Goal: Download file/media

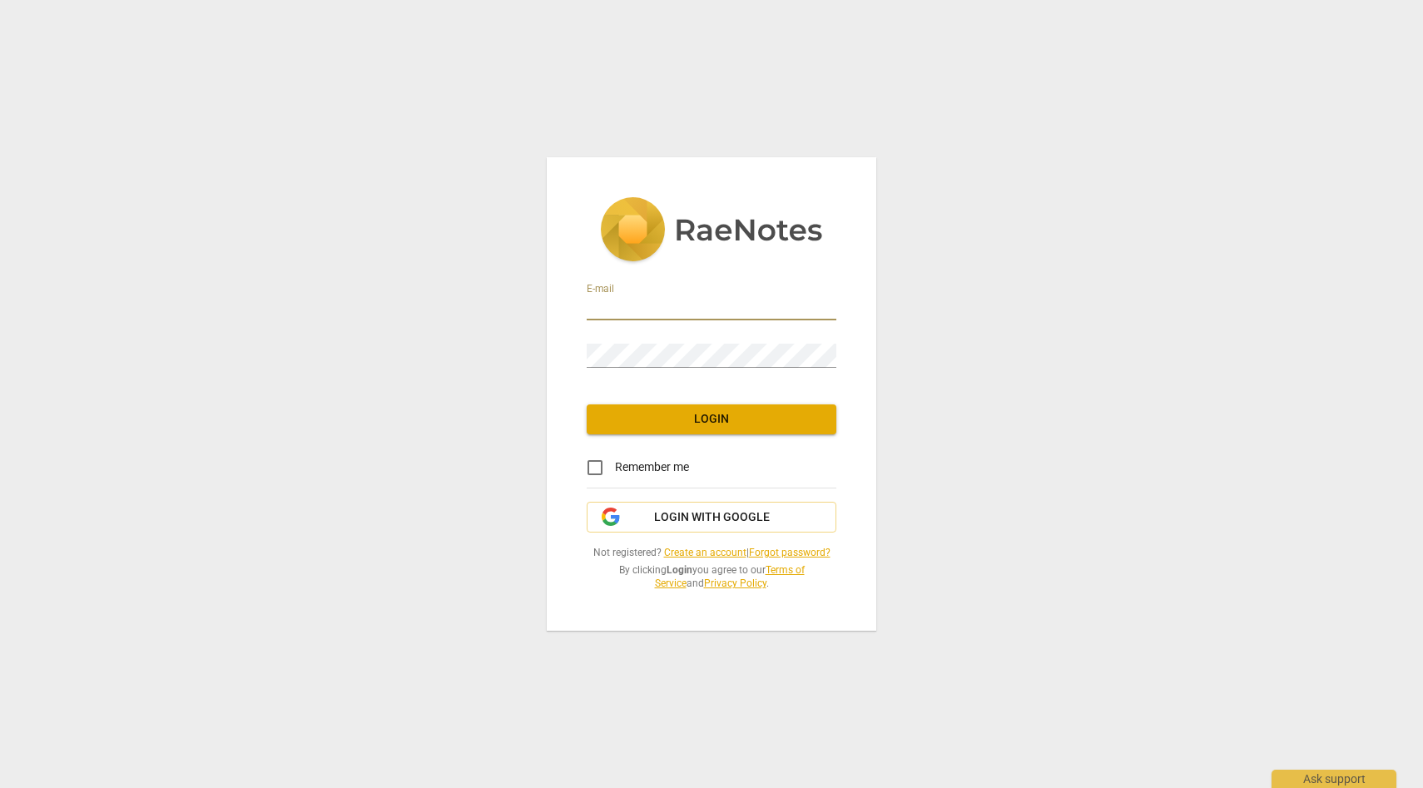
click at [746, 302] on input "email" at bounding box center [712, 308] width 250 height 24
type input "vimnag@gmail.com"
click at [724, 419] on span "Login" at bounding box center [711, 419] width 223 height 17
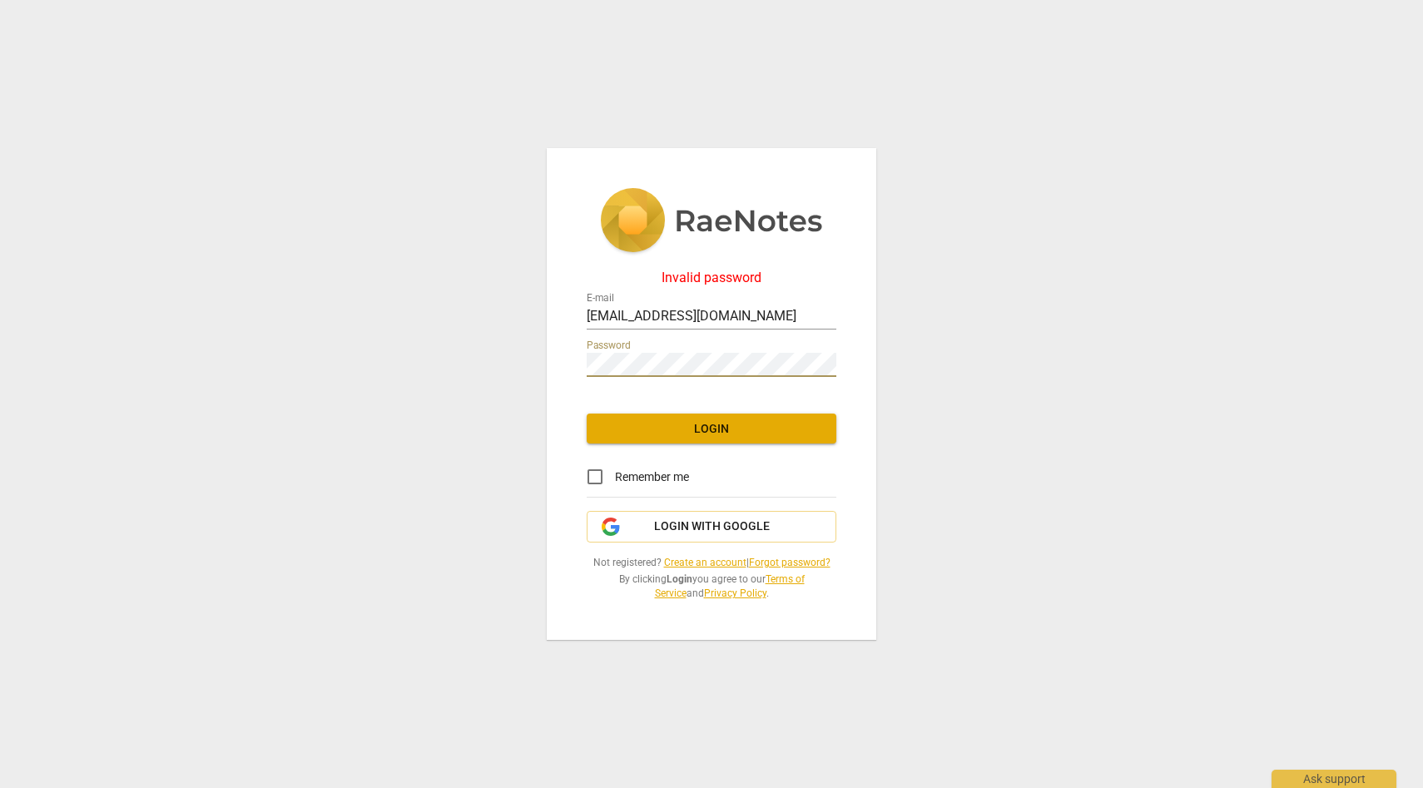
click at [536, 359] on div "Invalid password E-mail vimnag@gmail.com Password Login Remember me Login with …" at bounding box center [711, 394] width 1423 height 788
click at [612, 427] on span "Login" at bounding box center [711, 429] width 223 height 17
click at [542, 366] on div "Invalid password E-mail vimnag@gmail.com Password Login Remember me Login with …" at bounding box center [711, 394] width 1423 height 788
click at [614, 415] on button "Login" at bounding box center [712, 429] width 250 height 30
click at [567, 362] on div "Invalid password E-mail vimnag@gmail.com Password Login Remember me Login with …" at bounding box center [711, 394] width 329 height 493
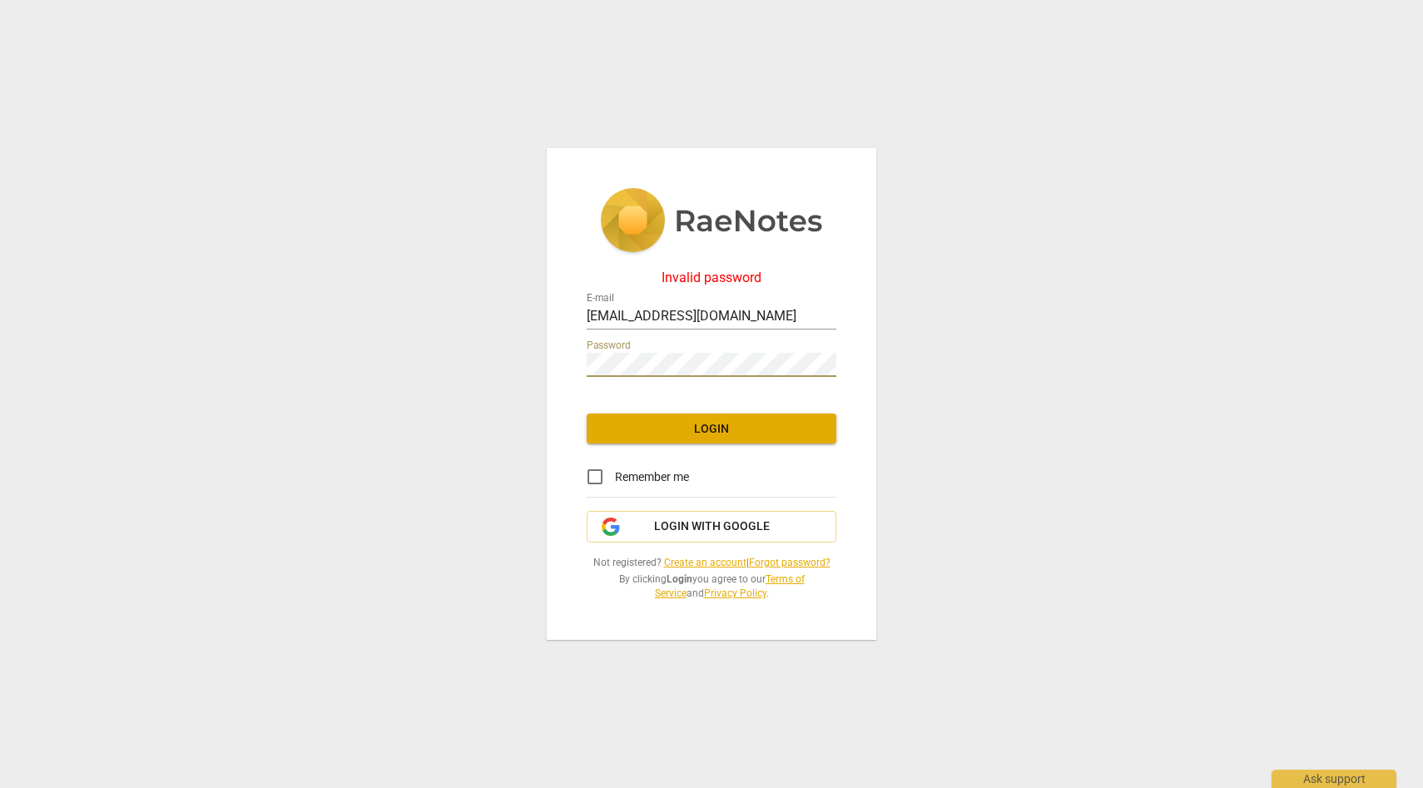
click at [638, 412] on div "Invalid password E-mail vimnag@gmail.com Password Login Remember me Login with …" at bounding box center [711, 394] width 329 height 493
click at [643, 421] on span "Login" at bounding box center [711, 429] width 223 height 17
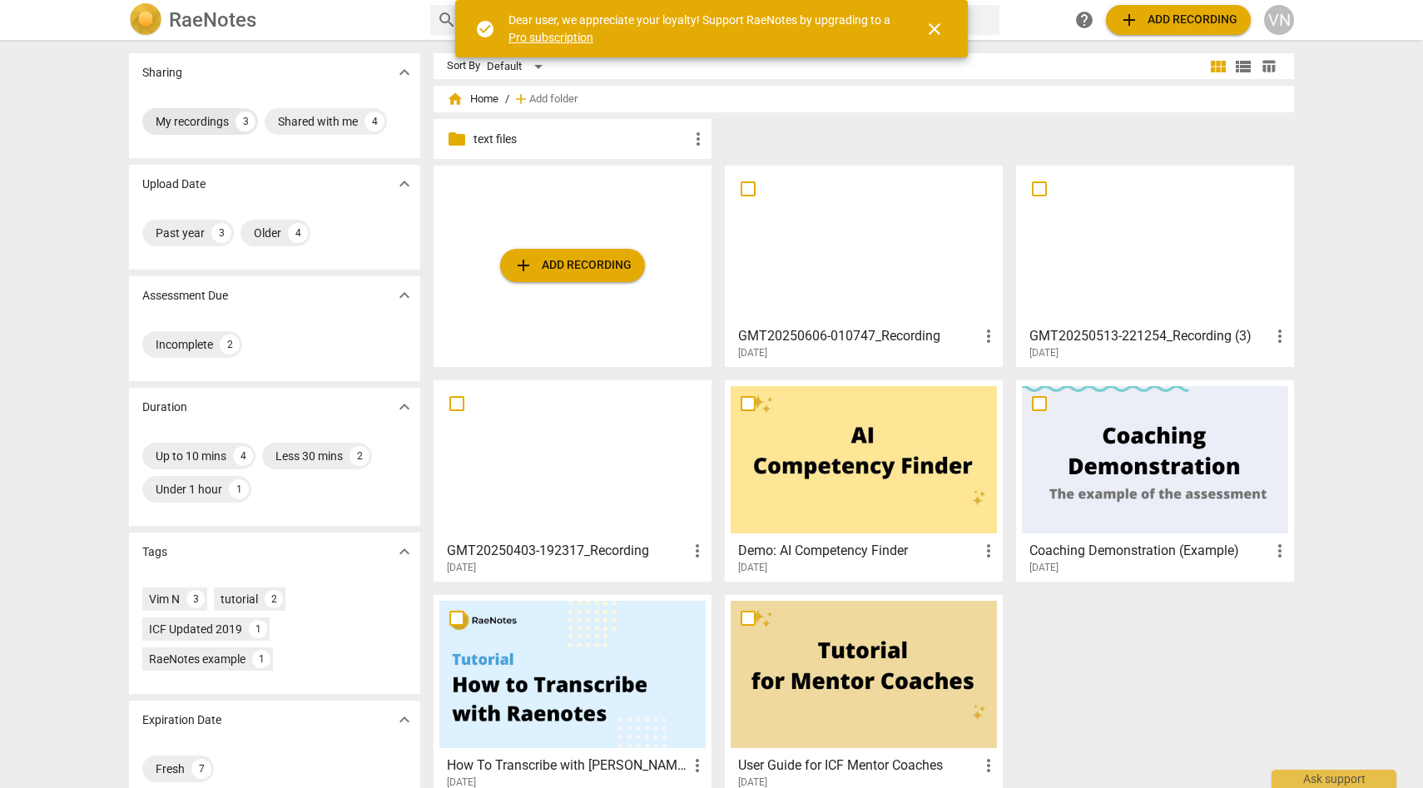
click at [210, 128] on div "My recordings" at bounding box center [192, 121] width 73 height 17
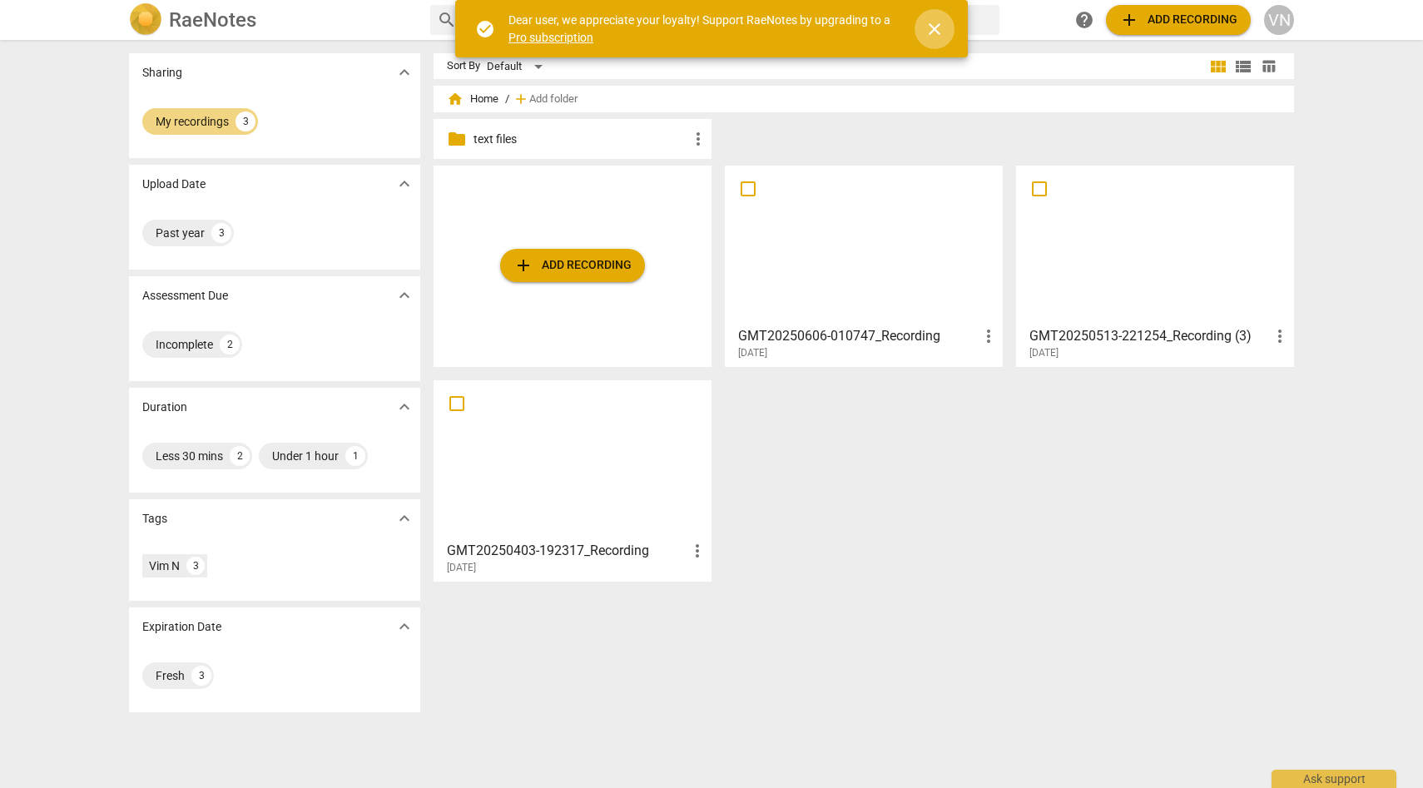
click at [939, 29] on span "close" at bounding box center [934, 29] width 20 height 20
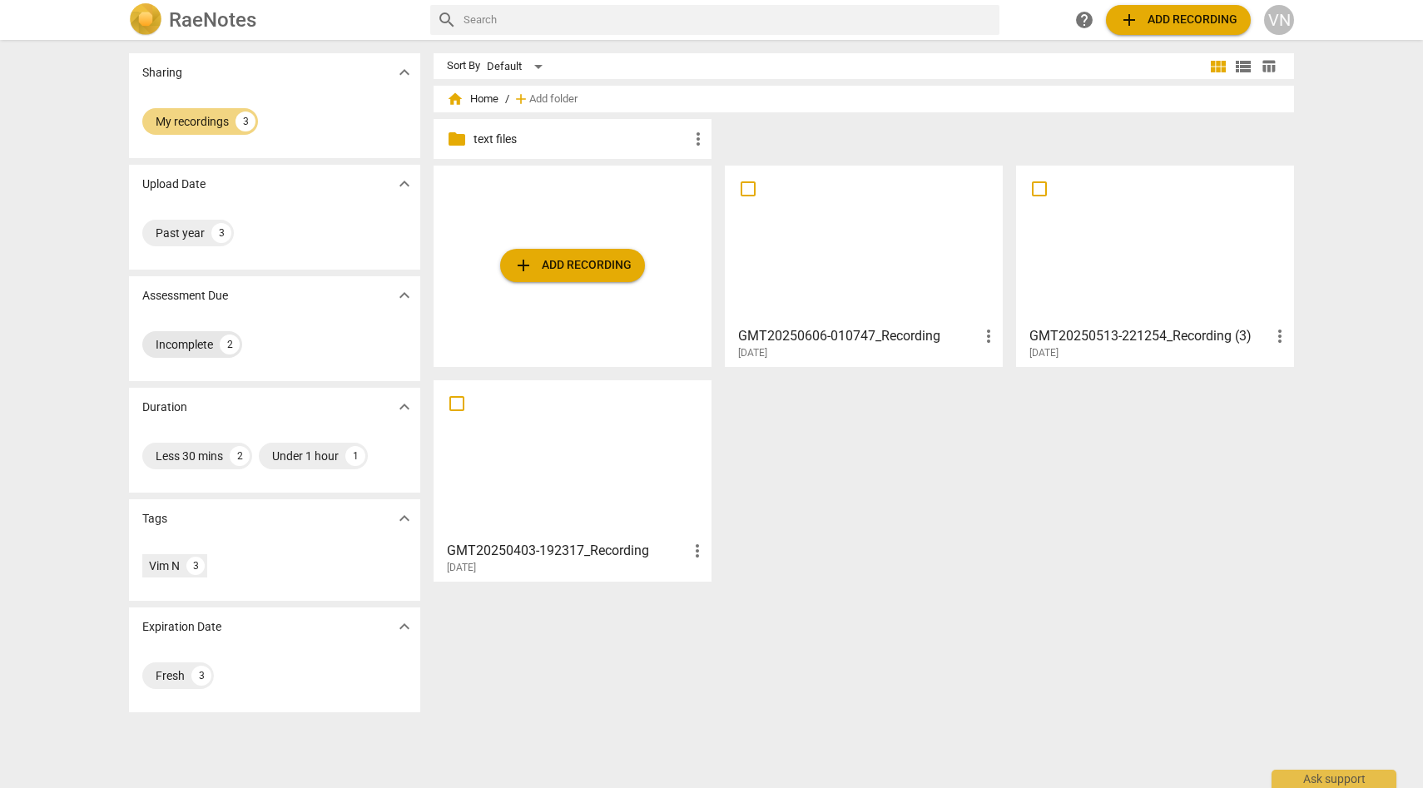
click at [211, 345] on div "Incomplete 2" at bounding box center [192, 344] width 100 height 27
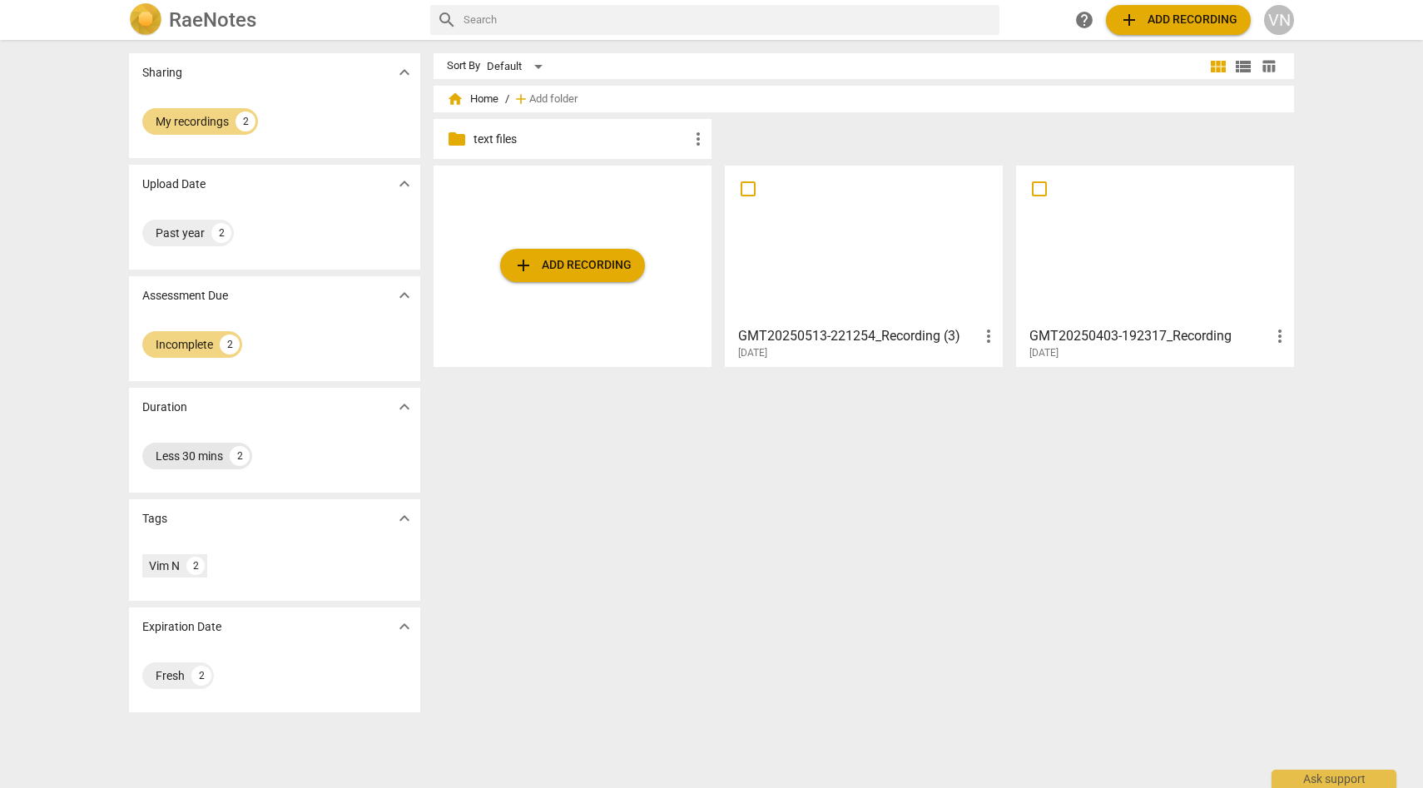
click at [185, 457] on div "Less 30 mins" at bounding box center [189, 456] width 67 height 17
click at [1148, 77] on div "Sort By Default" at bounding box center [826, 66] width 759 height 26
click at [176, 672] on div "Fresh" at bounding box center [170, 675] width 29 height 17
click at [1242, 404] on div "Sort By Default view_module view_list table_chart home Home / add Add folder fo…" at bounding box center [870, 413] width 874 height 721
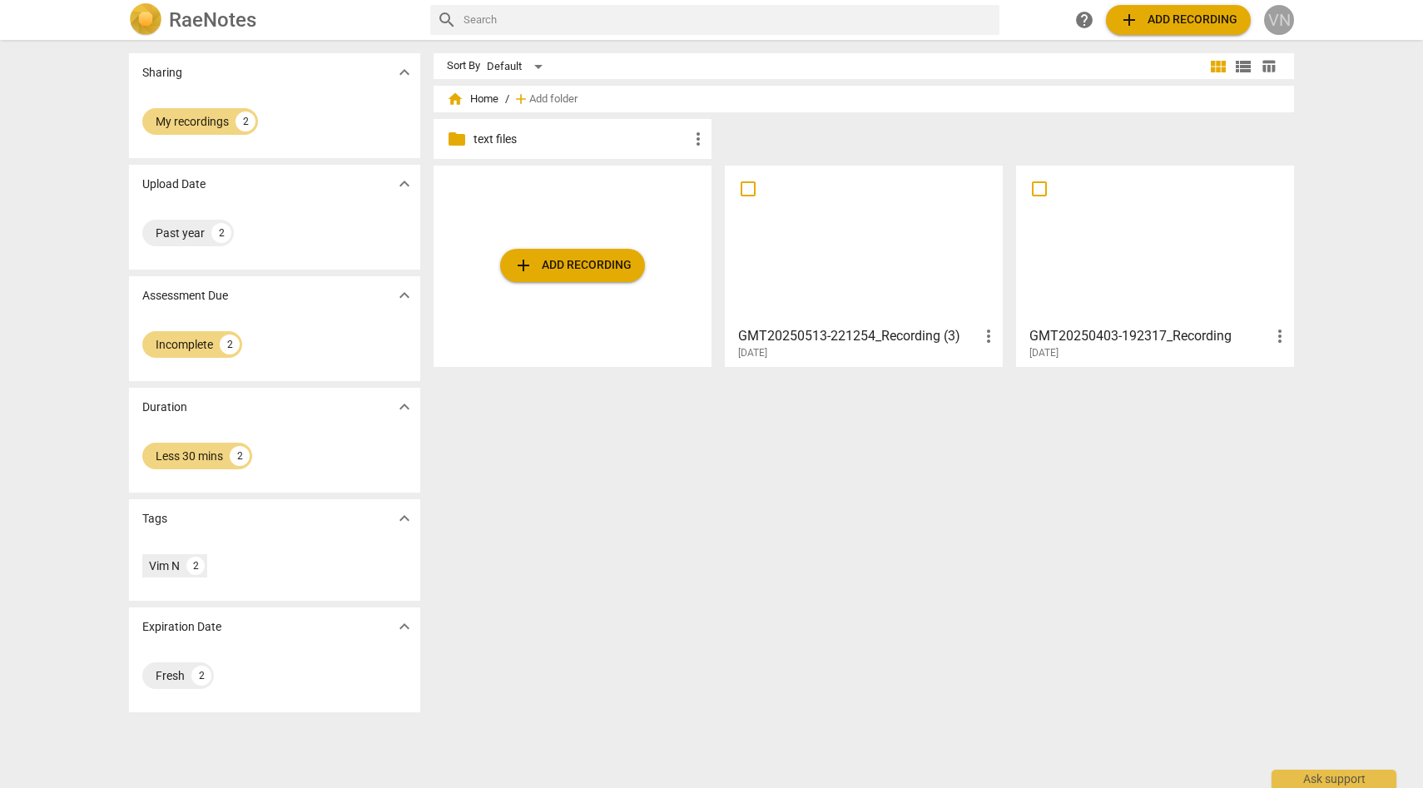
click at [1281, 22] on div "VN" at bounding box center [1279, 20] width 30 height 30
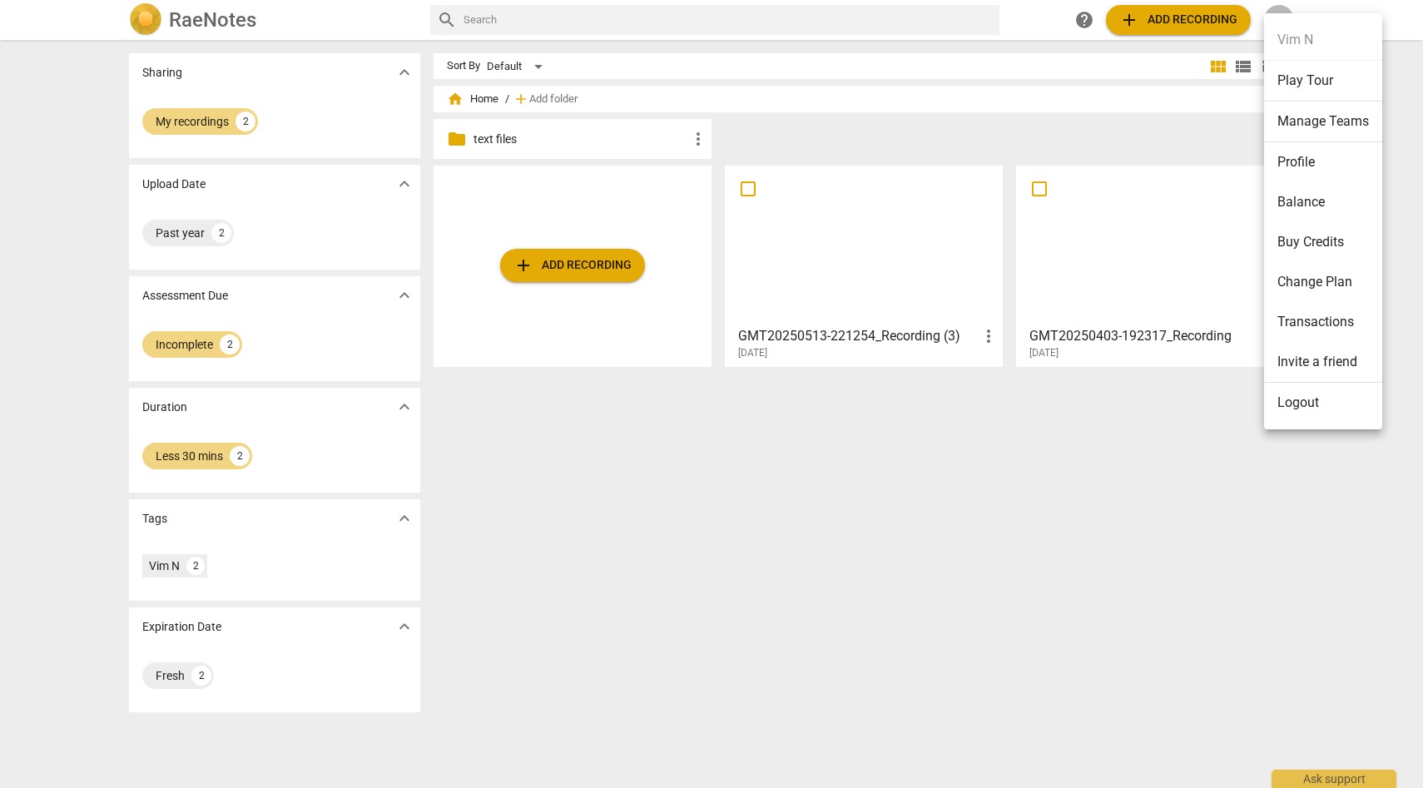
click at [201, 130] on div at bounding box center [711, 394] width 1423 height 788
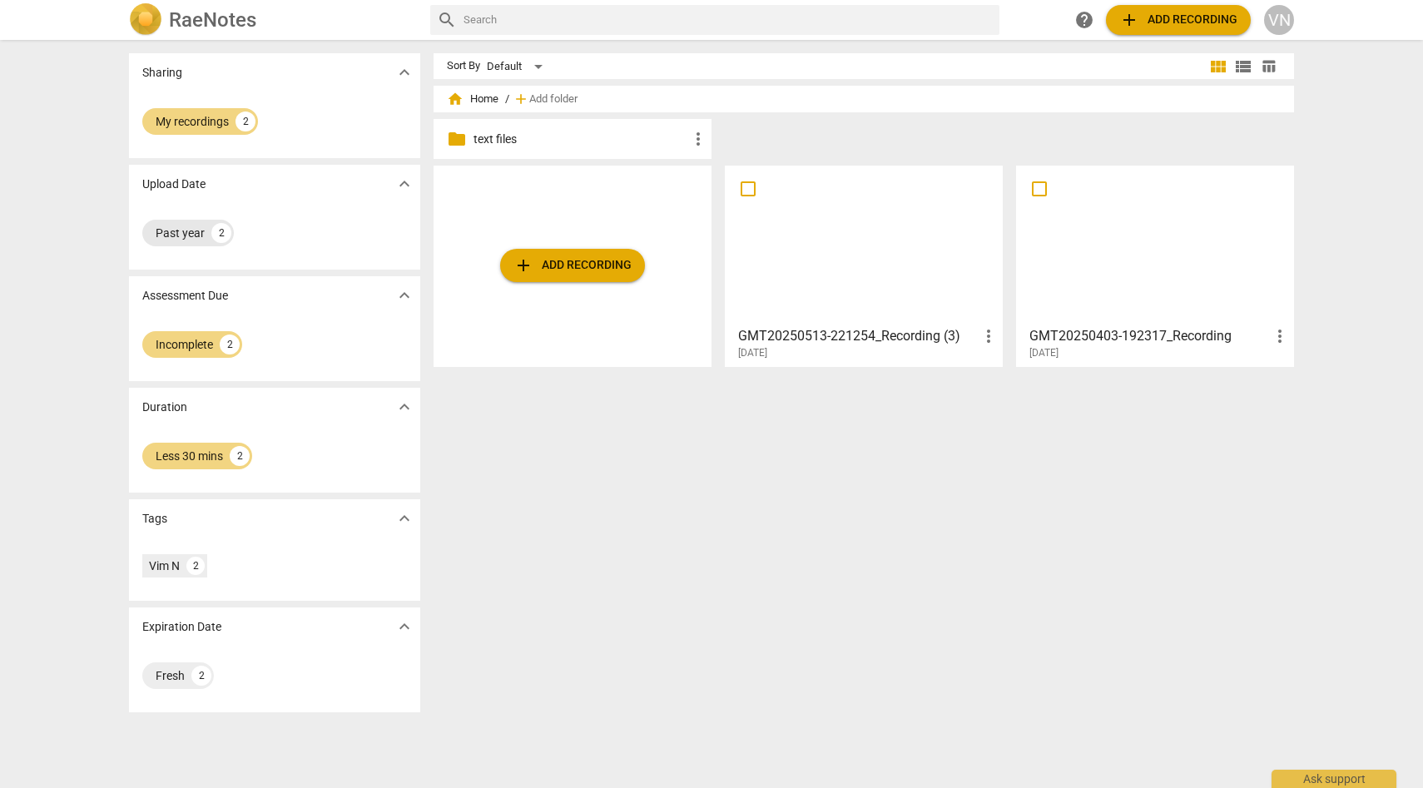
click at [185, 235] on div "Past year" at bounding box center [180, 233] width 49 height 17
click at [186, 340] on div "Incomplete" at bounding box center [184, 344] width 57 height 17
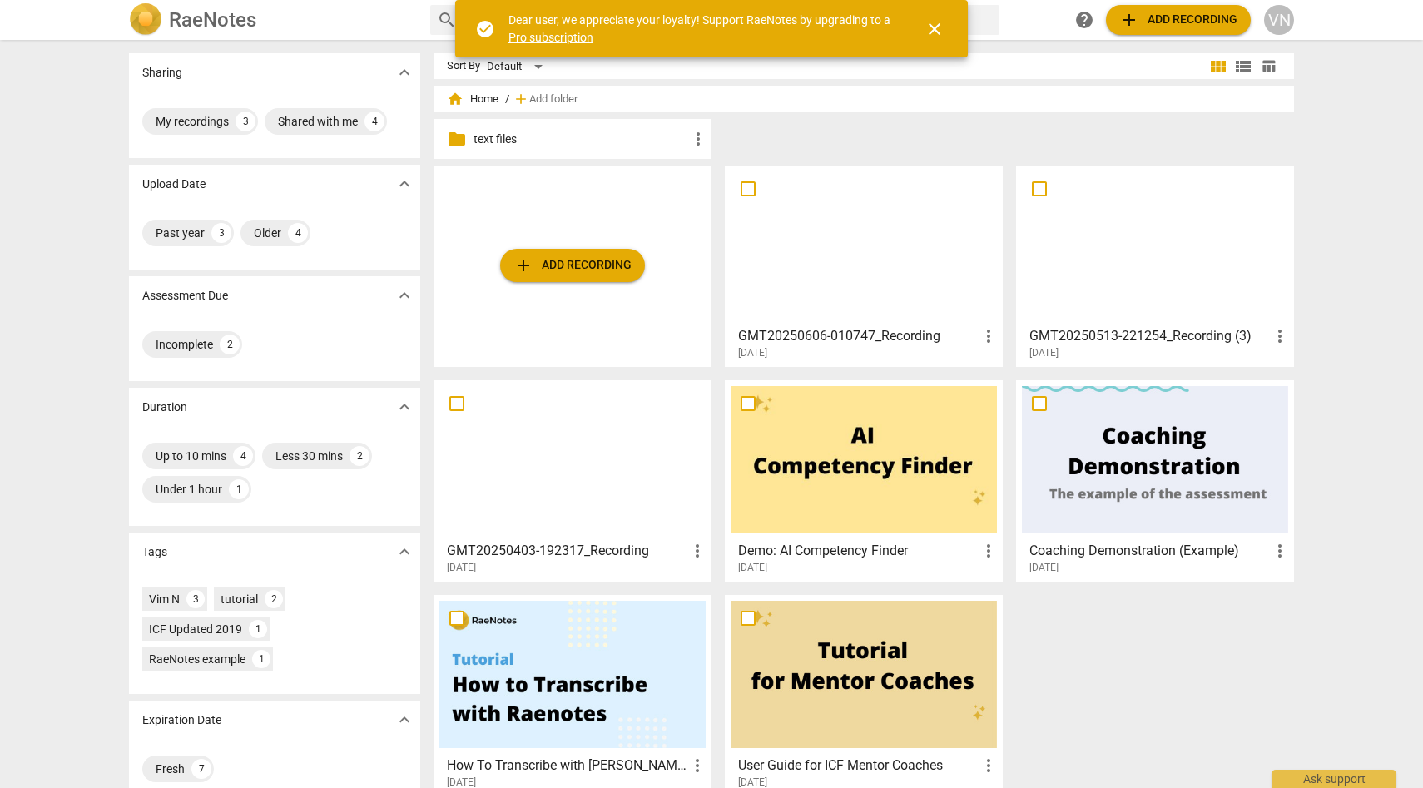
click at [943, 32] on span "close" at bounding box center [934, 29] width 20 height 20
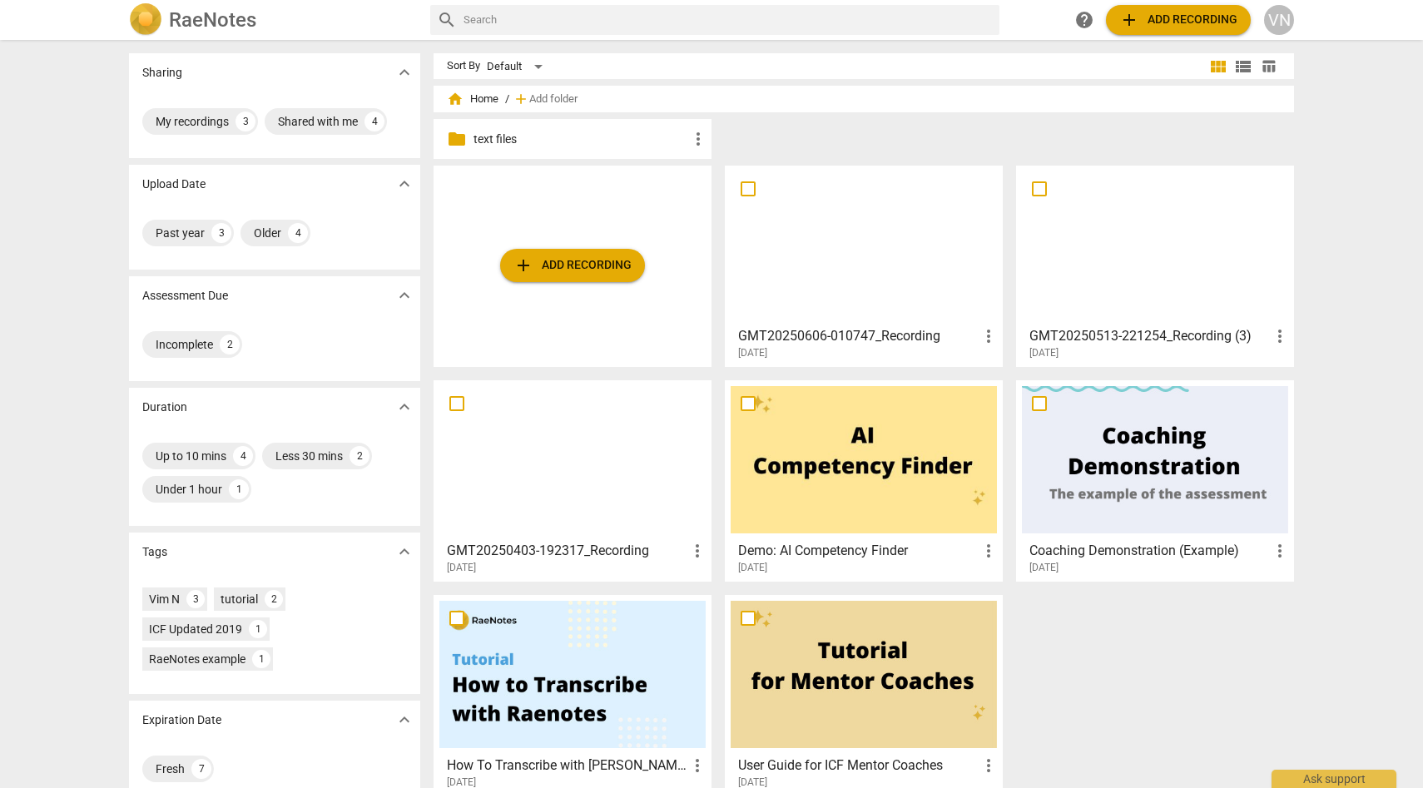
click at [1267, 27] on div "VN" at bounding box center [1279, 20] width 30 height 30
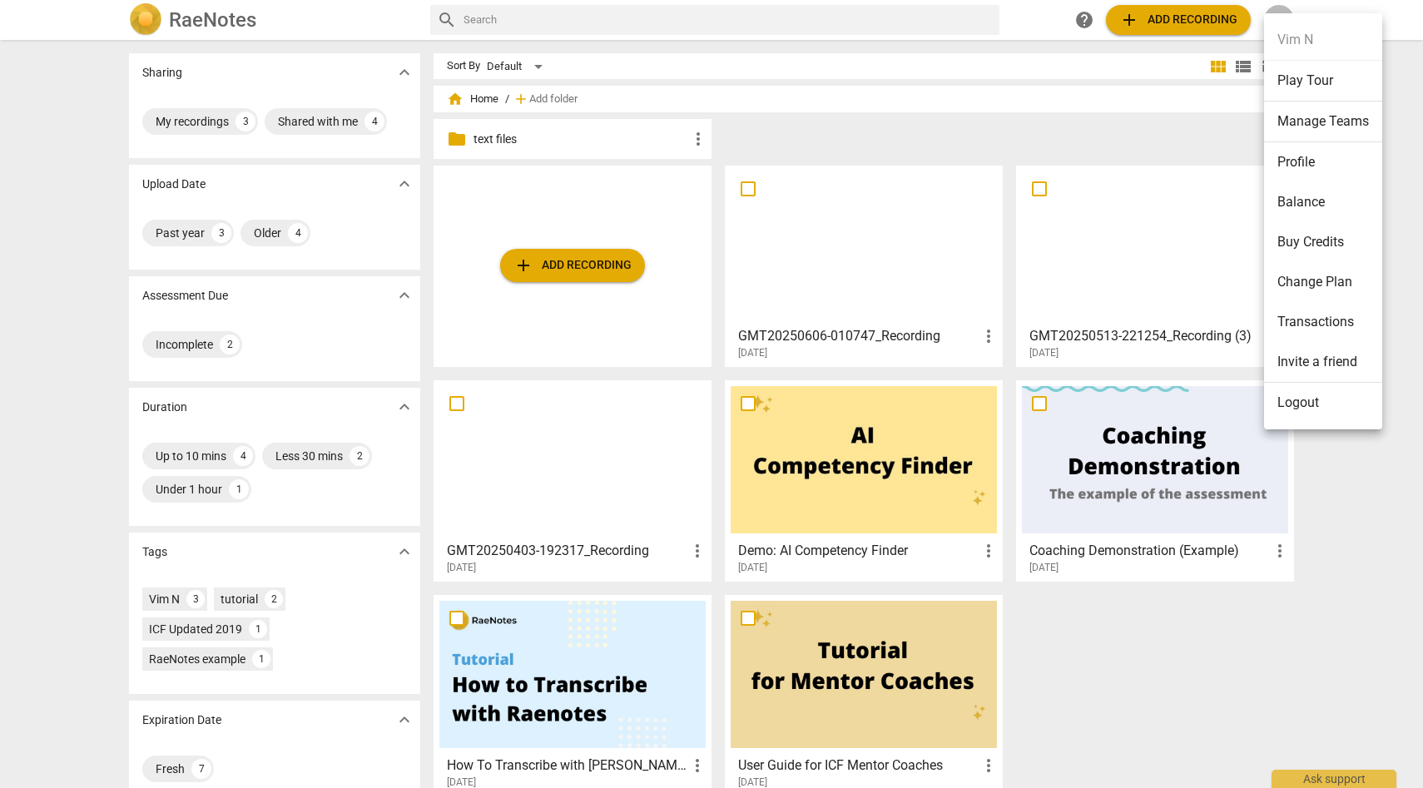
click at [1298, 310] on li "Transactions" at bounding box center [1323, 322] width 118 height 40
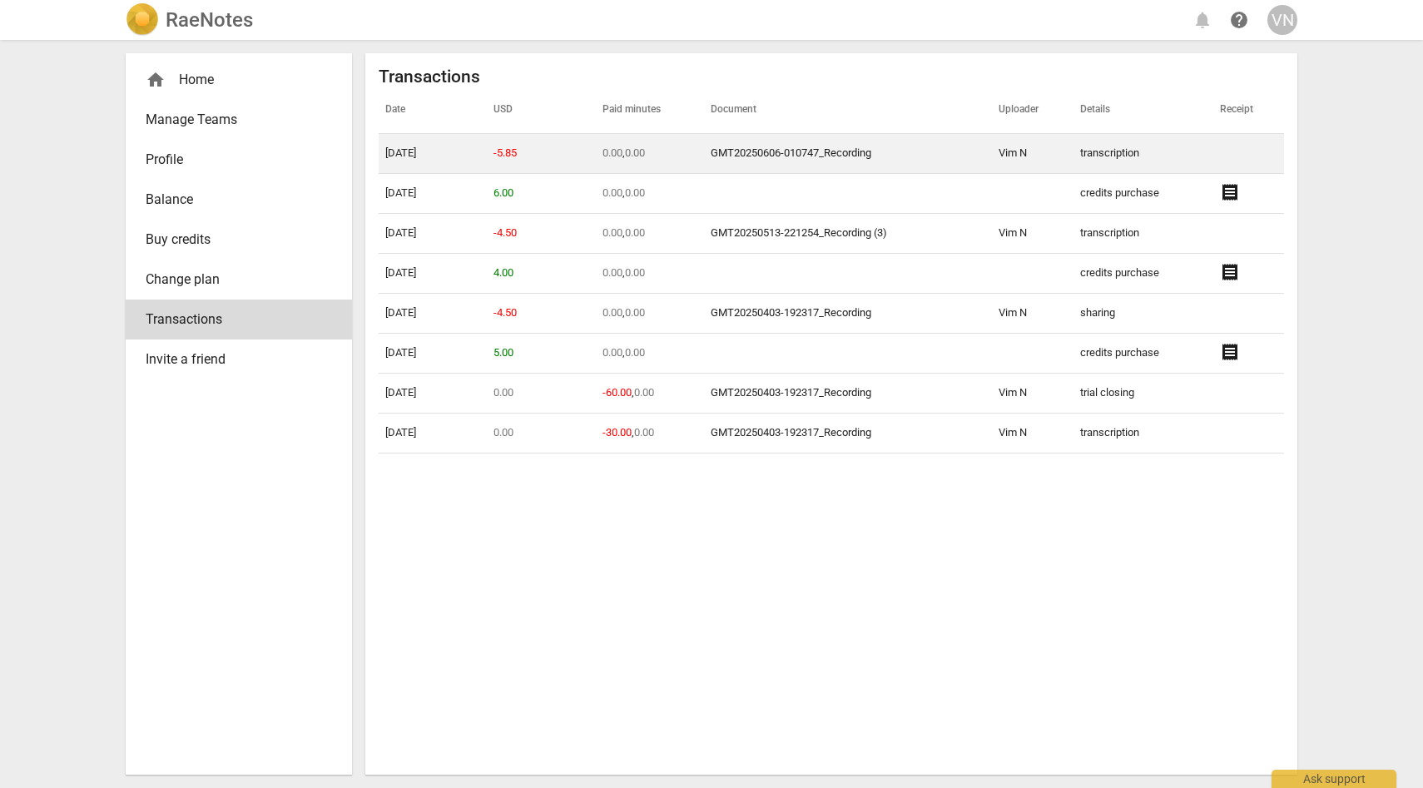
click at [1138, 153] on td "transcription" at bounding box center [1143, 154] width 140 height 40
click at [767, 156] on link "GMT20250606-010747_Recording" at bounding box center [791, 152] width 161 height 12
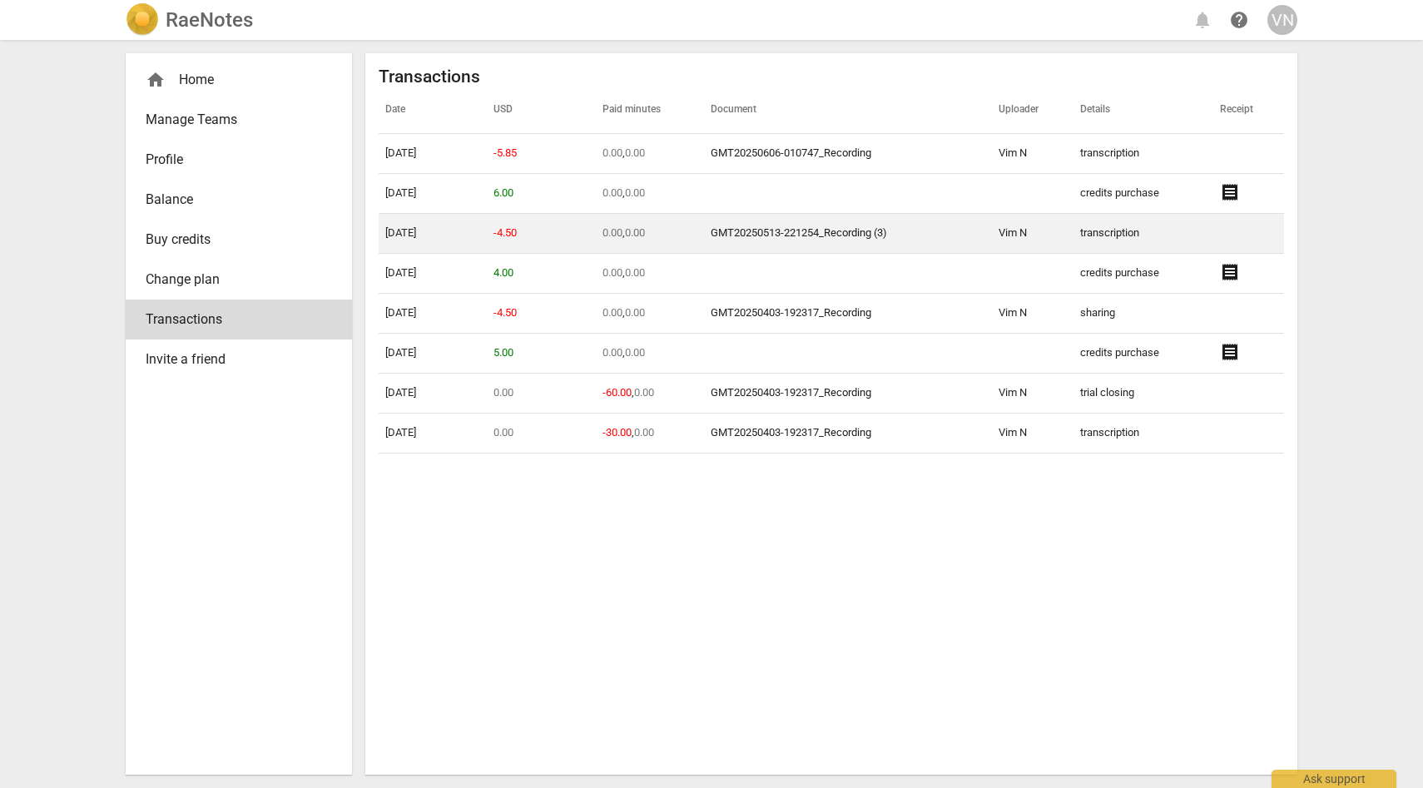
click at [866, 232] on link "GMT20250513-221254_Recording (3)" at bounding box center [799, 232] width 176 height 12
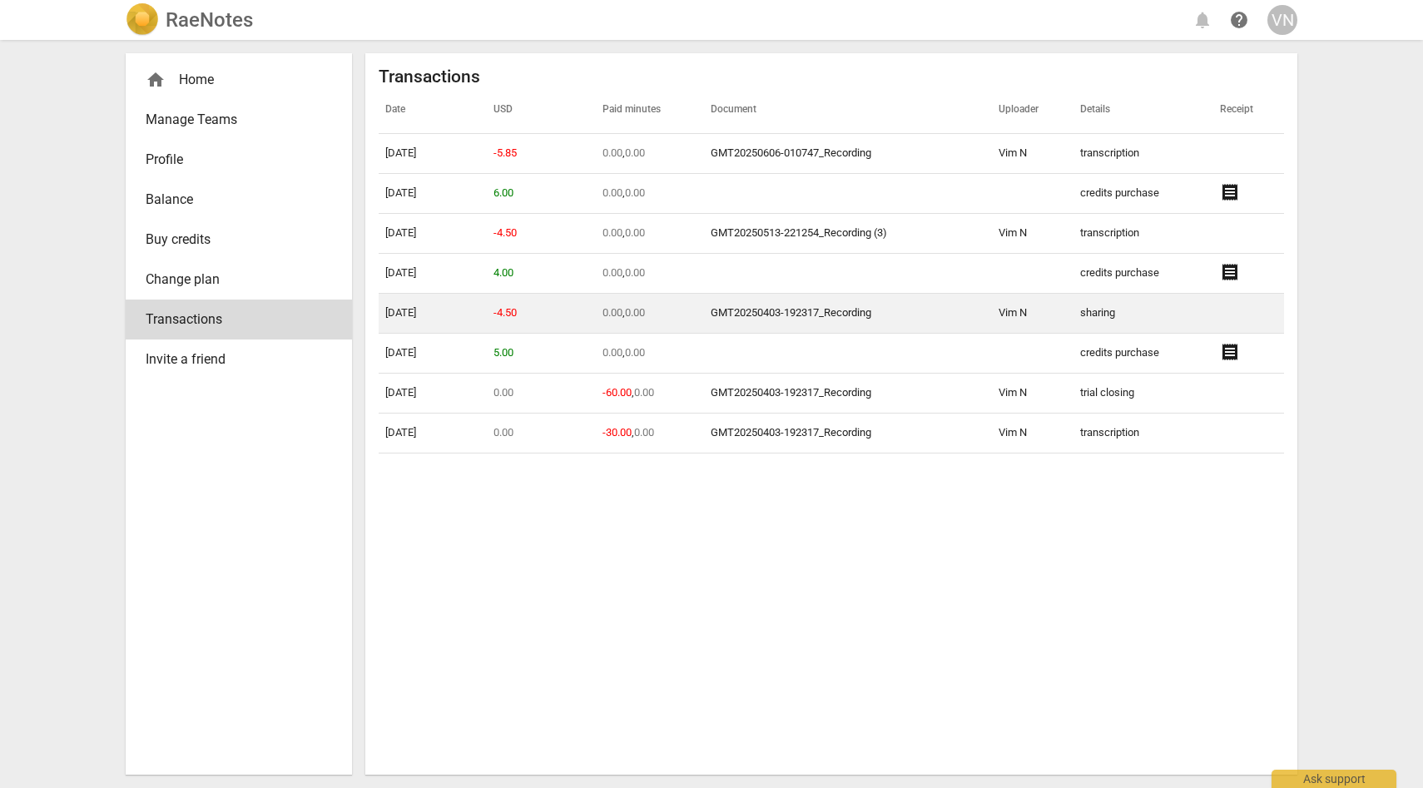
click at [746, 310] on link "GMT20250403-192317_Recording" at bounding box center [791, 312] width 161 height 12
click at [855, 315] on link "GMT20250403-192317_Recording" at bounding box center [791, 312] width 161 height 12
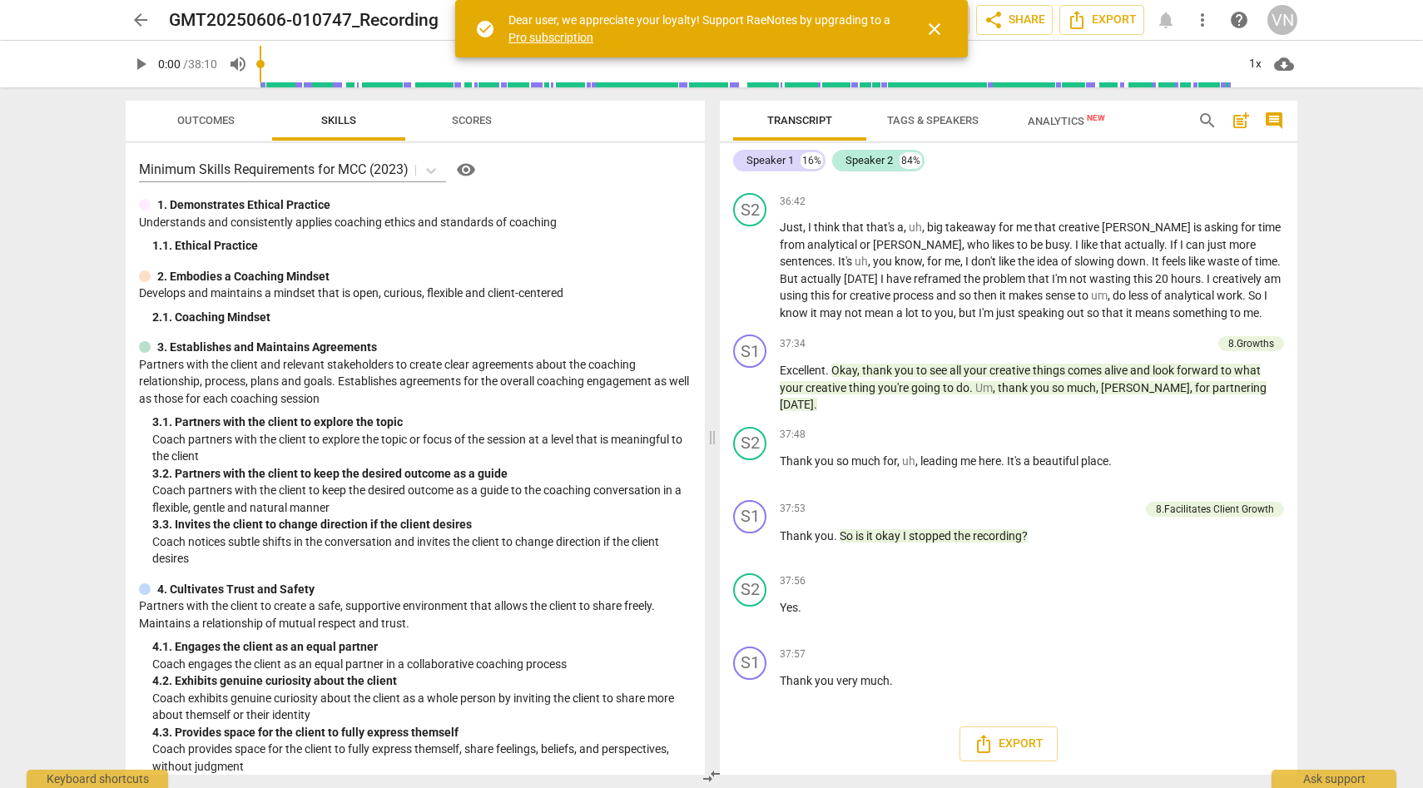
scroll to position [7279, 0]
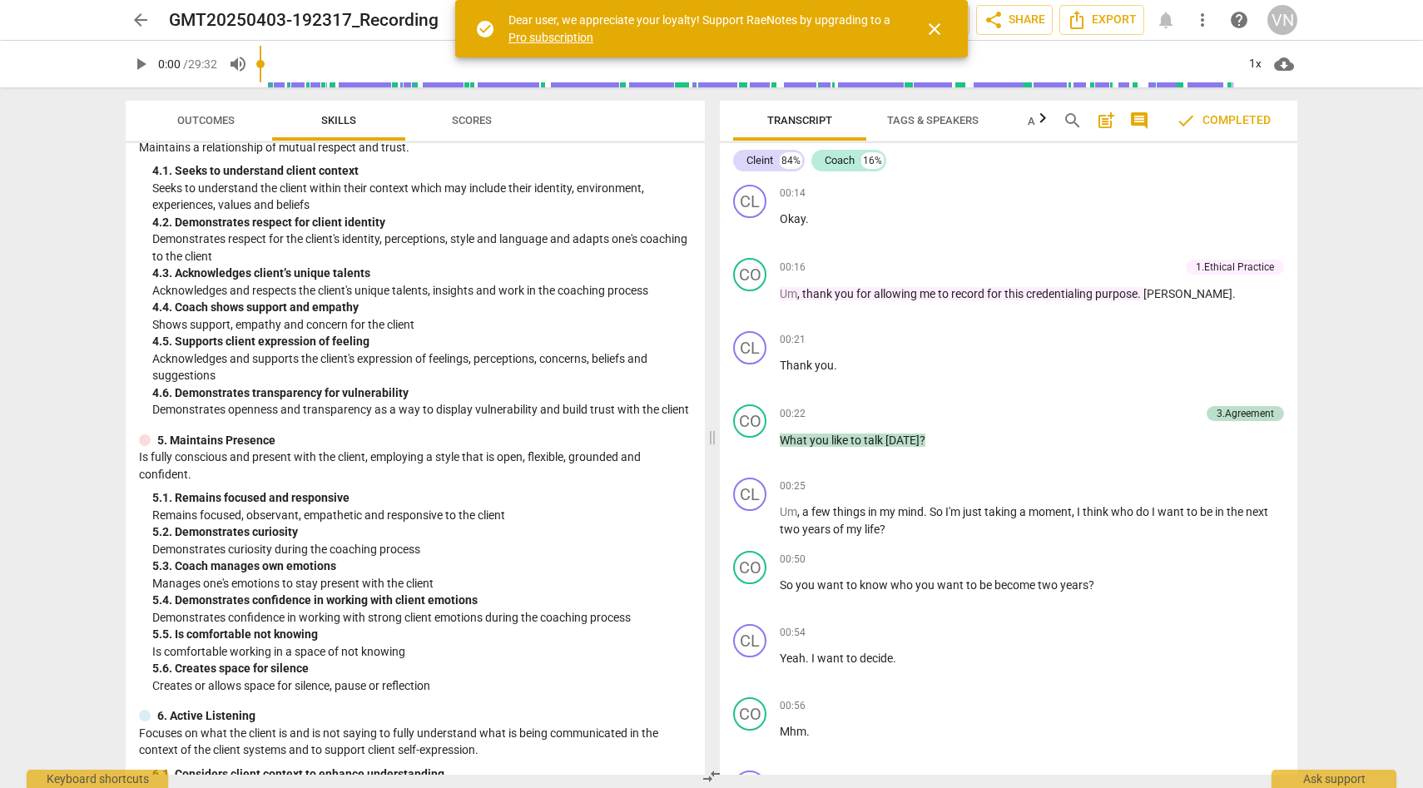
scroll to position [1314, 0]
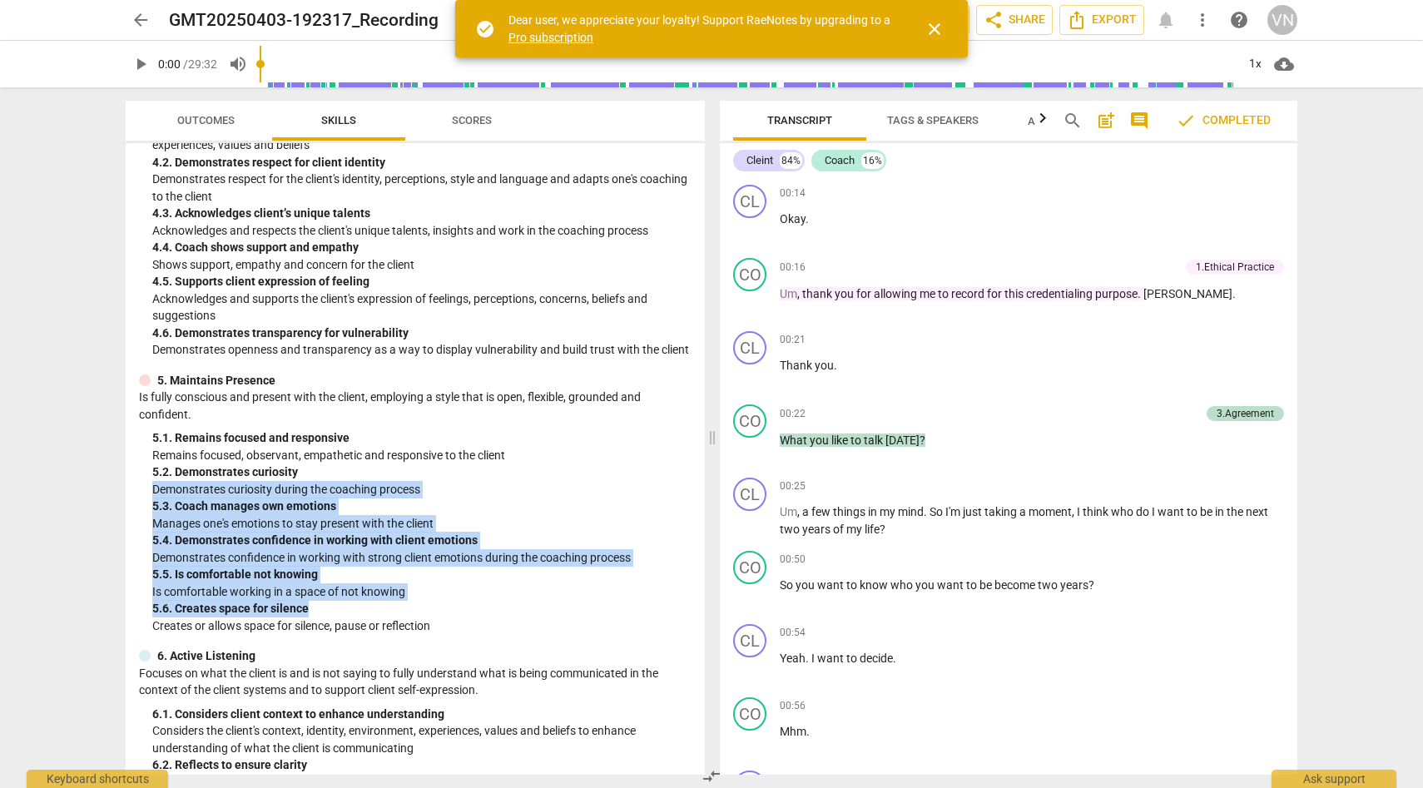
drag, startPoint x: 697, startPoint y: 498, endPoint x: 697, endPoint y: 636, distance: 138.1
click at [697, 637] on div "ICF Updated Core Competencies (2019) lock 1. Demonstrates Ethical Practice Unde…" at bounding box center [415, 459] width 579 height 632
click at [681, 498] on p "Demonstrates curiosity during the coaching process" at bounding box center [421, 489] width 539 height 17
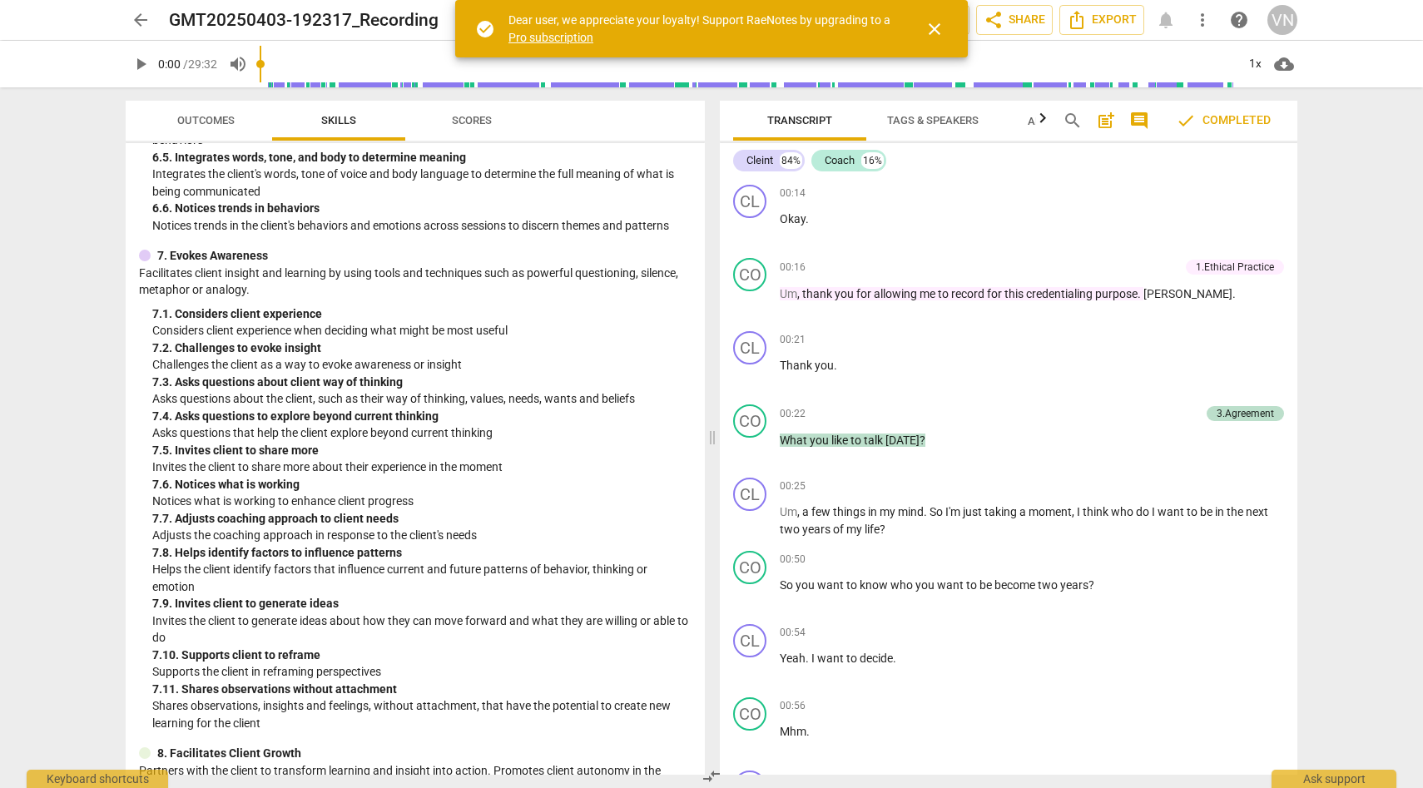
scroll to position [2423, 0]
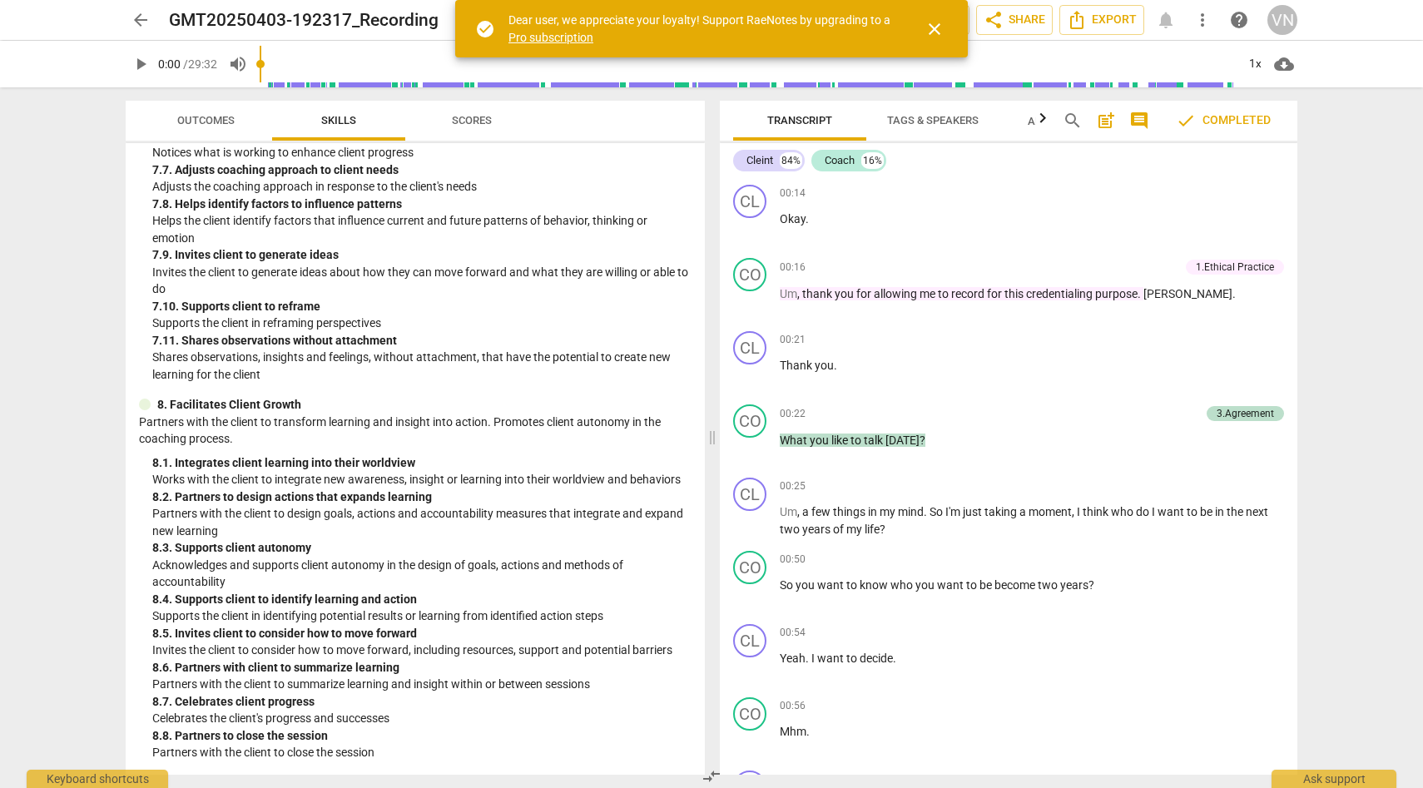
click at [941, 36] on span "close" at bounding box center [934, 29] width 20 height 20
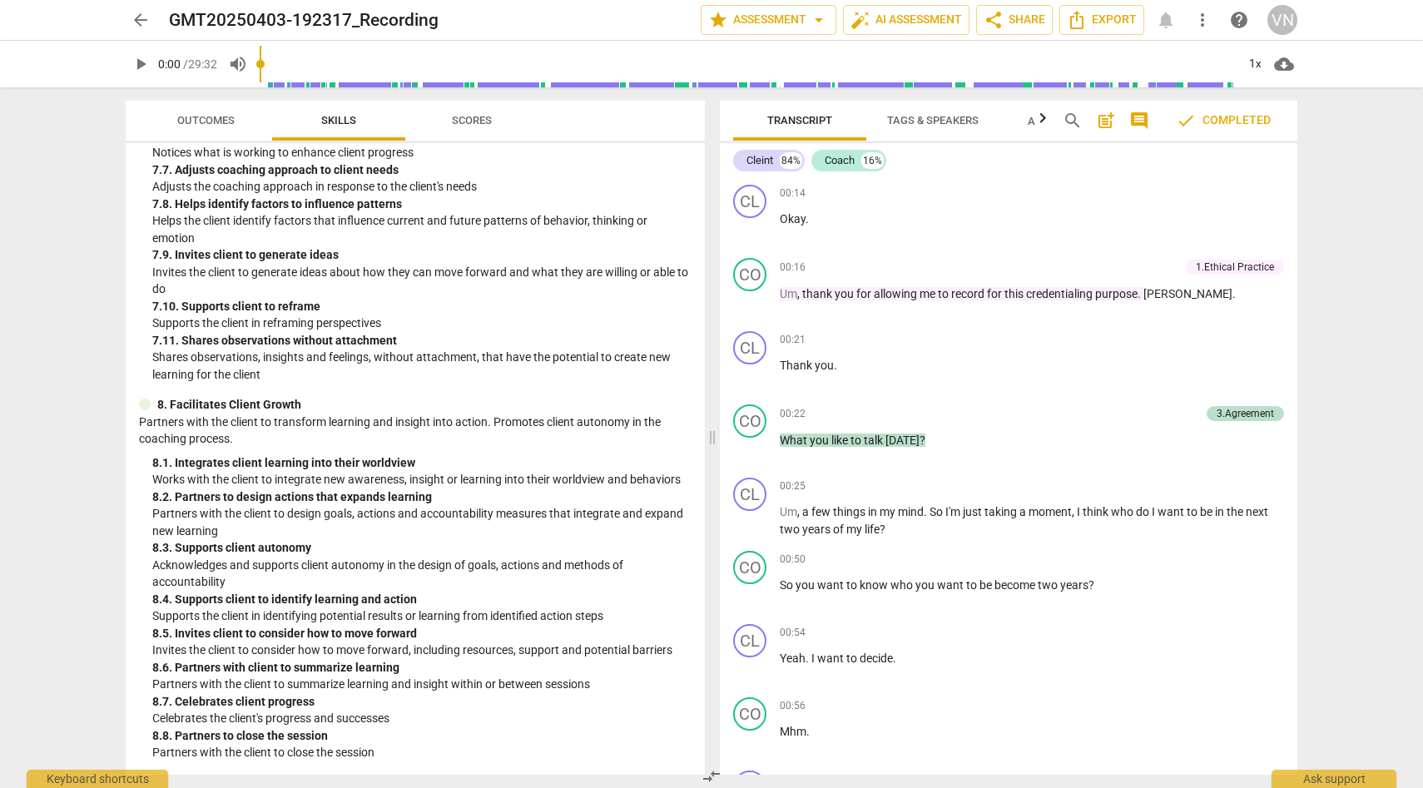
drag, startPoint x: 1287, startPoint y: 208, endPoint x: 1287, endPoint y: 139, distance: 69.1
click at [1287, 139] on div "Transcript Tags & Speakers Analytics New search post_add comment check Complete…" at bounding box center [1008, 438] width 577 height 674
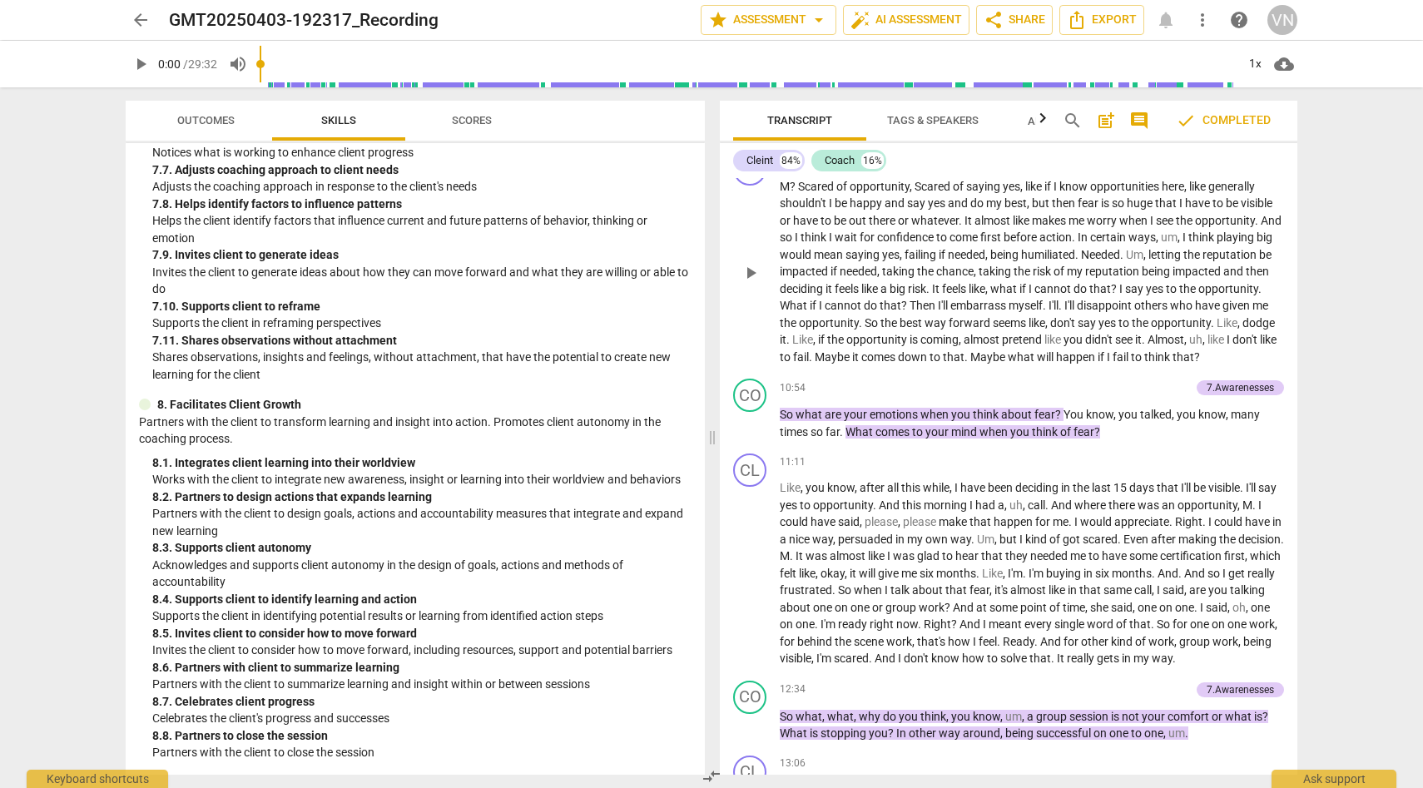
scroll to position [2511, 0]
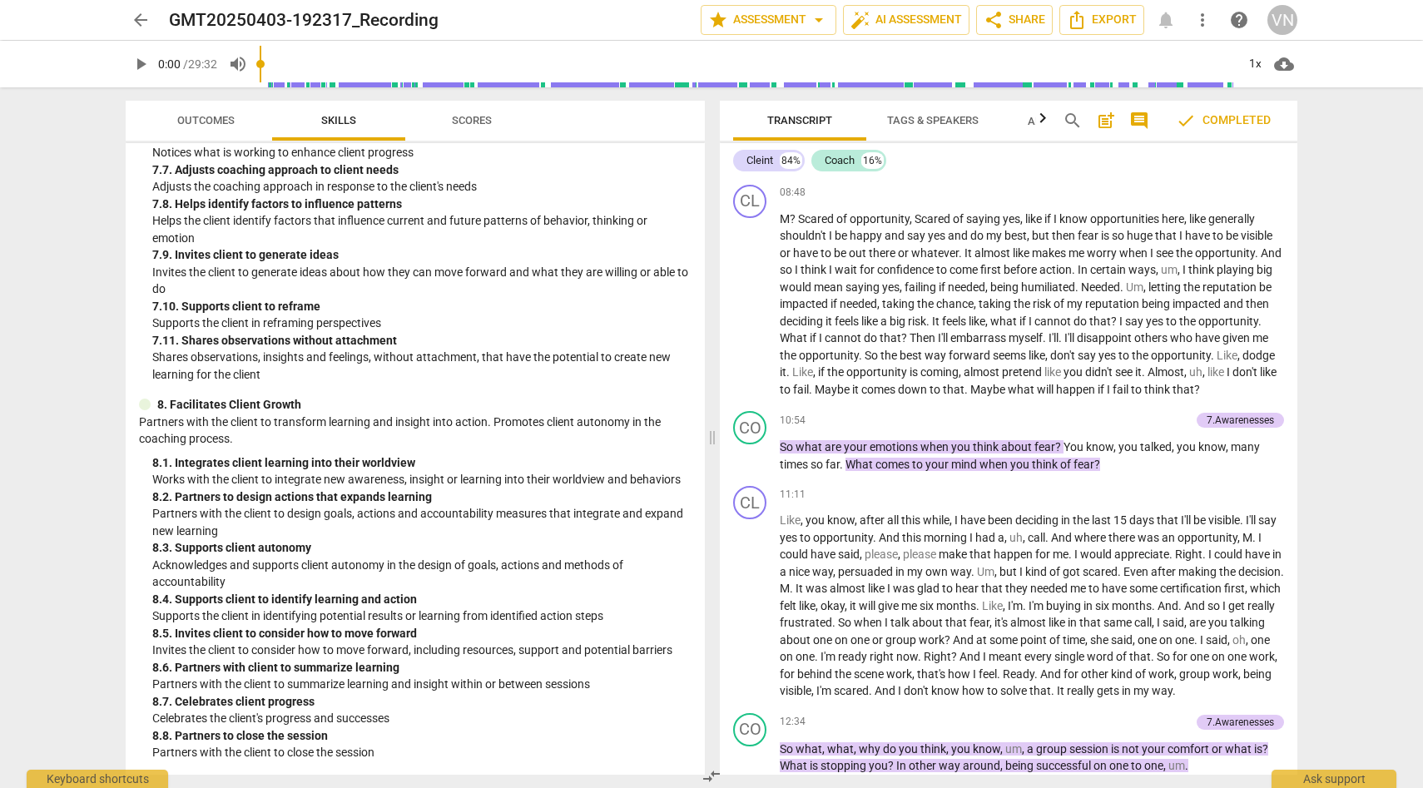
drag, startPoint x: 1290, startPoint y: 431, endPoint x: 1291, endPoint y: 586, distance: 154.8
click at [1291, 586] on div "CL play_arrow pause 00:14 + Add competency keyboard_arrow_right Okay . CO play_…" at bounding box center [1008, 476] width 577 height 597
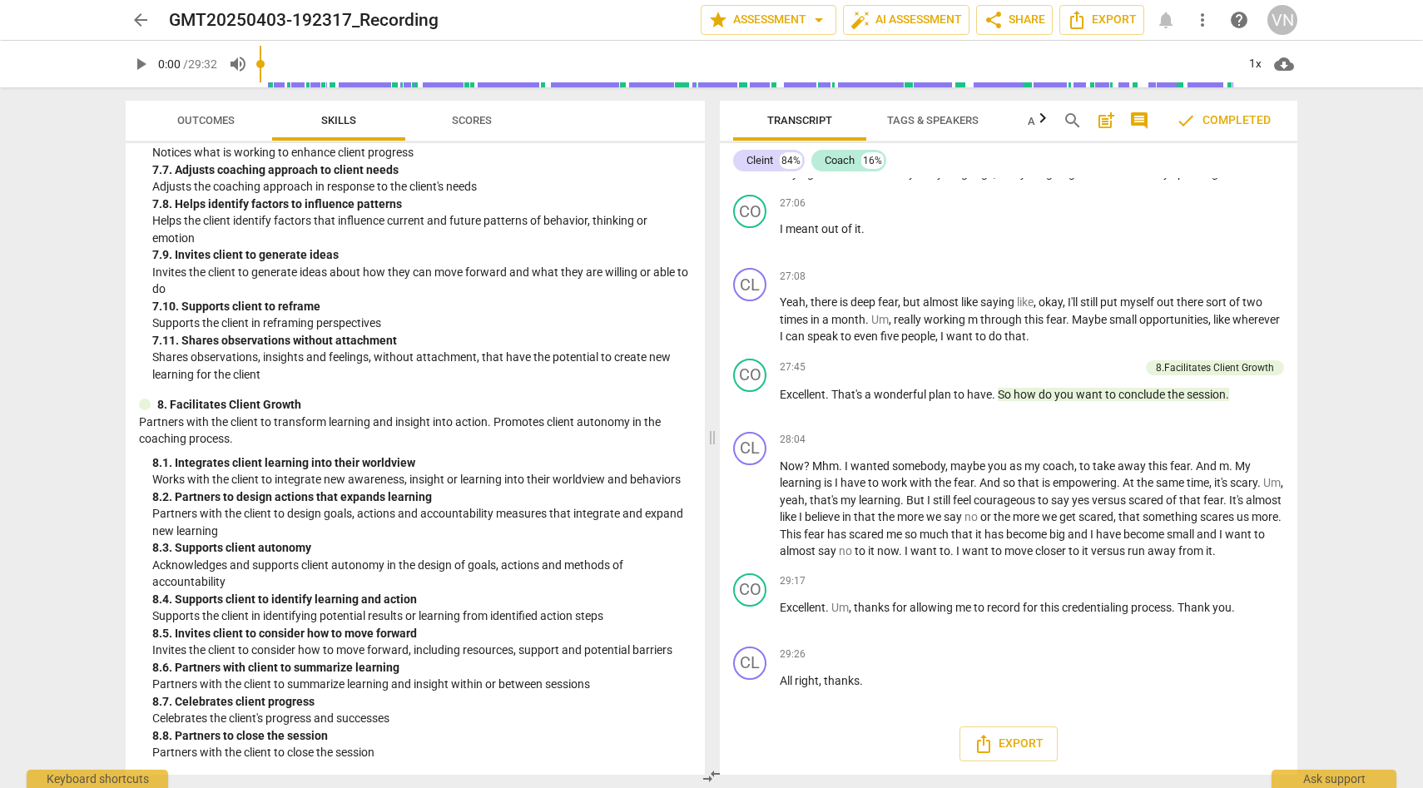
scroll to position [0, 0]
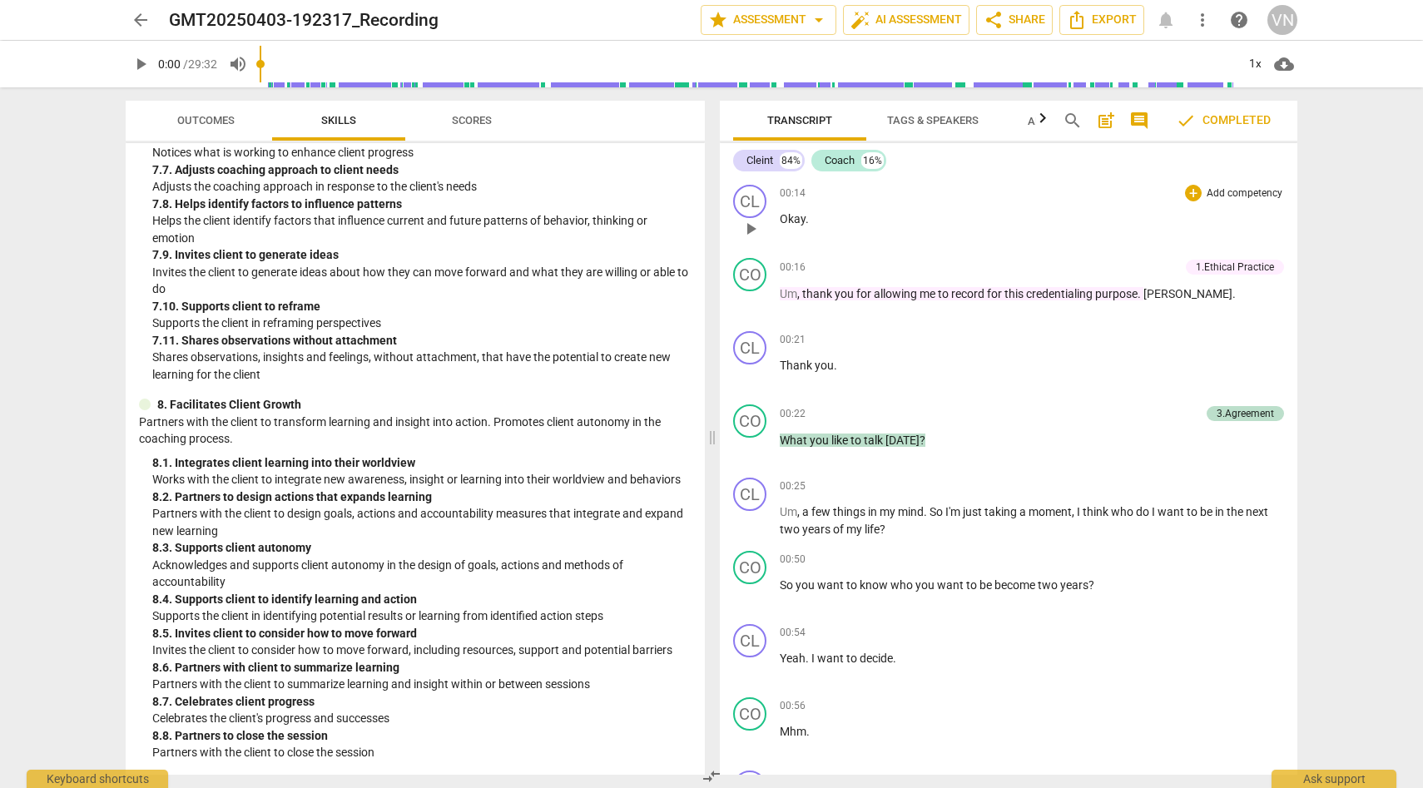
click at [1106, 206] on div "00:14 + Add competency keyboard_arrow_right Okay ." at bounding box center [1032, 215] width 504 height 60
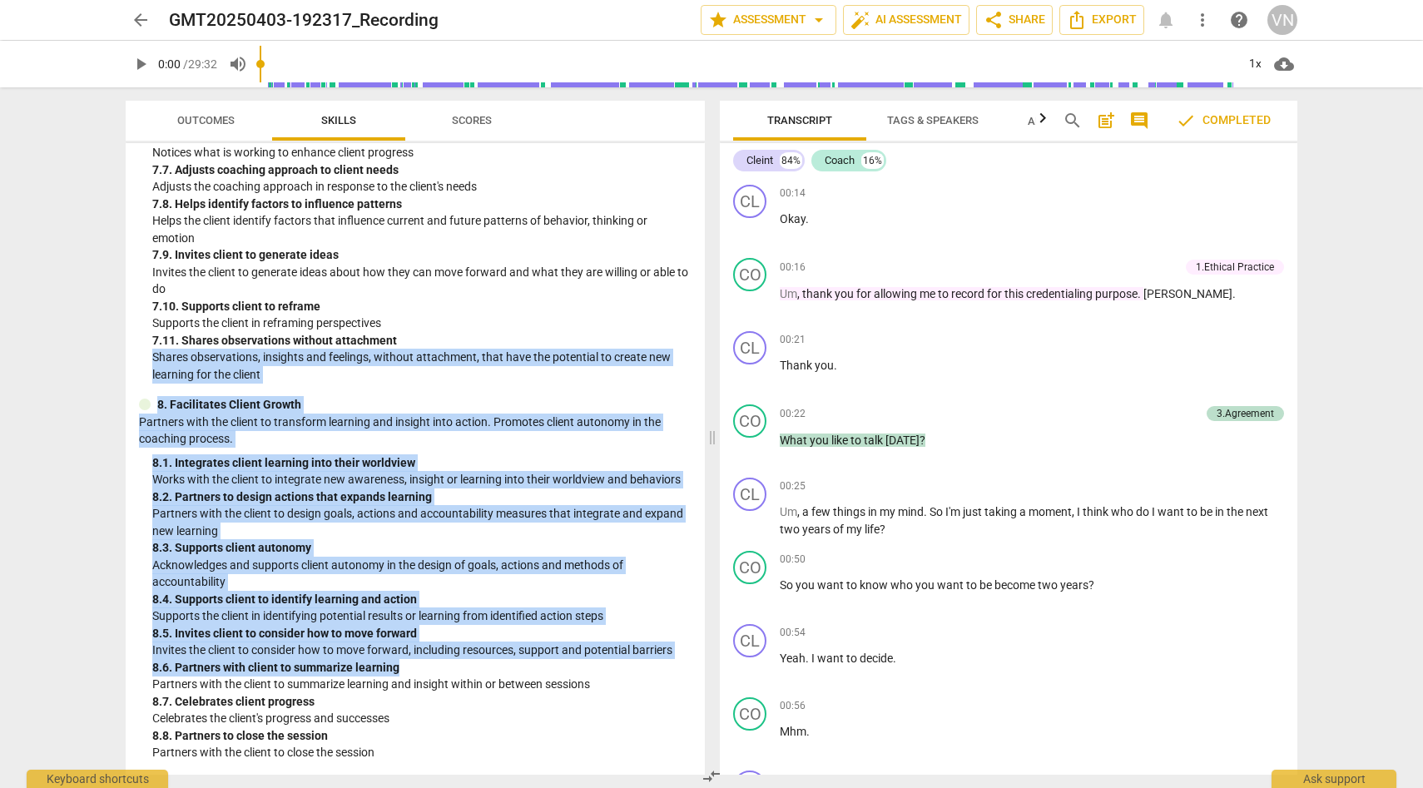
drag, startPoint x: 705, startPoint y: 667, endPoint x: 687, endPoint y: 337, distance: 330.8
click at [687, 336] on div "Outcomes Skills Scores ICF Updated Core Competencies (2019) lock 1. Demonstrate…" at bounding box center [411, 437] width 599 height 701
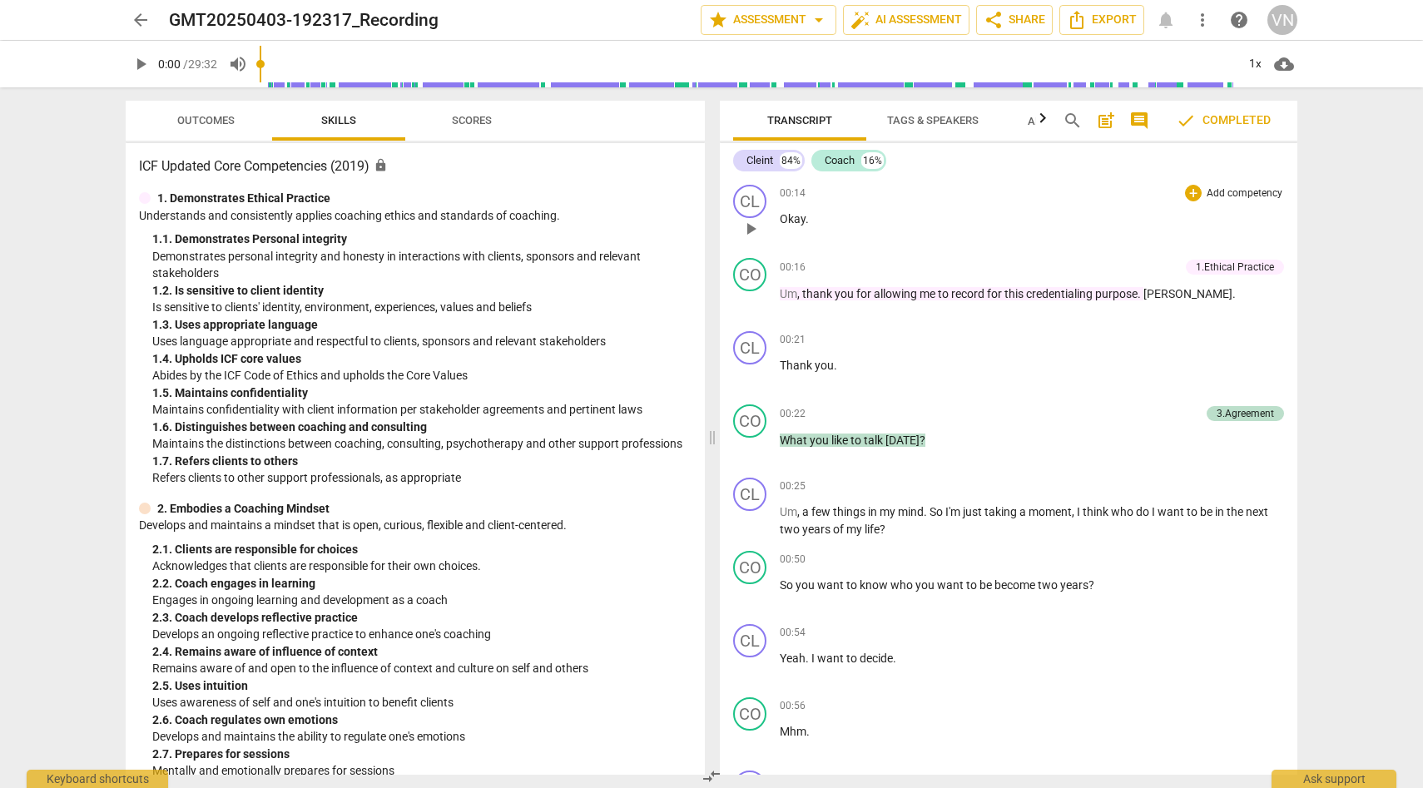
click at [1288, 192] on div "CL play_arrow pause 00:14 + Add competency keyboard_arrow_right Okay ." at bounding box center [1008, 214] width 577 height 73
drag, startPoint x: 1290, startPoint y: 196, endPoint x: 1301, endPoint y: 102, distance: 94.6
click at [1301, 101] on div "Transcript Tags & Speakers Analytics New search post_add comment check Complete…" at bounding box center [1011, 437] width 597 height 701
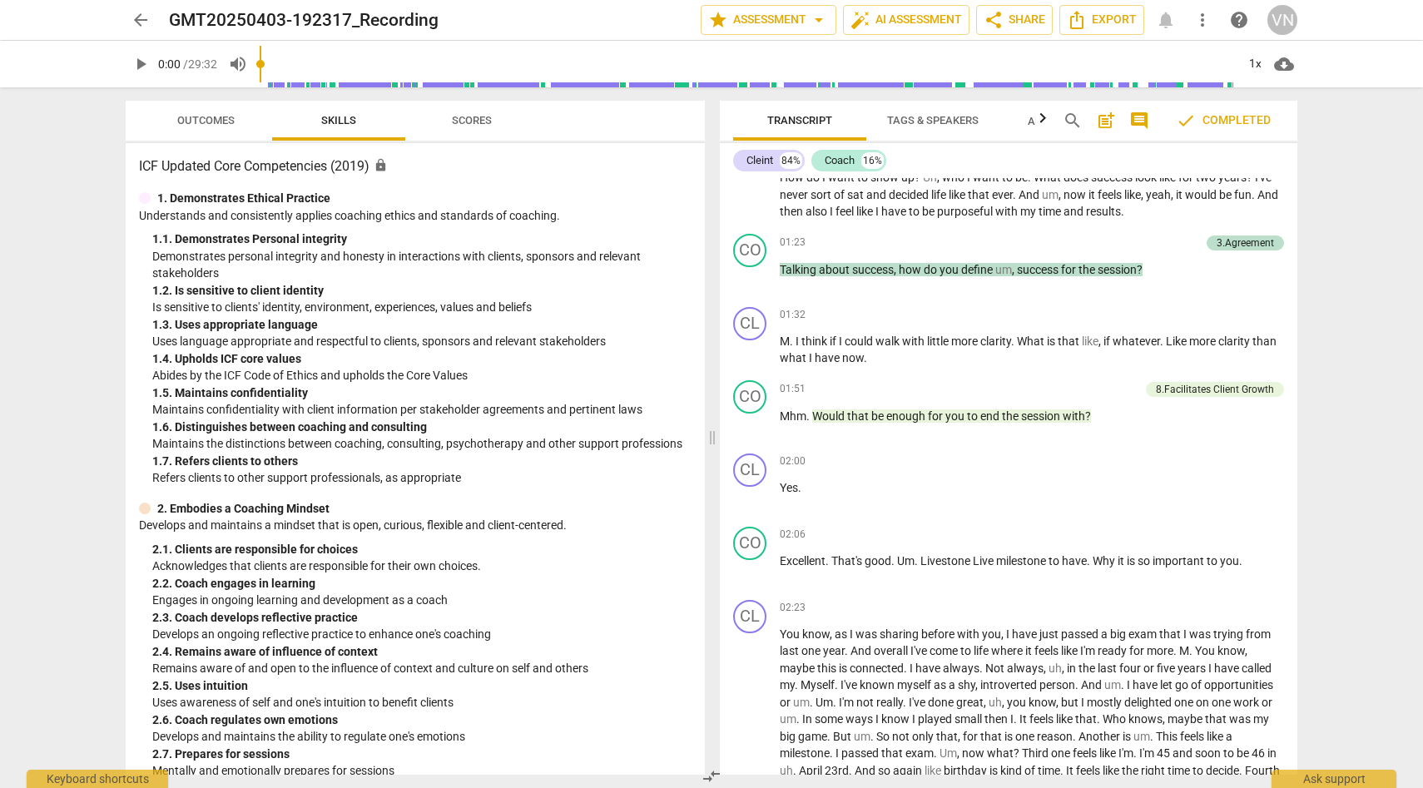
scroll to position [666, 0]
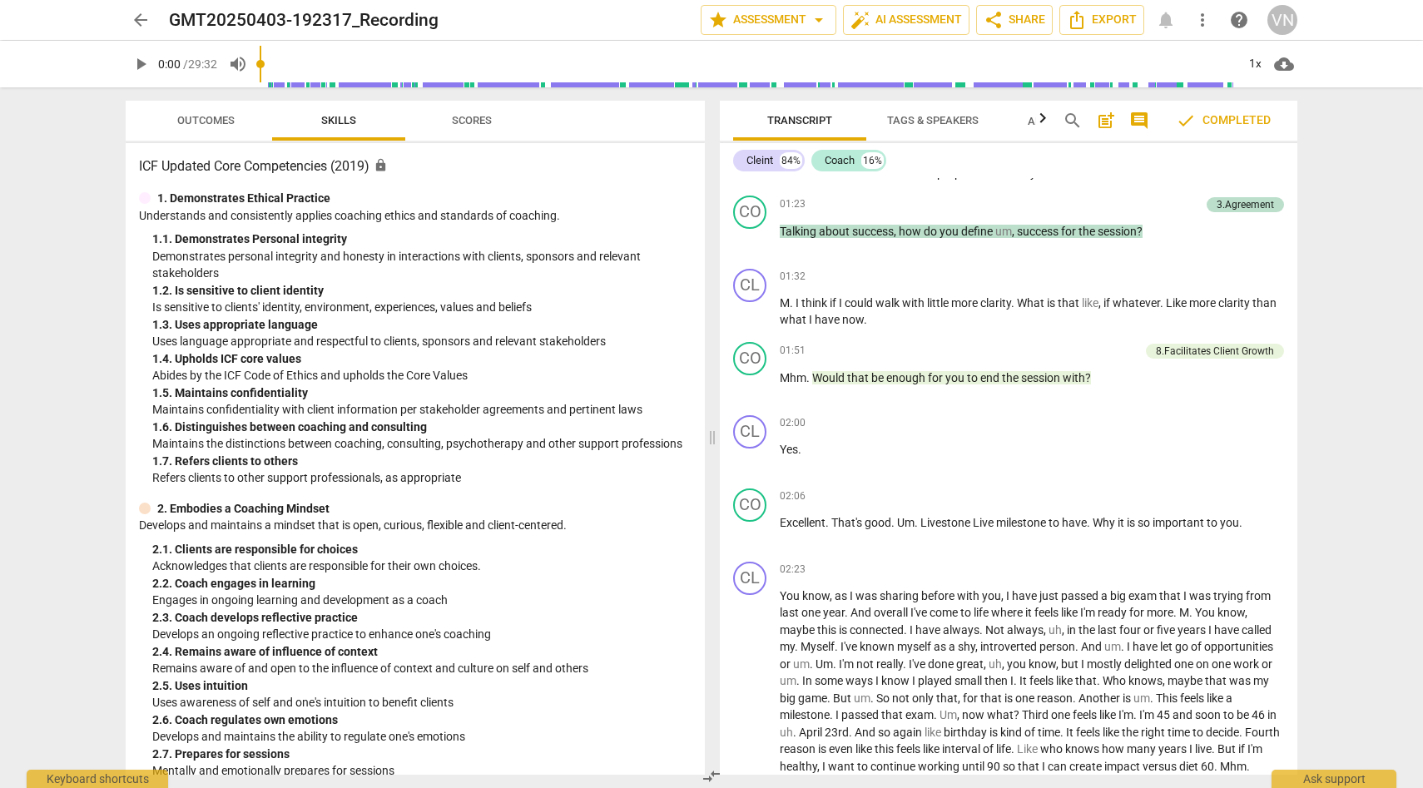
click at [485, 130] on span "Scores" at bounding box center [472, 121] width 80 height 22
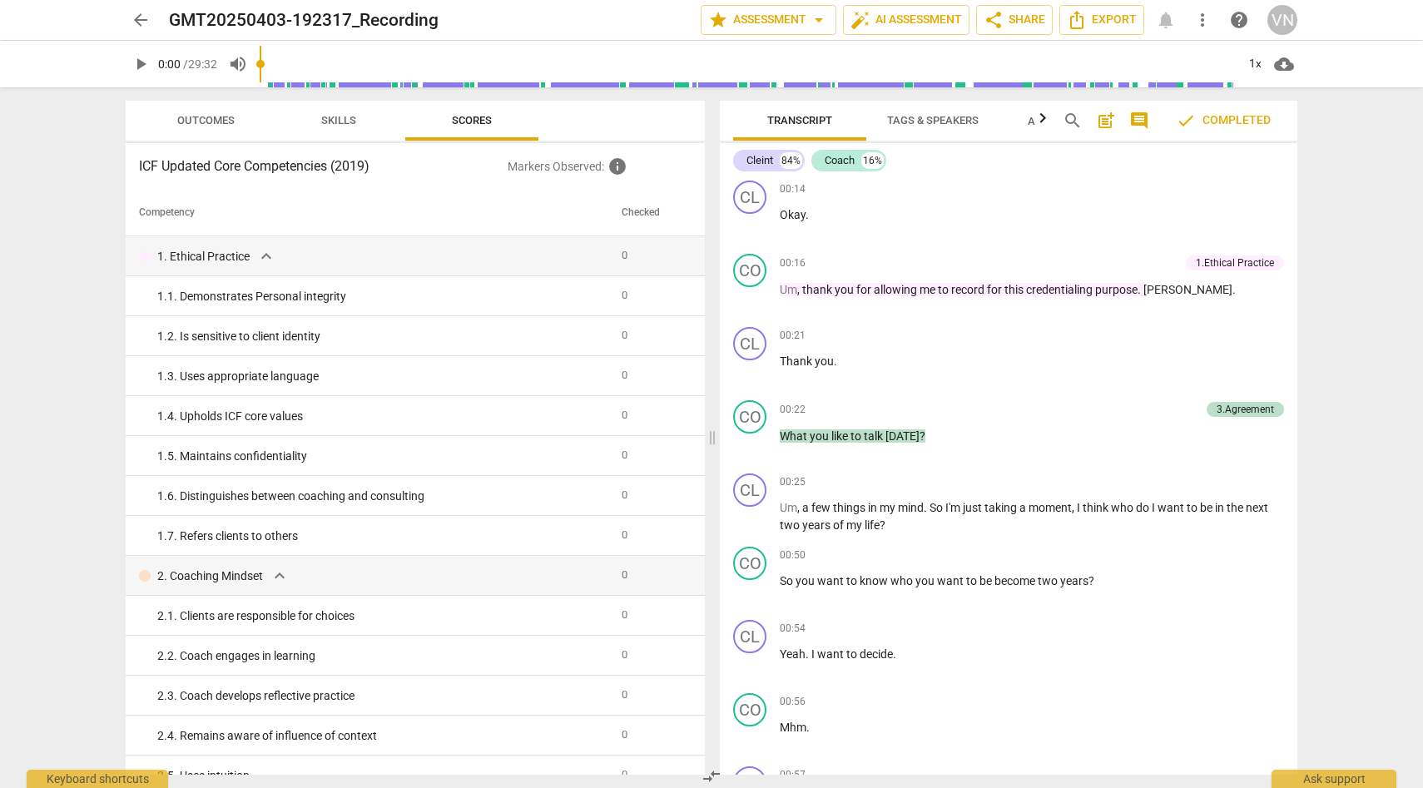
scroll to position [0, 0]
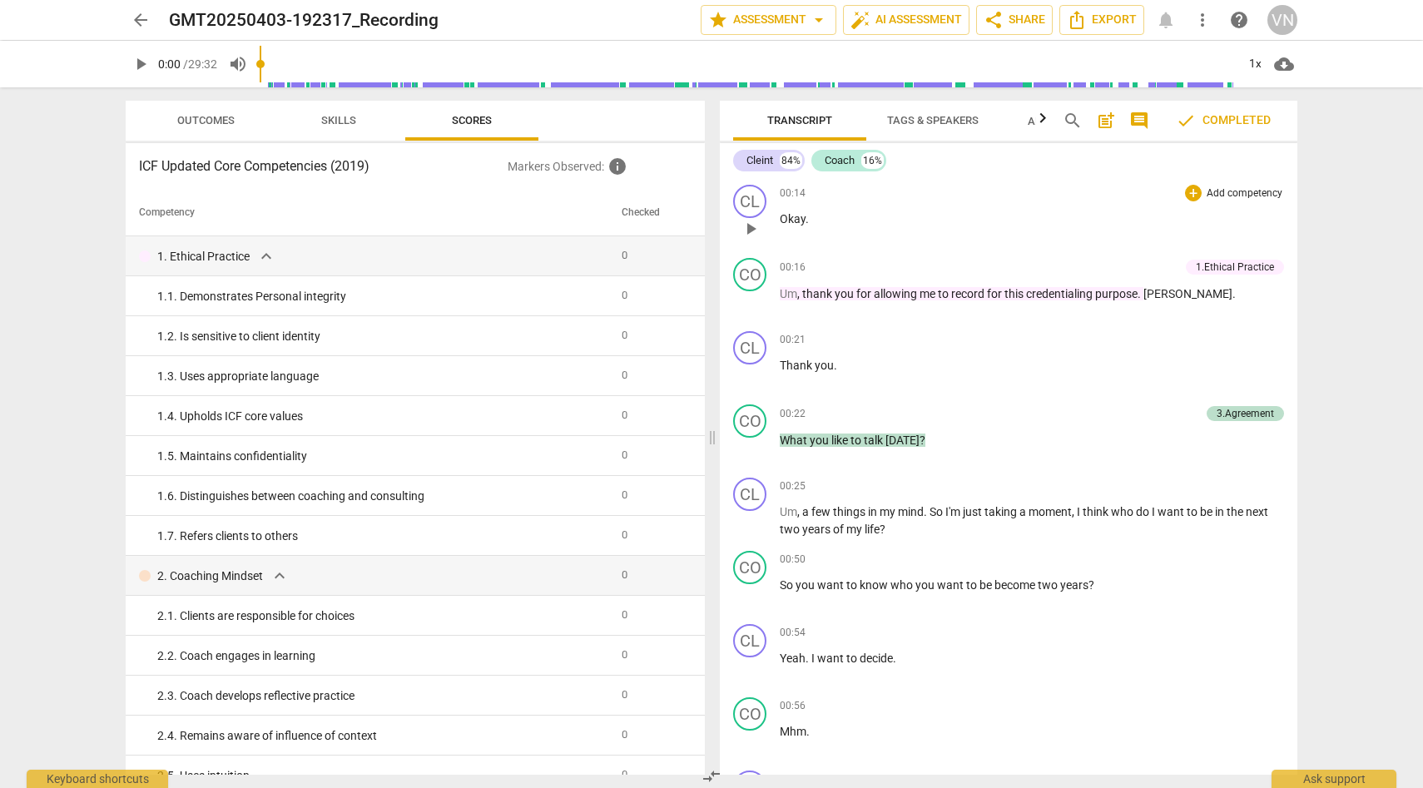
click at [798, 195] on span "00:14" at bounding box center [793, 193] width 26 height 14
type input "16"
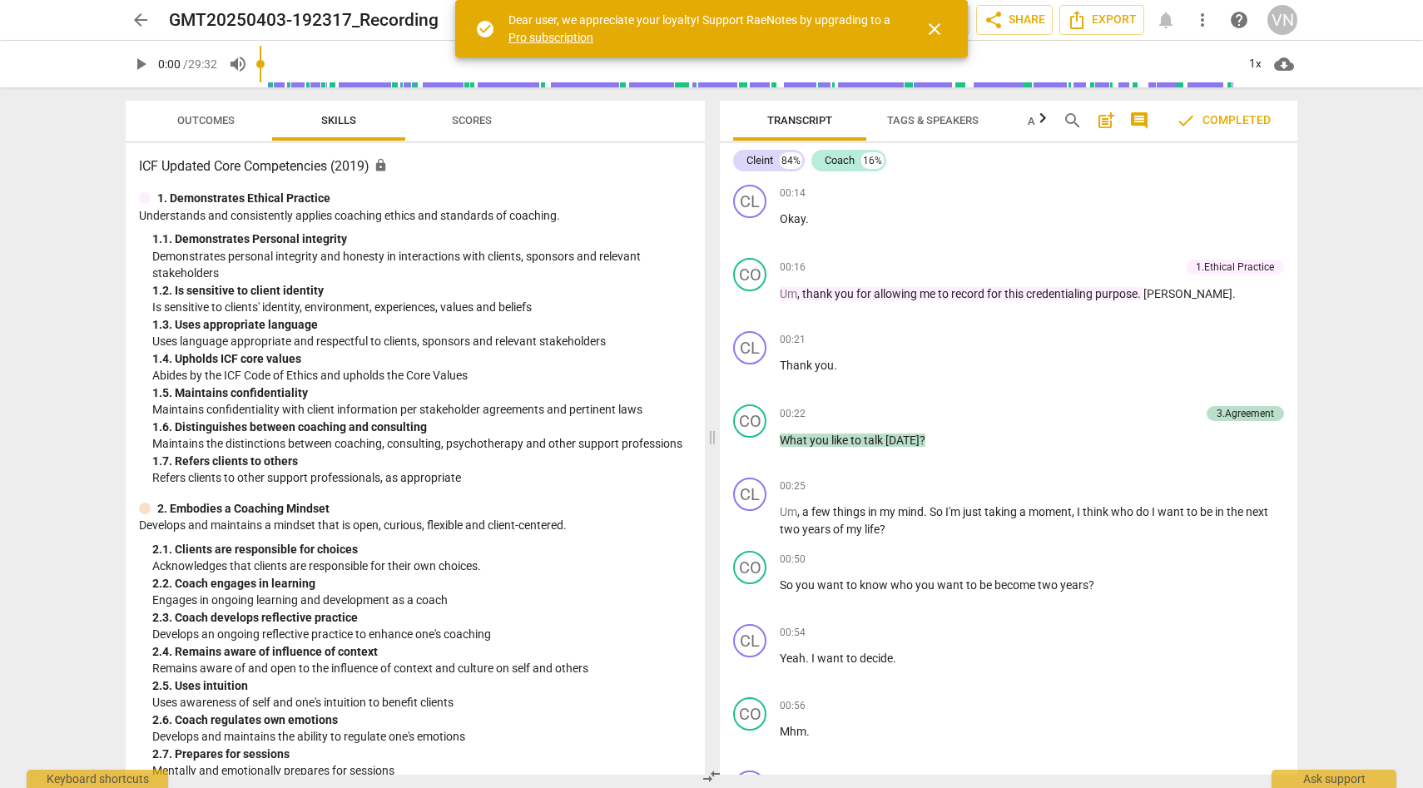
click at [1295, 157] on div "Cleint 84% Coach 16% CL play_arrow pause 00:14 + Add competency keyboard_arrow_…" at bounding box center [1008, 459] width 577 height 632
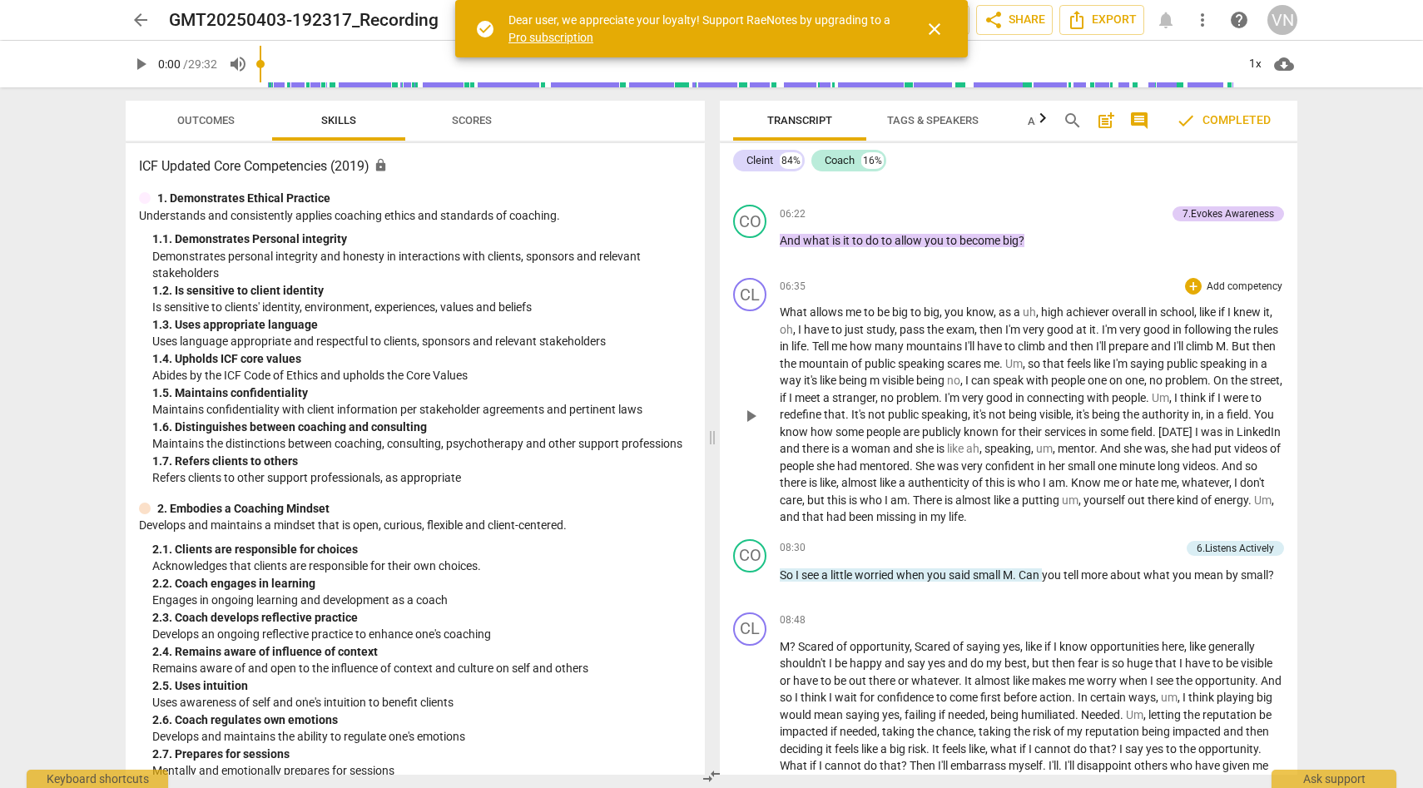
scroll to position [2119, 0]
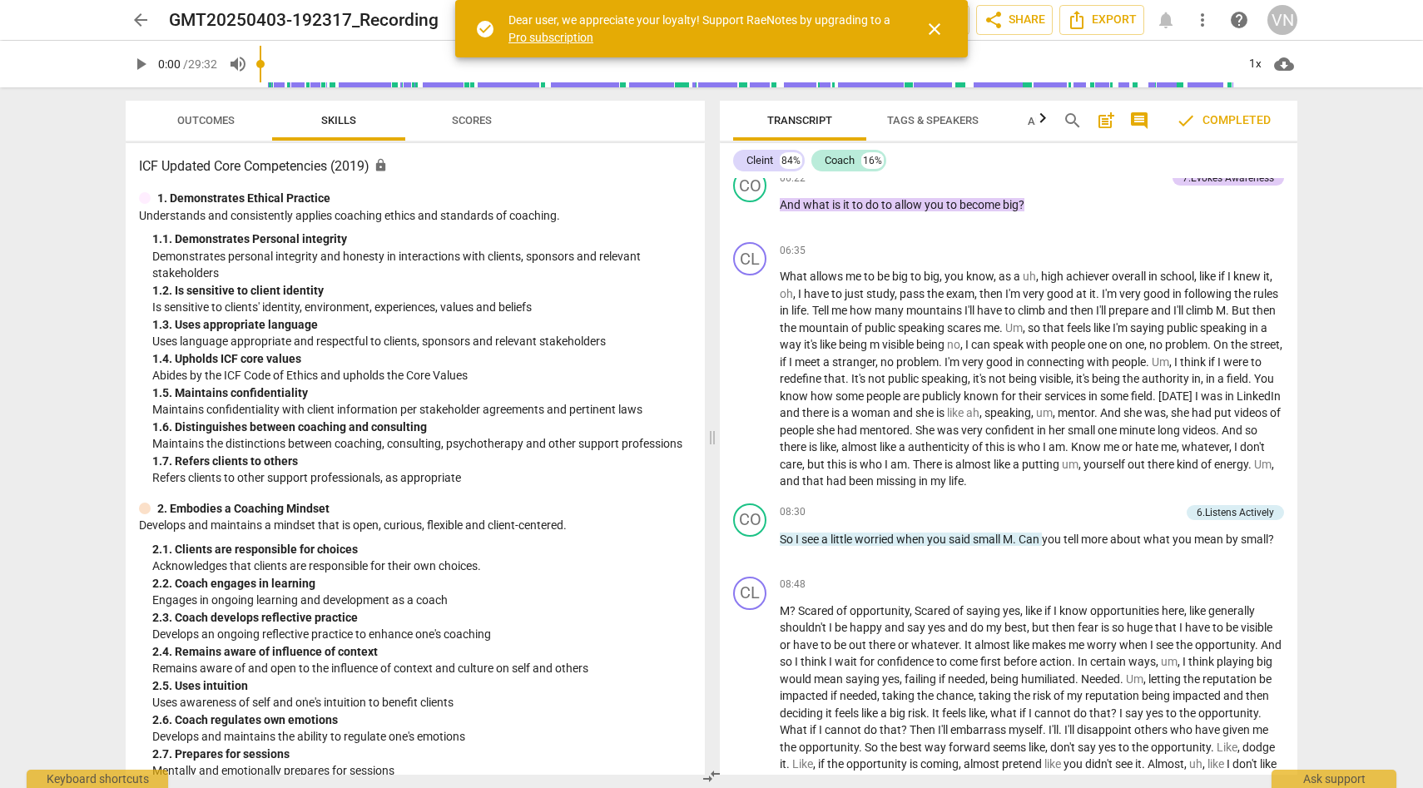
drag, startPoint x: 1290, startPoint y: 390, endPoint x: 1297, endPoint y: 481, distance: 90.9
click at [1297, 481] on div "Transcript Tags & Speakers Analytics New search post_add comment check Complete…" at bounding box center [1011, 437] width 597 height 701
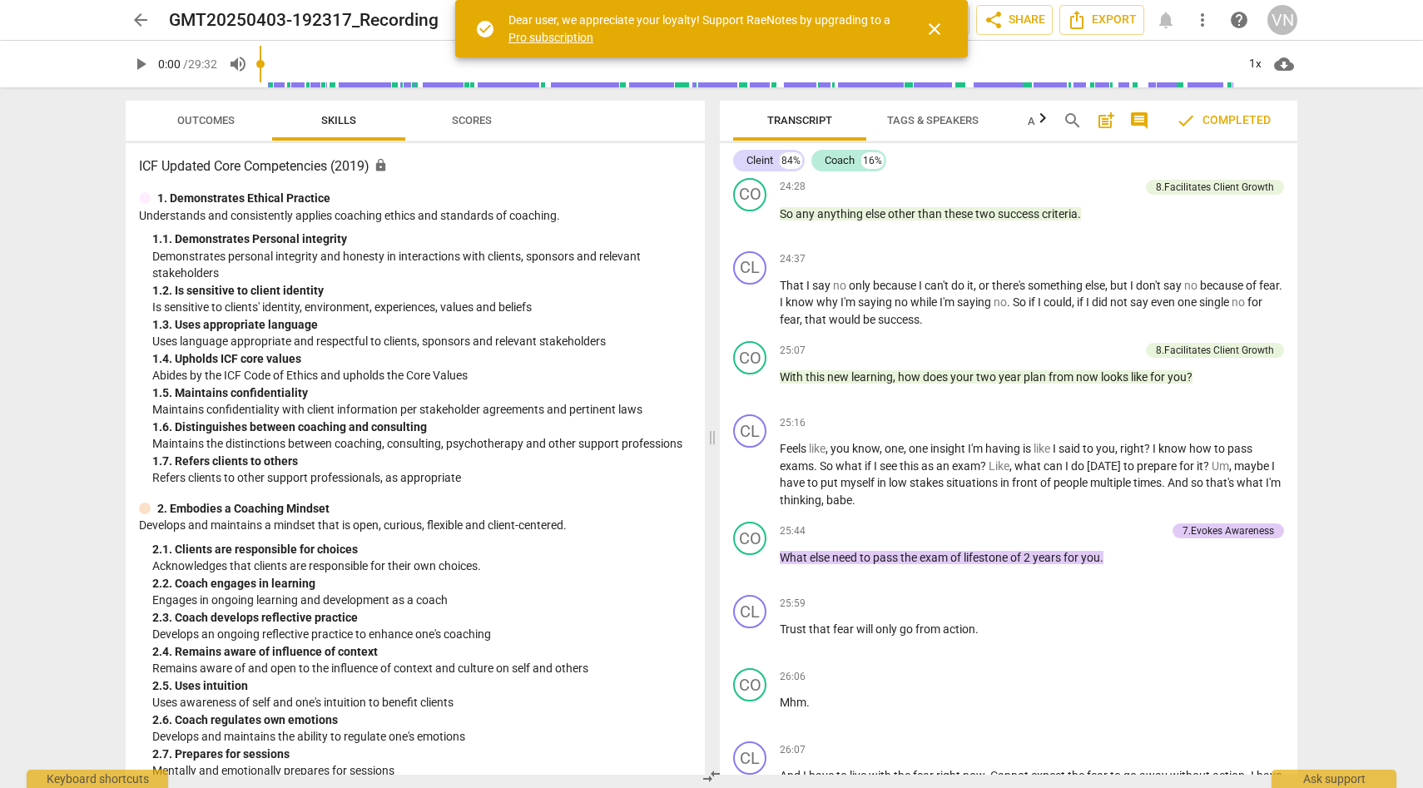
scroll to position [5069, 0]
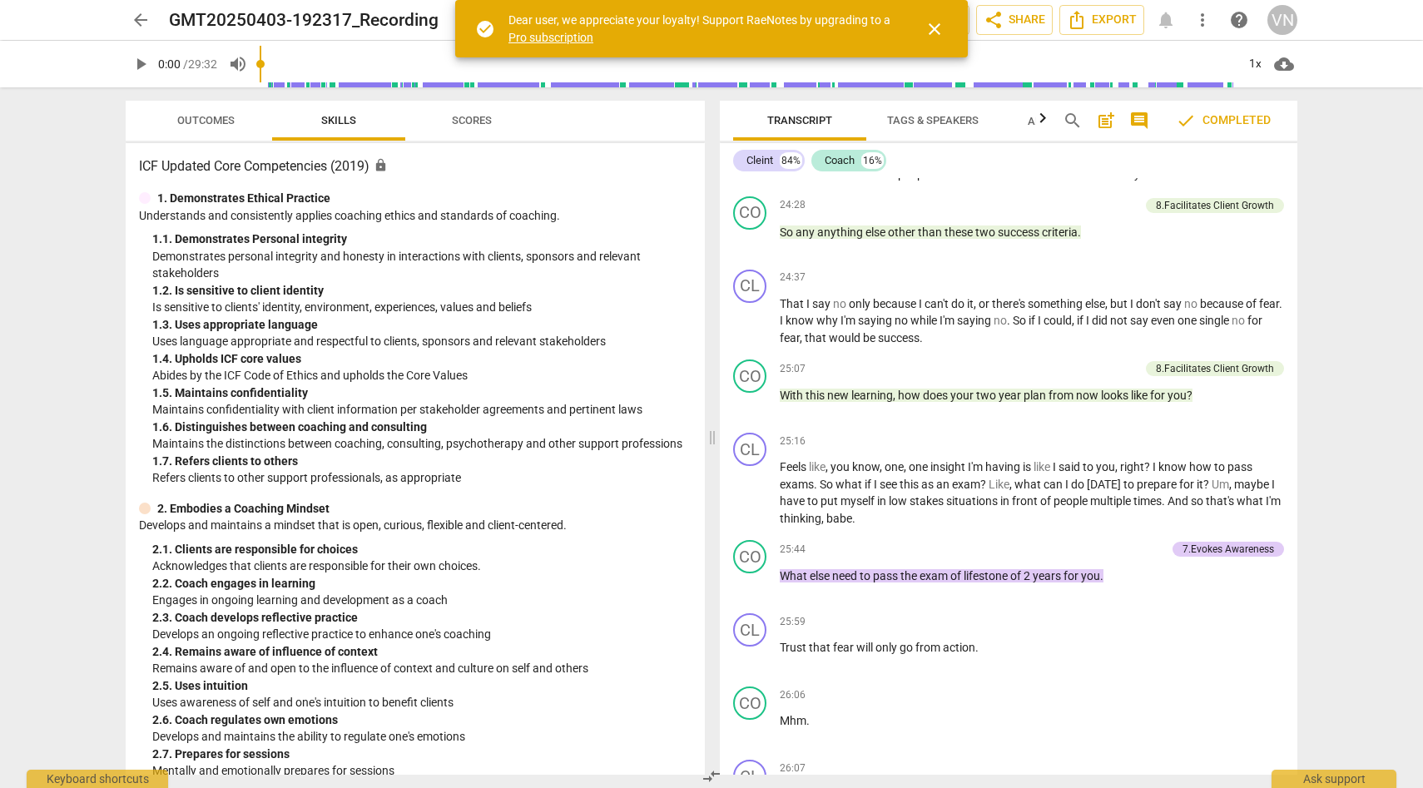
click at [937, 25] on span "close" at bounding box center [934, 29] width 20 height 20
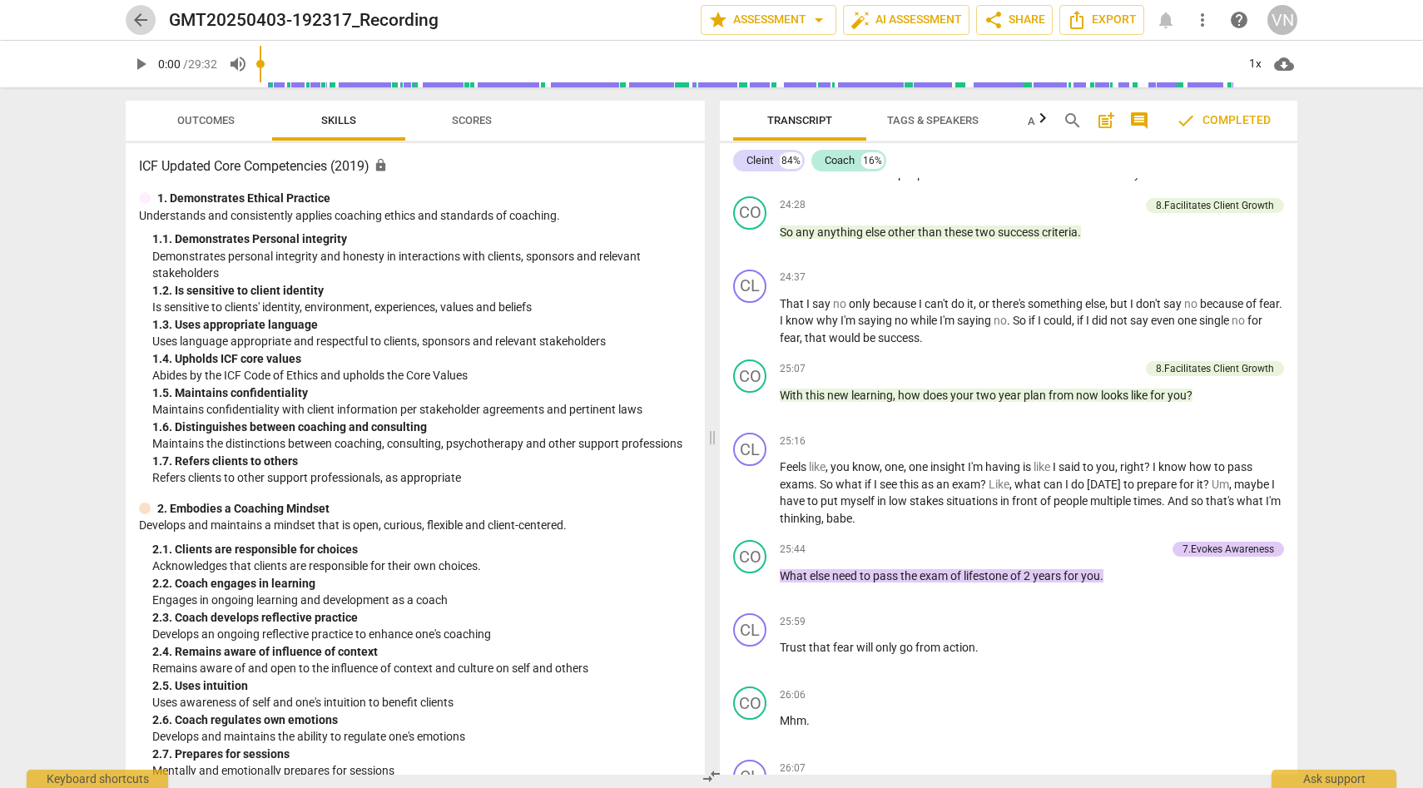
click at [136, 18] on span "arrow_back" at bounding box center [141, 20] width 20 height 20
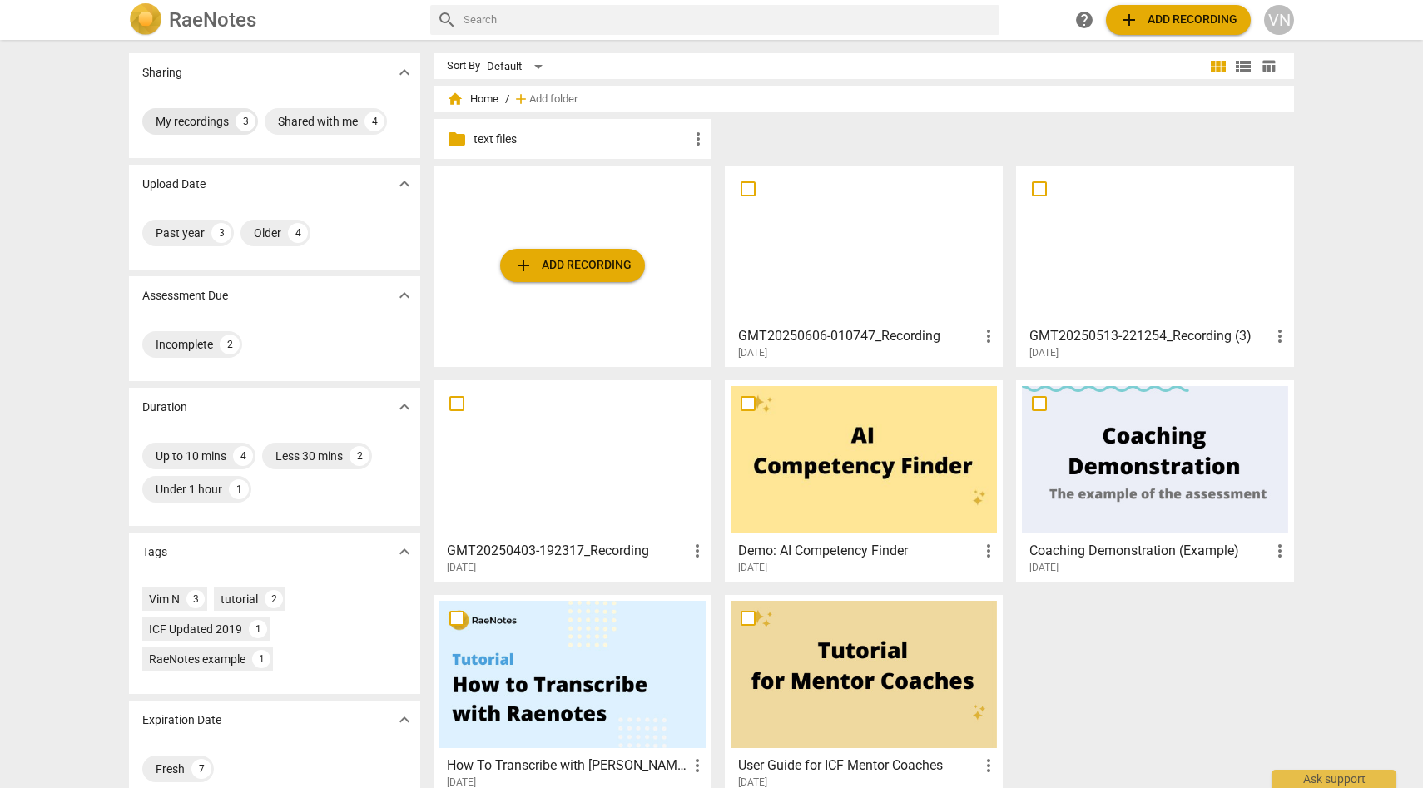
click at [201, 128] on div "My recordings" at bounding box center [192, 121] width 73 height 17
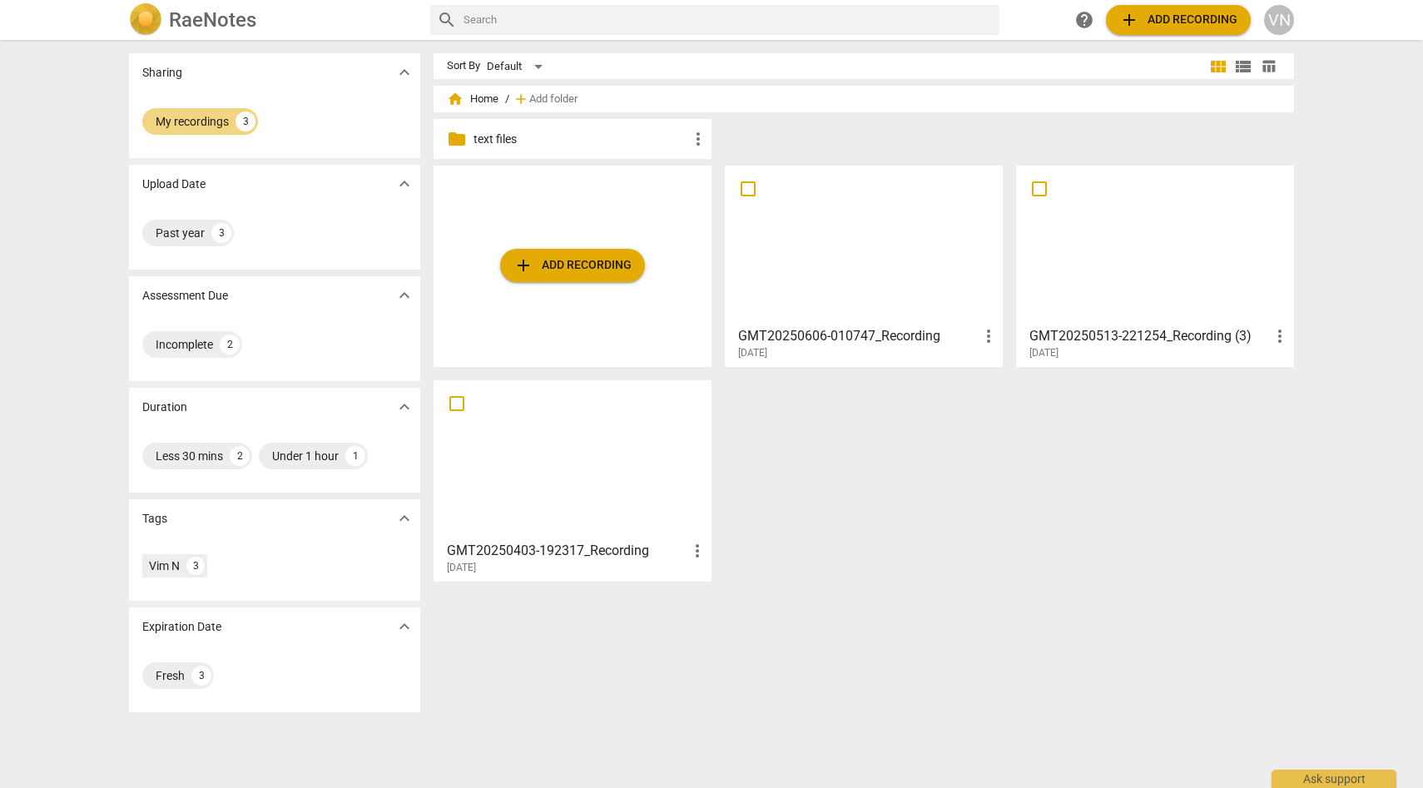
click at [1403, 193] on div "Sharing expand_more My recordings 3 Upload Date expand_more Past year 3 Assessm…" at bounding box center [711, 415] width 1423 height 746
click at [295, 453] on div "Under 1 hour" at bounding box center [305, 456] width 67 height 17
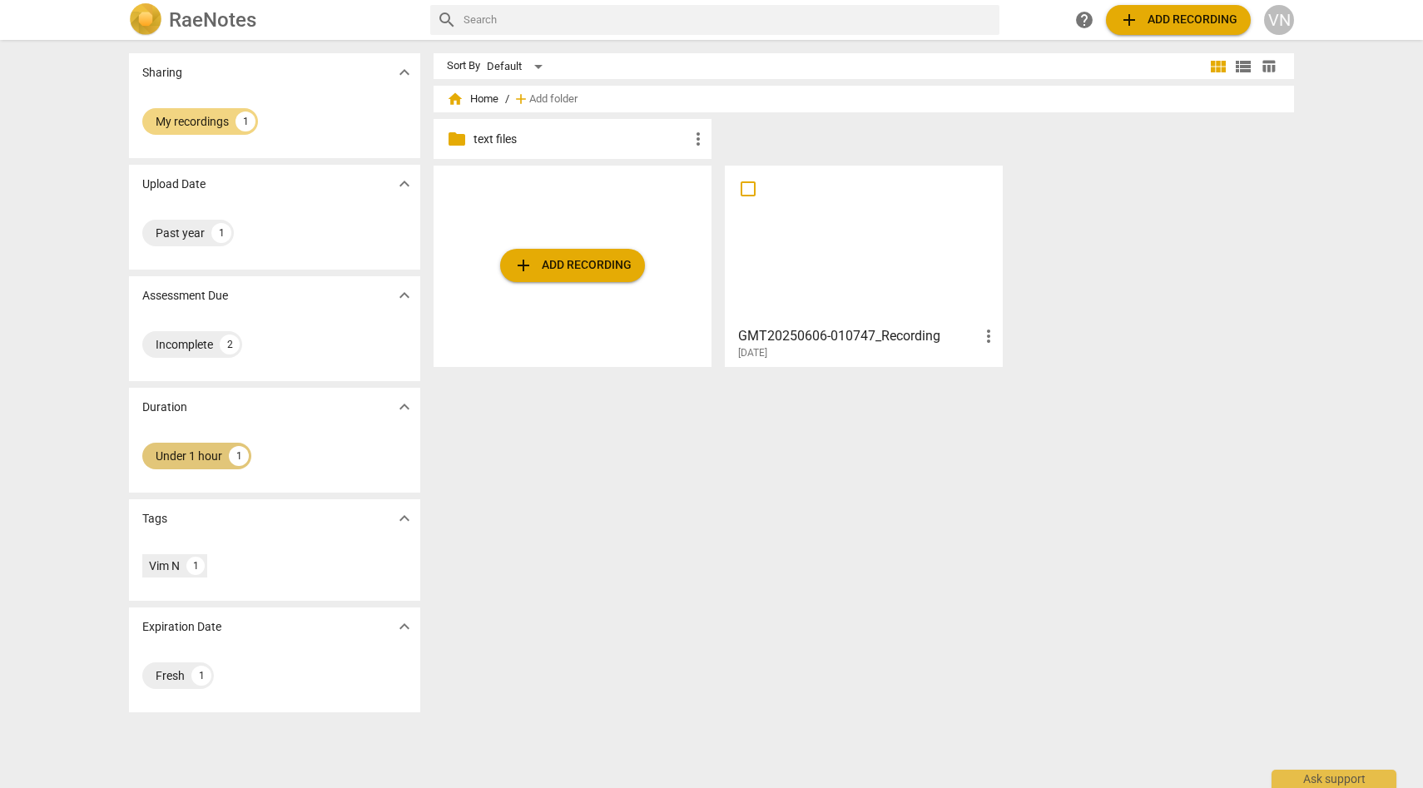
click at [213, 458] on div "Under 1 hour" at bounding box center [189, 456] width 67 height 17
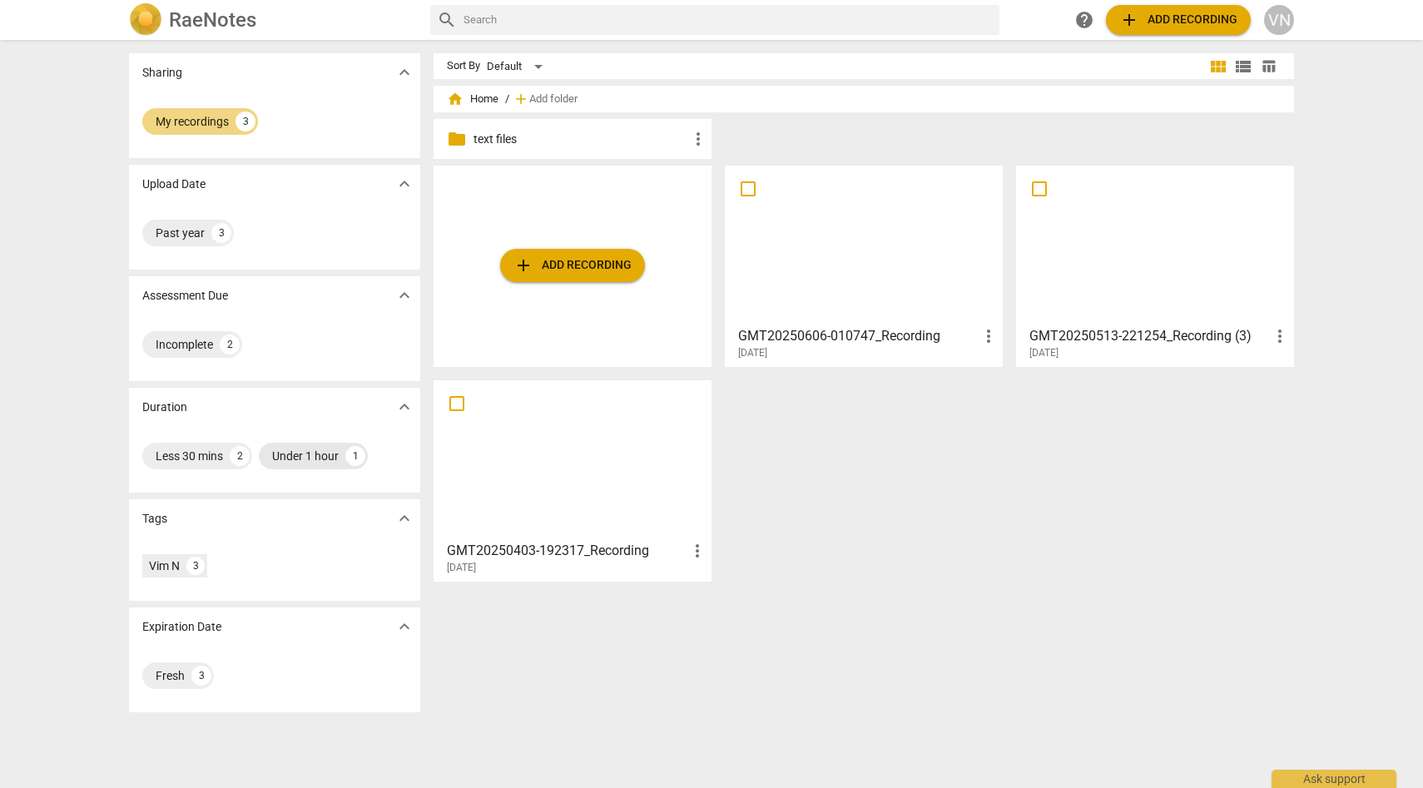
click at [213, 458] on div "Less 30 mins" at bounding box center [189, 456] width 67 height 17
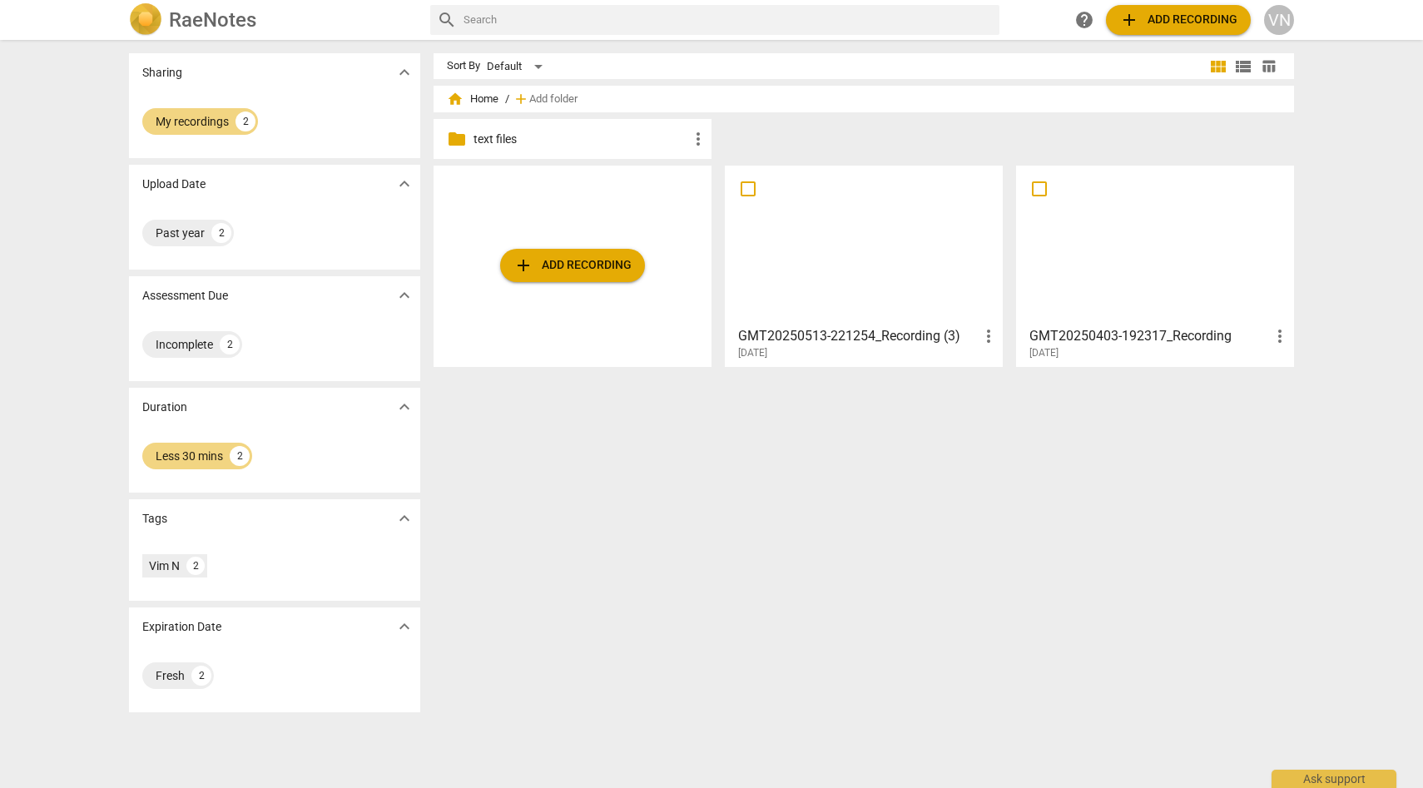
click at [805, 308] on div at bounding box center [864, 244] width 266 height 147
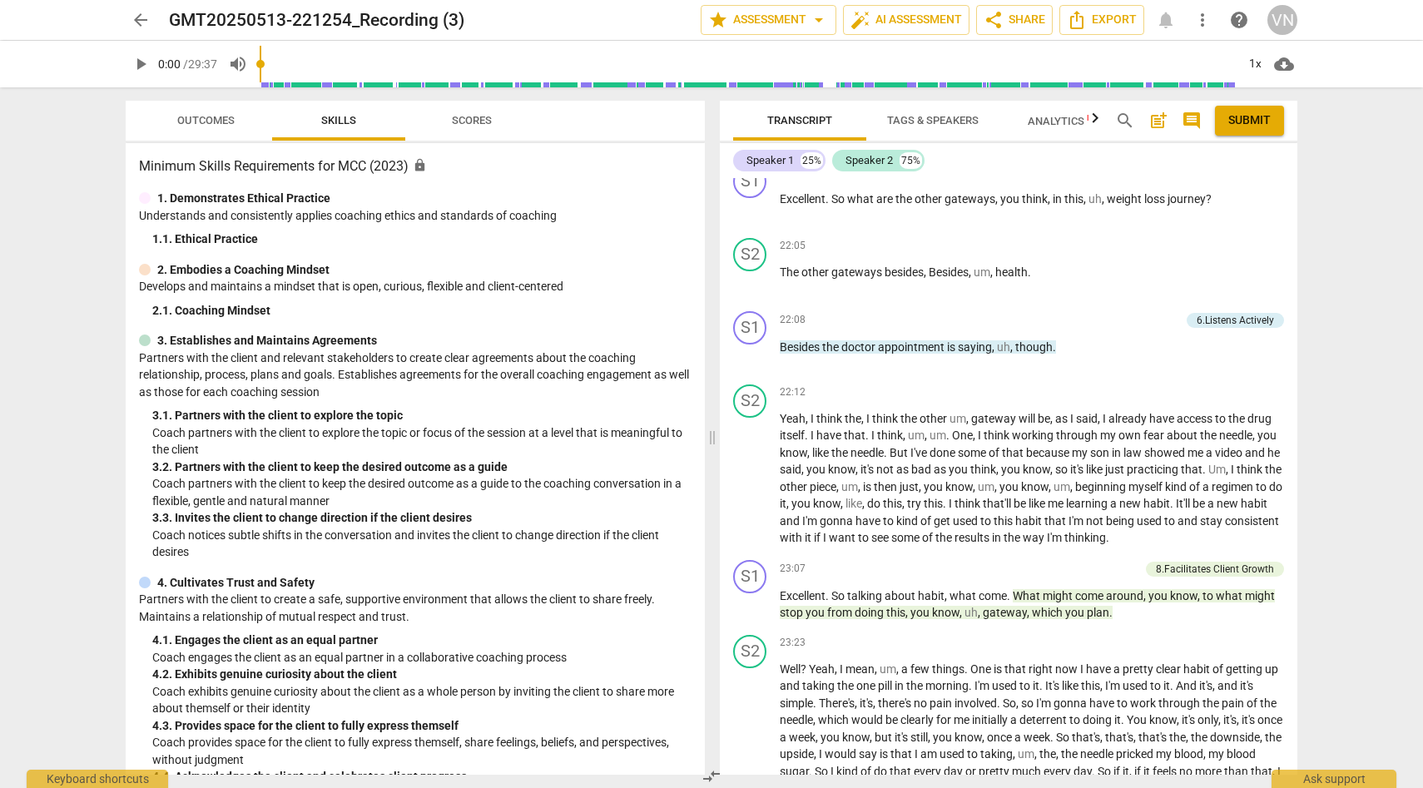
scroll to position [6521, 0]
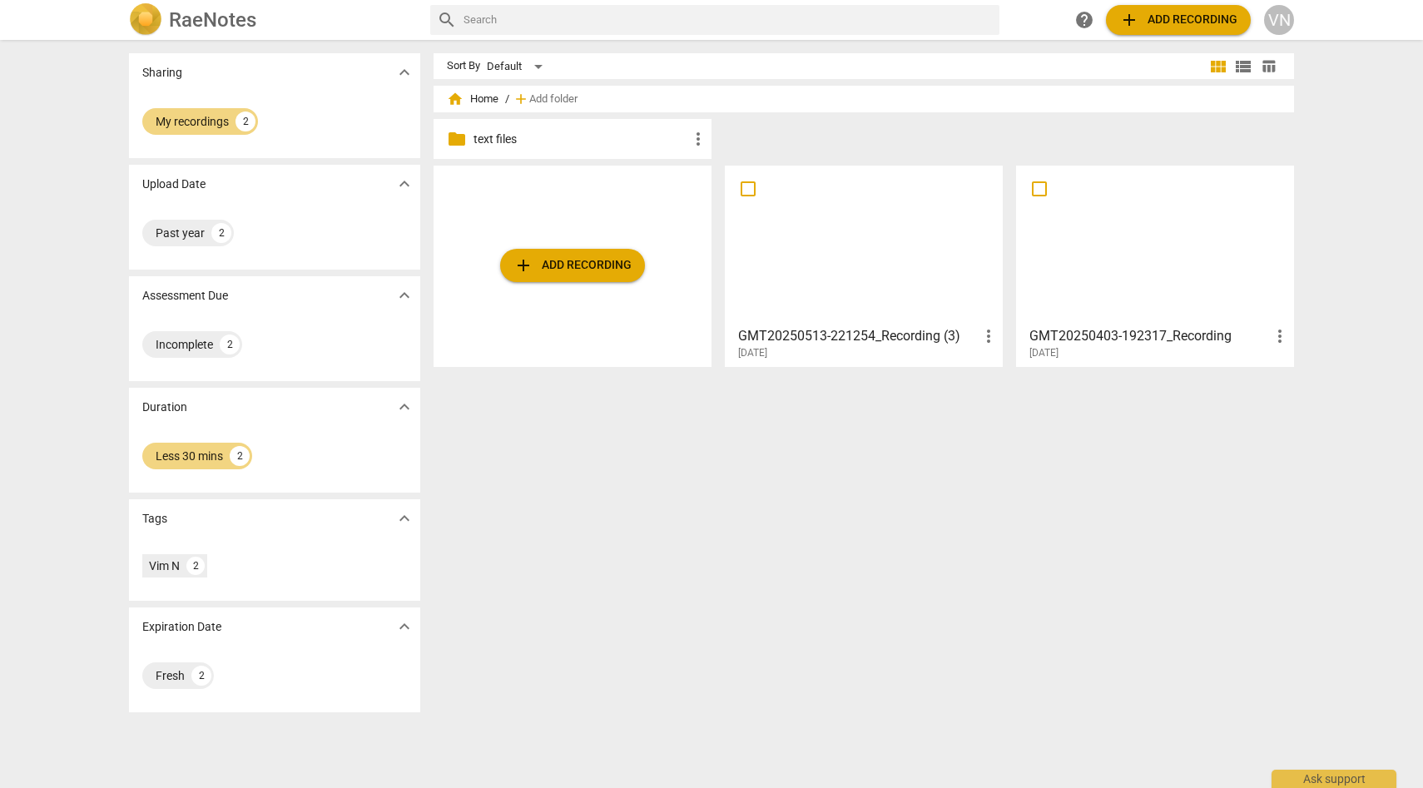
click at [1142, 248] on div at bounding box center [1155, 244] width 266 height 147
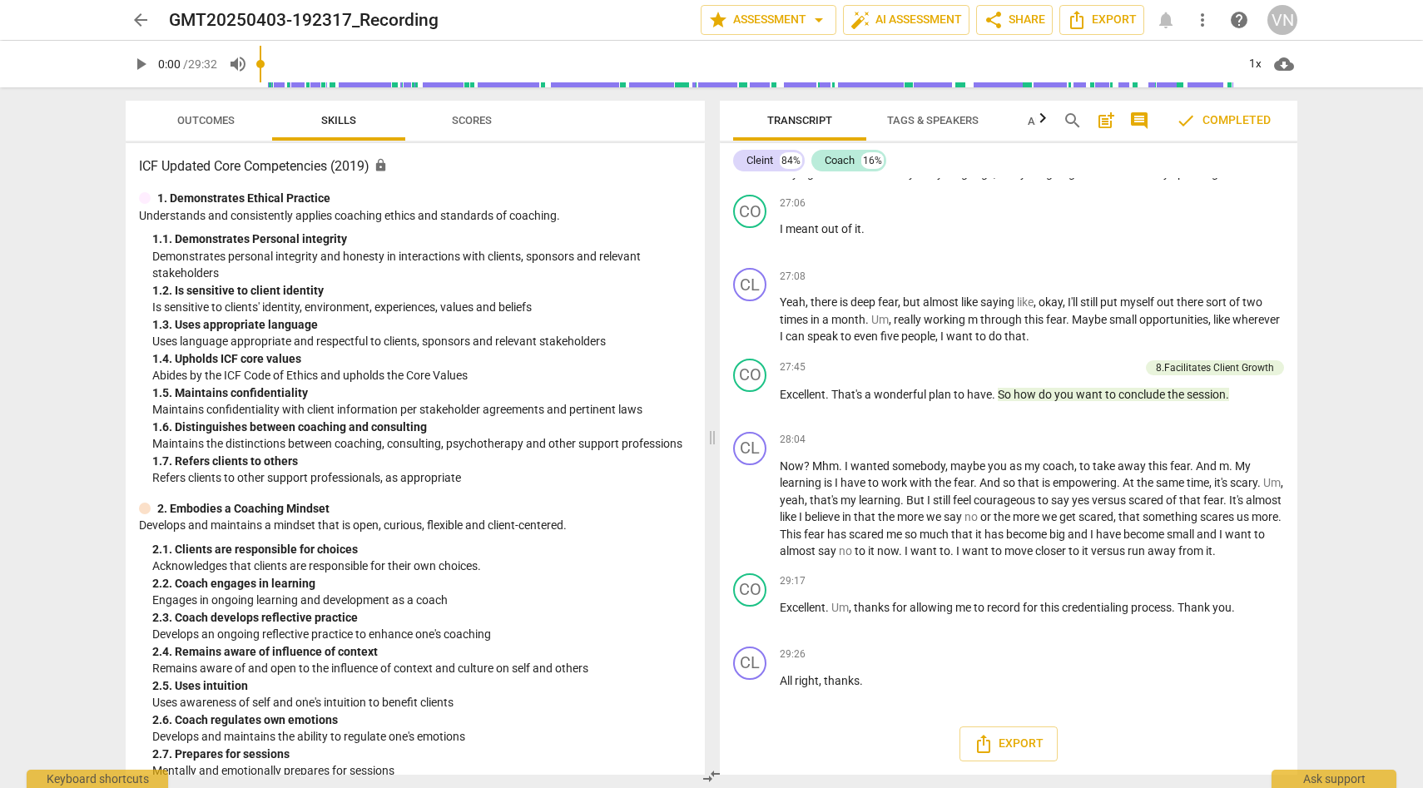
scroll to position [5922, 0]
click at [1041, 753] on button "Export" at bounding box center [1008, 743] width 98 height 35
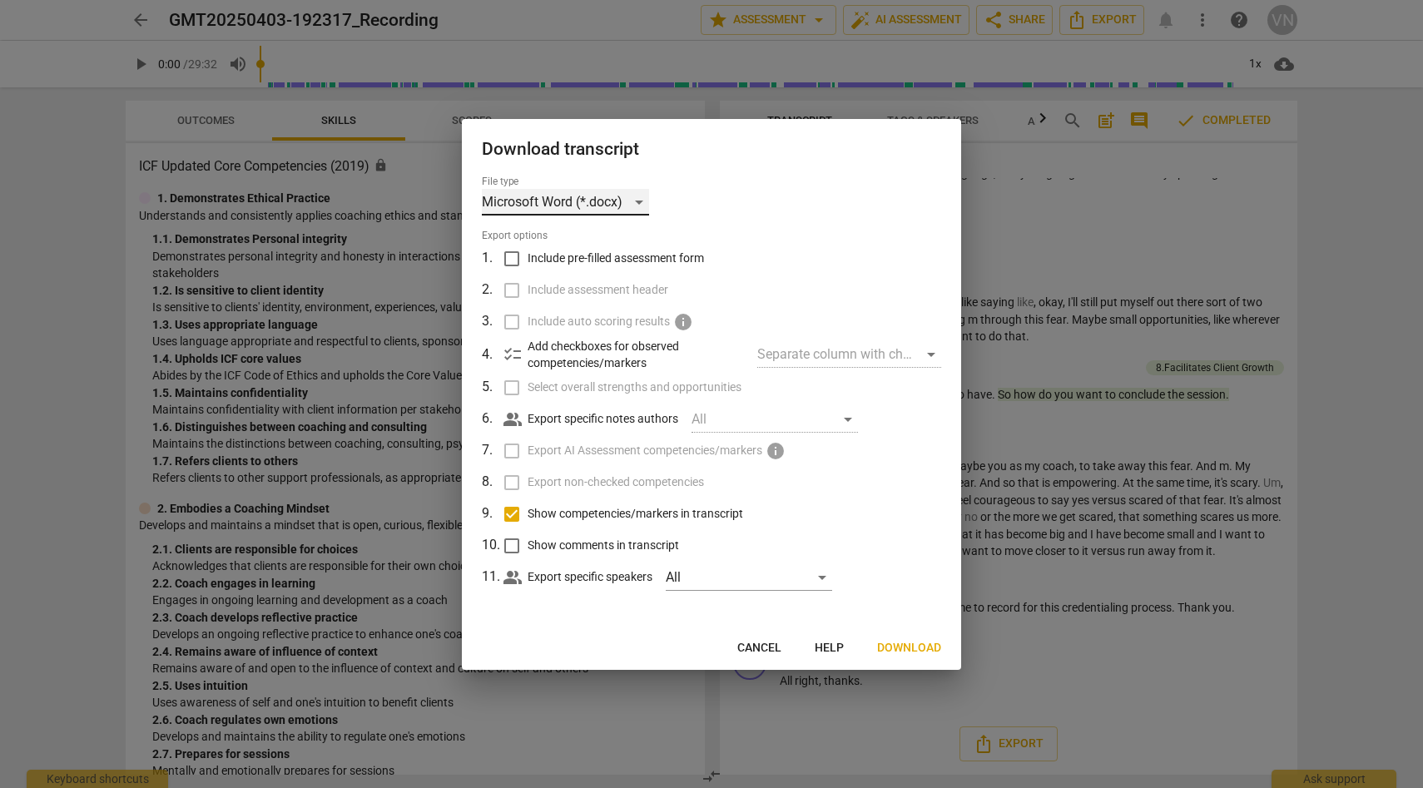
click at [640, 205] on div "Microsoft Word (*.docx)" at bounding box center [565, 202] width 167 height 27
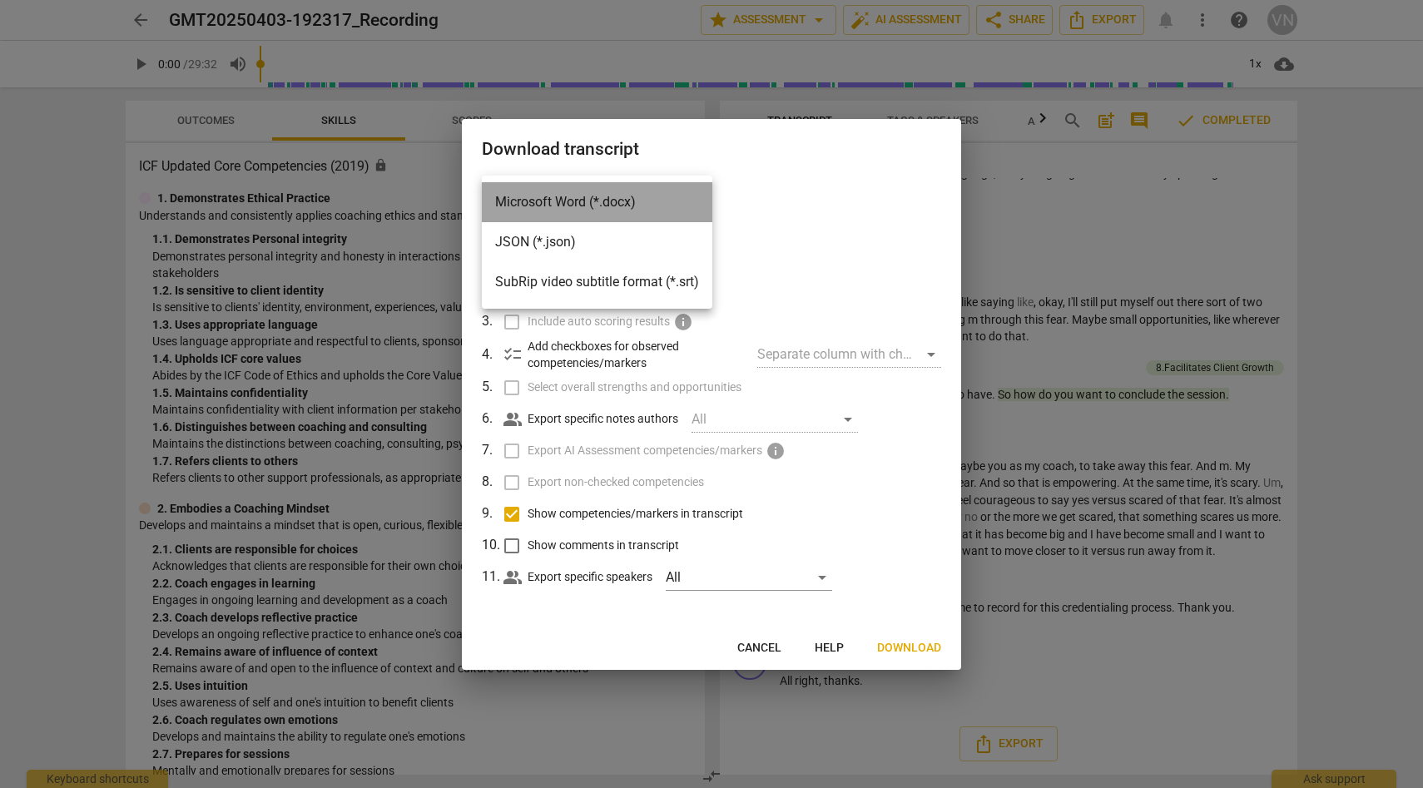
click at [640, 205] on li "Microsoft Word (*.docx)" at bounding box center [597, 202] width 230 height 40
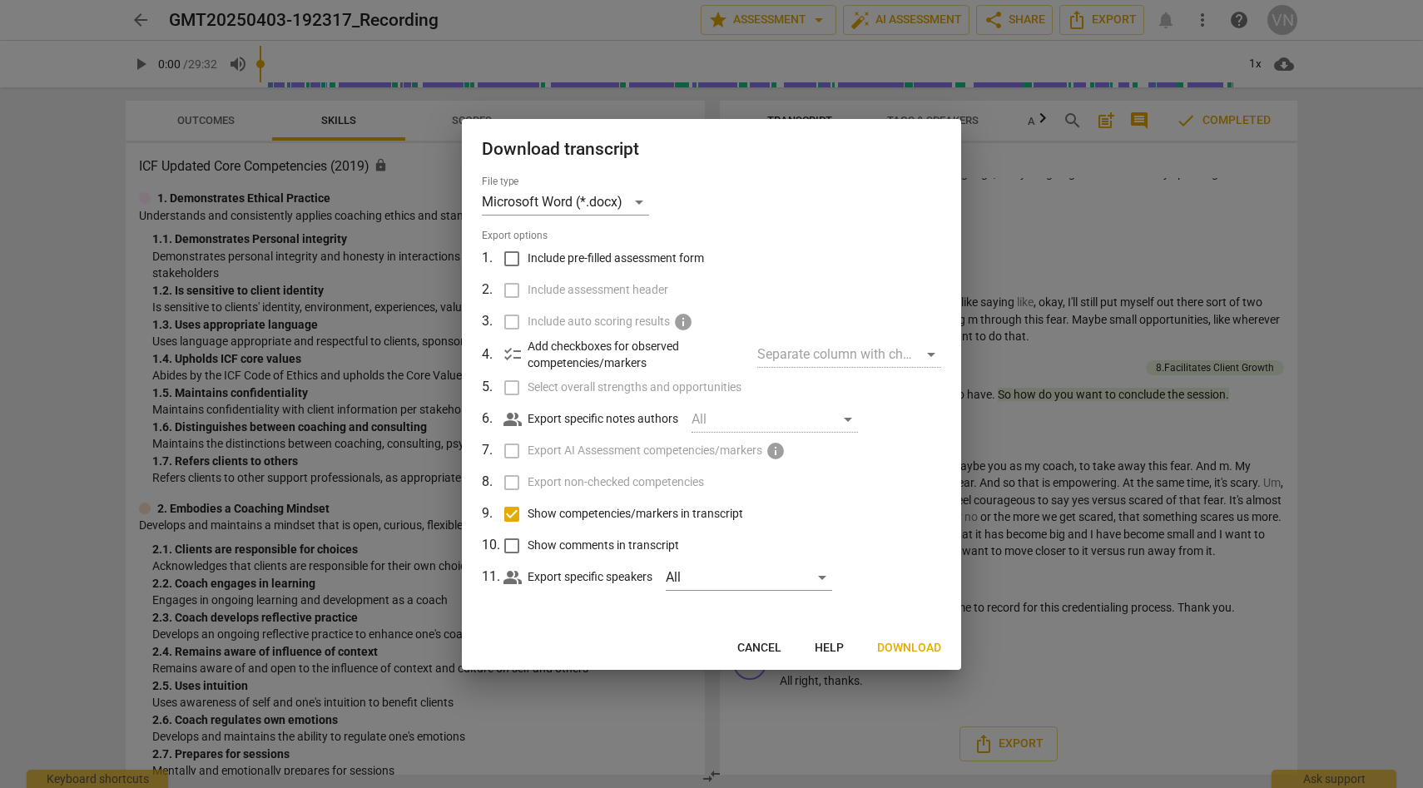
click at [876, 498] on label "Show competencies/markers in transcript" at bounding box center [710, 514] width 436 height 32
click at [528, 498] on input "Show competencies/markers in transcript" at bounding box center [512, 514] width 32 height 32
checkbox input "false"
click at [906, 475] on label "Export non-checked competencies" at bounding box center [710, 483] width 436 height 32
click at [924, 448] on label "Export AI Assessment competencies/markers info" at bounding box center [710, 451] width 436 height 32
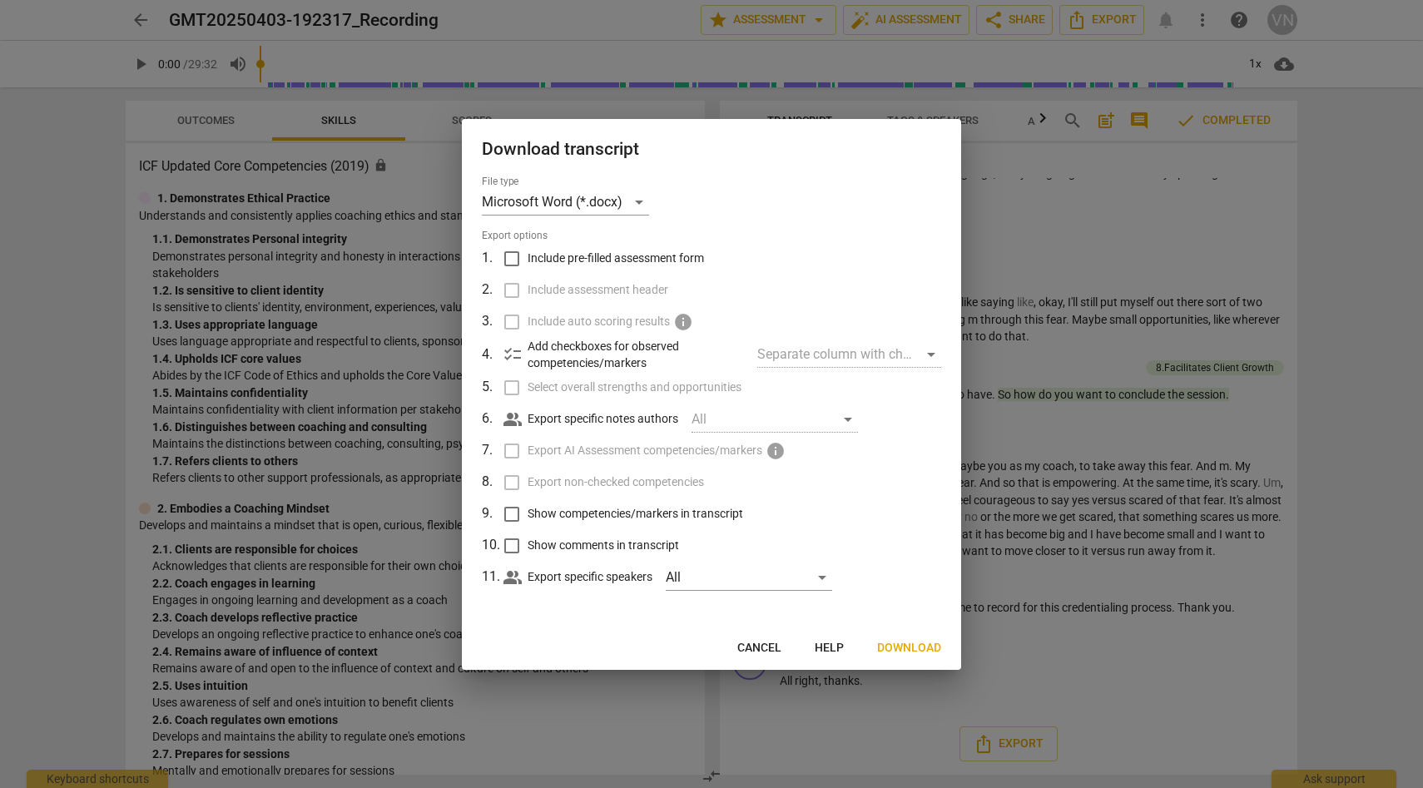
click at [924, 448] on label "Export AI Assessment competencies/markers info" at bounding box center [710, 451] width 436 height 32
click at [732, 572] on div "All" at bounding box center [749, 577] width 166 height 27
click at [835, 506] on div at bounding box center [711, 394] width 1423 height 788
click at [904, 355] on div "Separate column with check marks" at bounding box center [849, 354] width 184 height 27
click at [924, 355] on div "Separate column with check marks" at bounding box center [849, 354] width 184 height 27
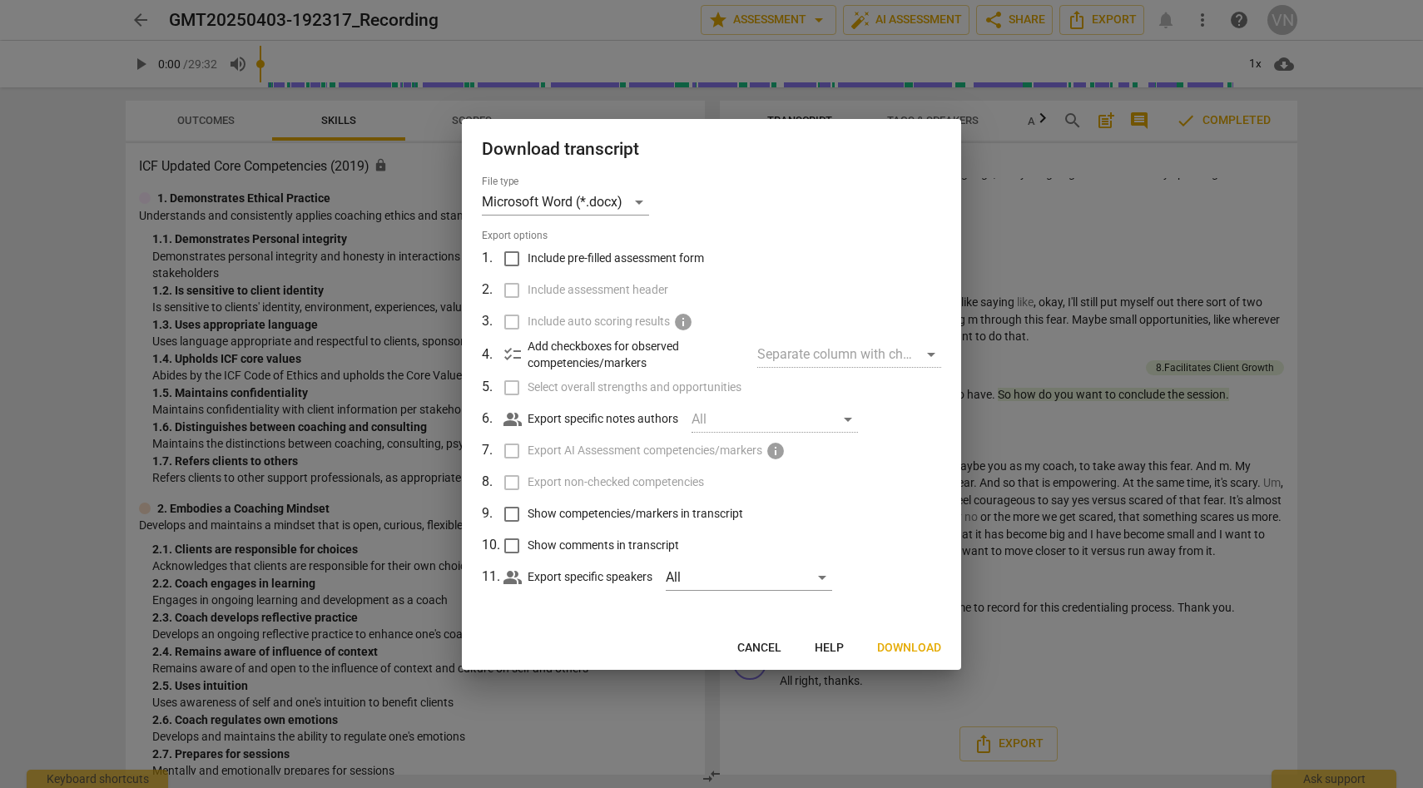
click at [706, 426] on div "All" at bounding box center [774, 419] width 166 height 27
click at [899, 656] on span "Download" at bounding box center [909, 648] width 64 height 17
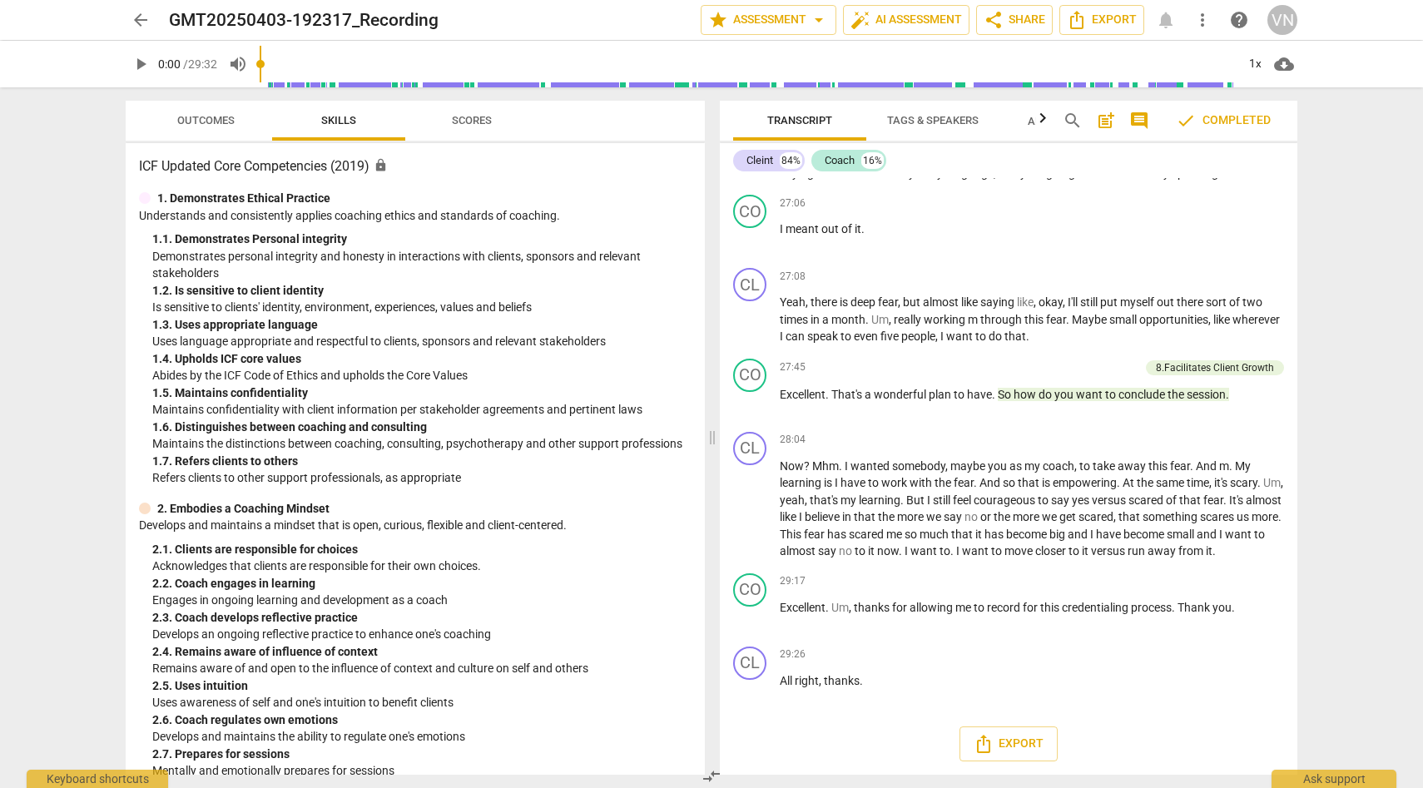
scroll to position [5927, 0]
click at [1209, 17] on span "more_vert" at bounding box center [1202, 20] width 20 height 20
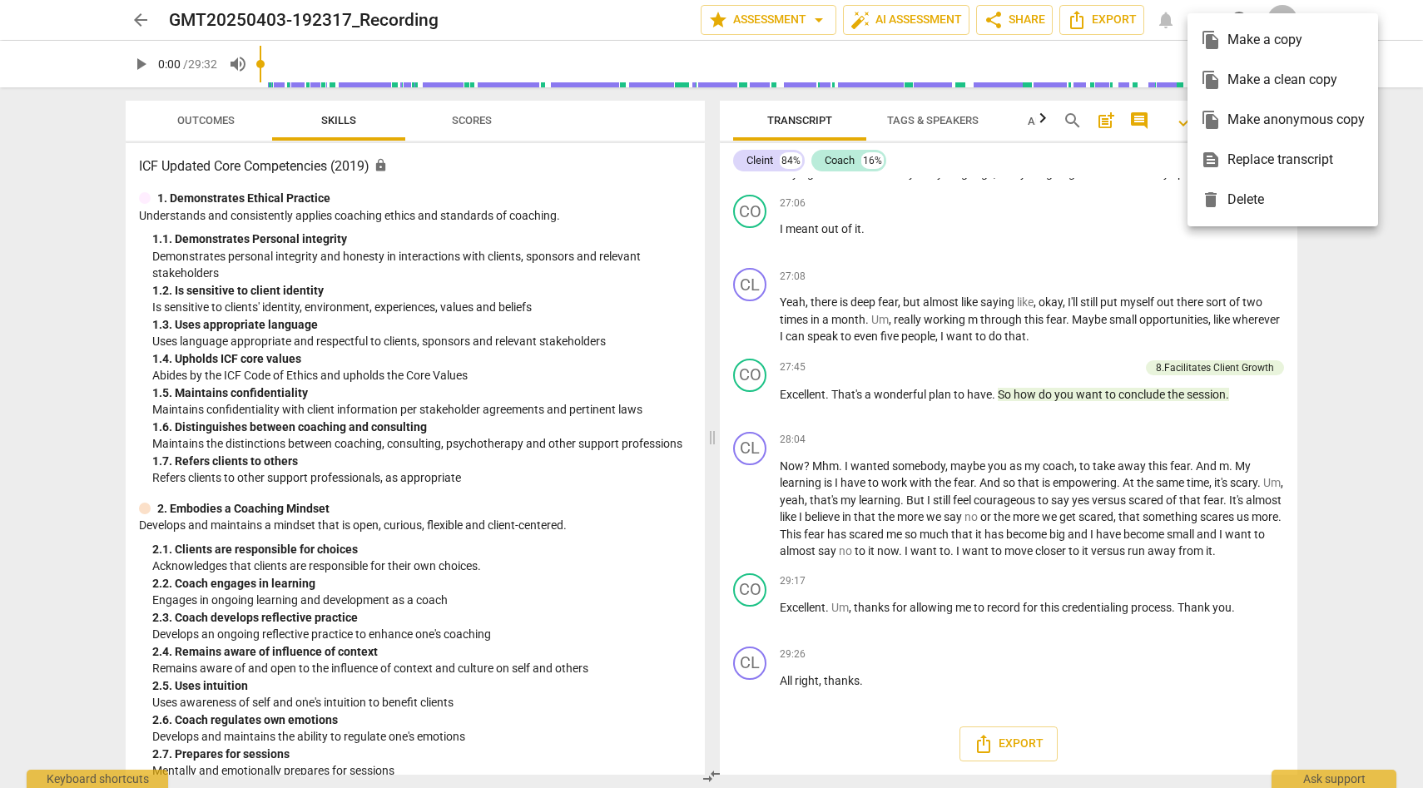
click at [1086, 26] on div at bounding box center [711, 394] width 1423 height 788
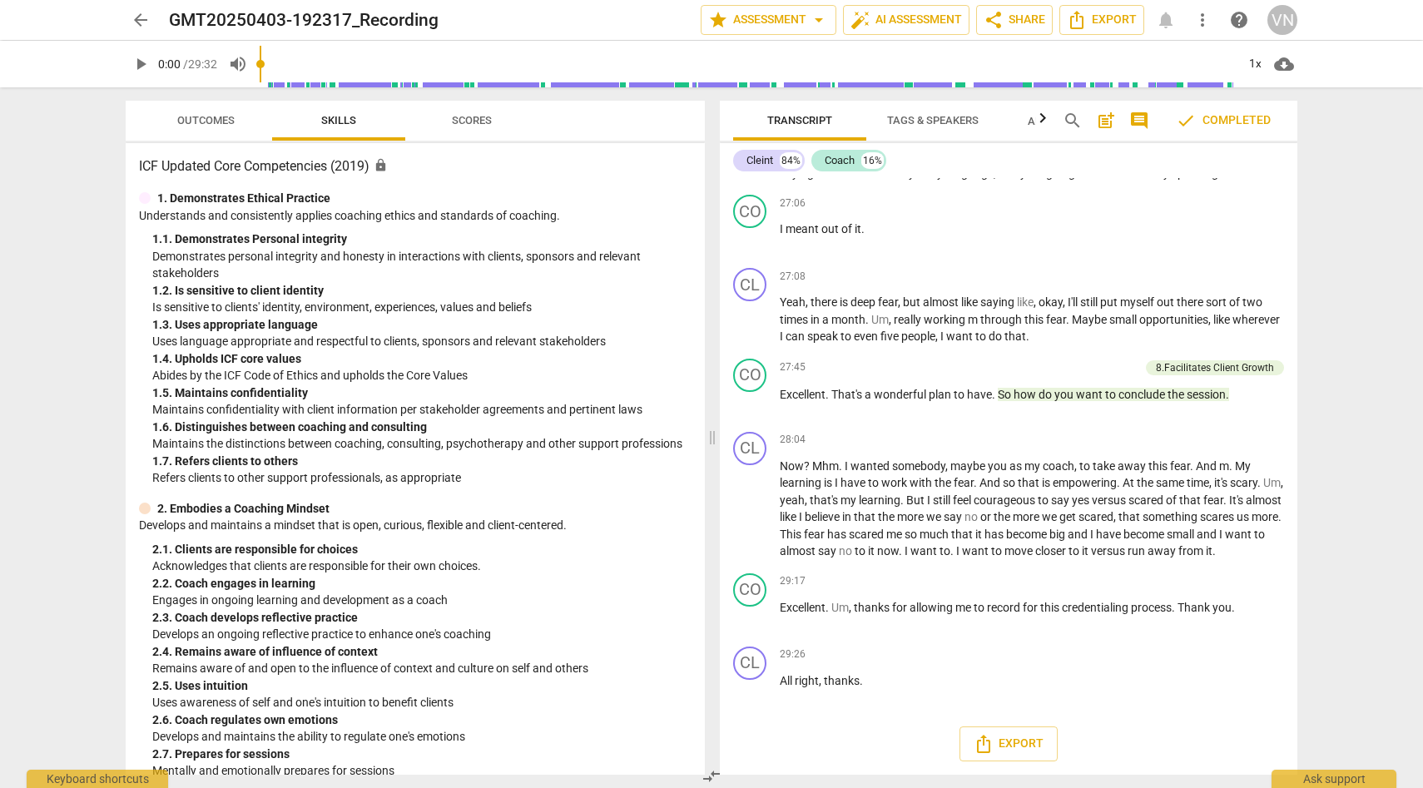
click at [1086, 26] on icon "Export" at bounding box center [1077, 20] width 20 height 20
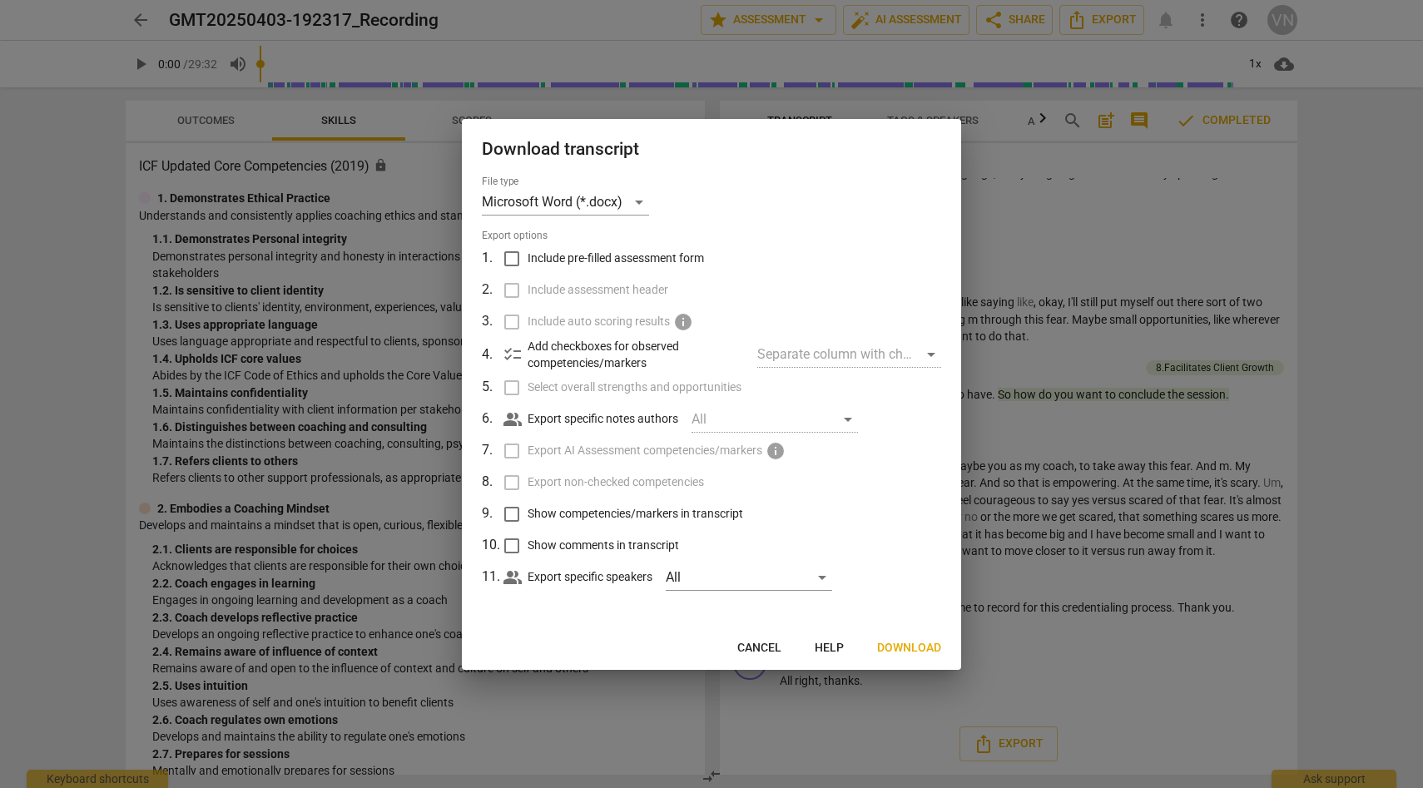
click at [843, 349] on div "Separate column with check marks" at bounding box center [849, 354] width 184 height 27
click at [898, 357] on div "Separate column with check marks" at bounding box center [849, 354] width 184 height 27
click at [513, 259] on input "Include pre-filled assessment form" at bounding box center [512, 259] width 32 height 32
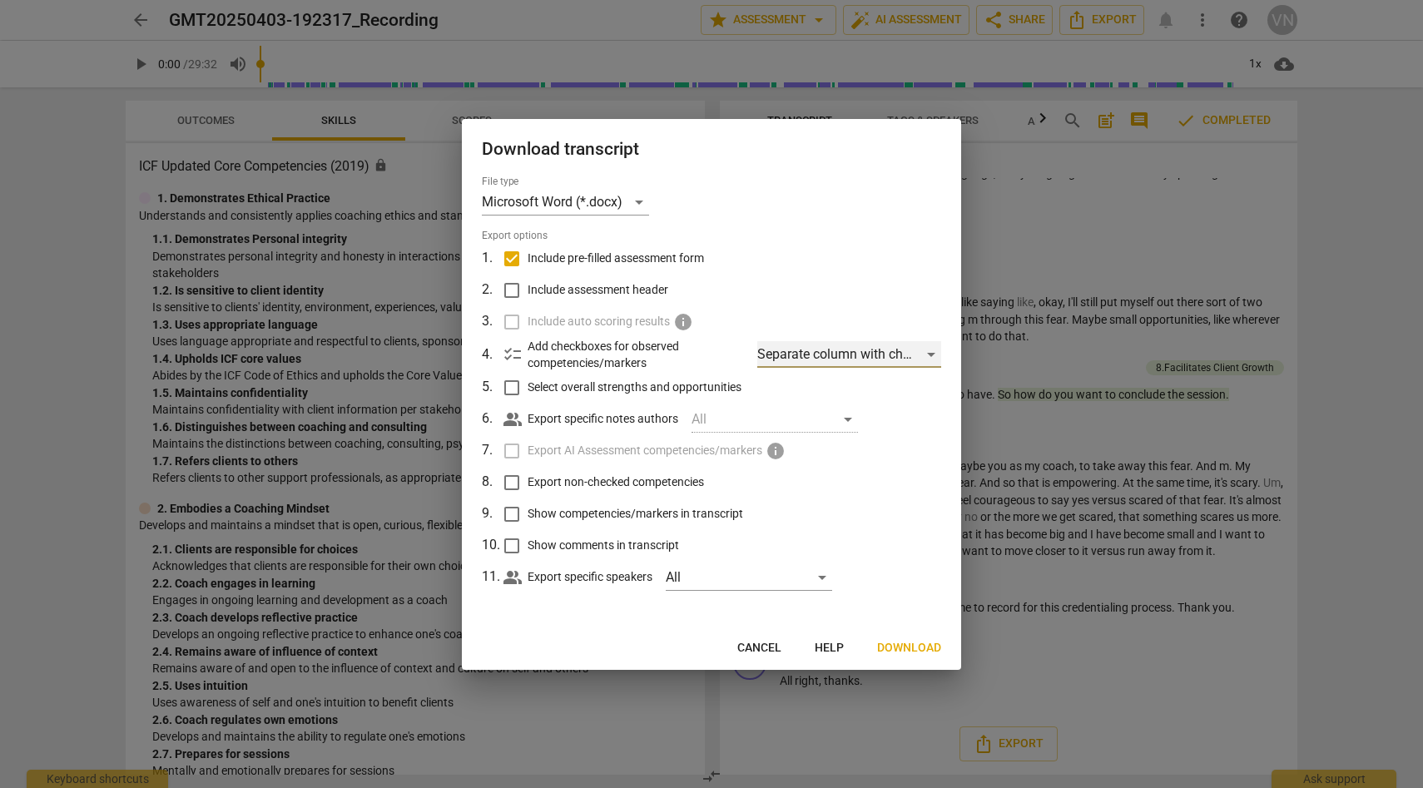
click at [860, 364] on div "Separate column with check marks" at bounding box center [849, 354] width 184 height 27
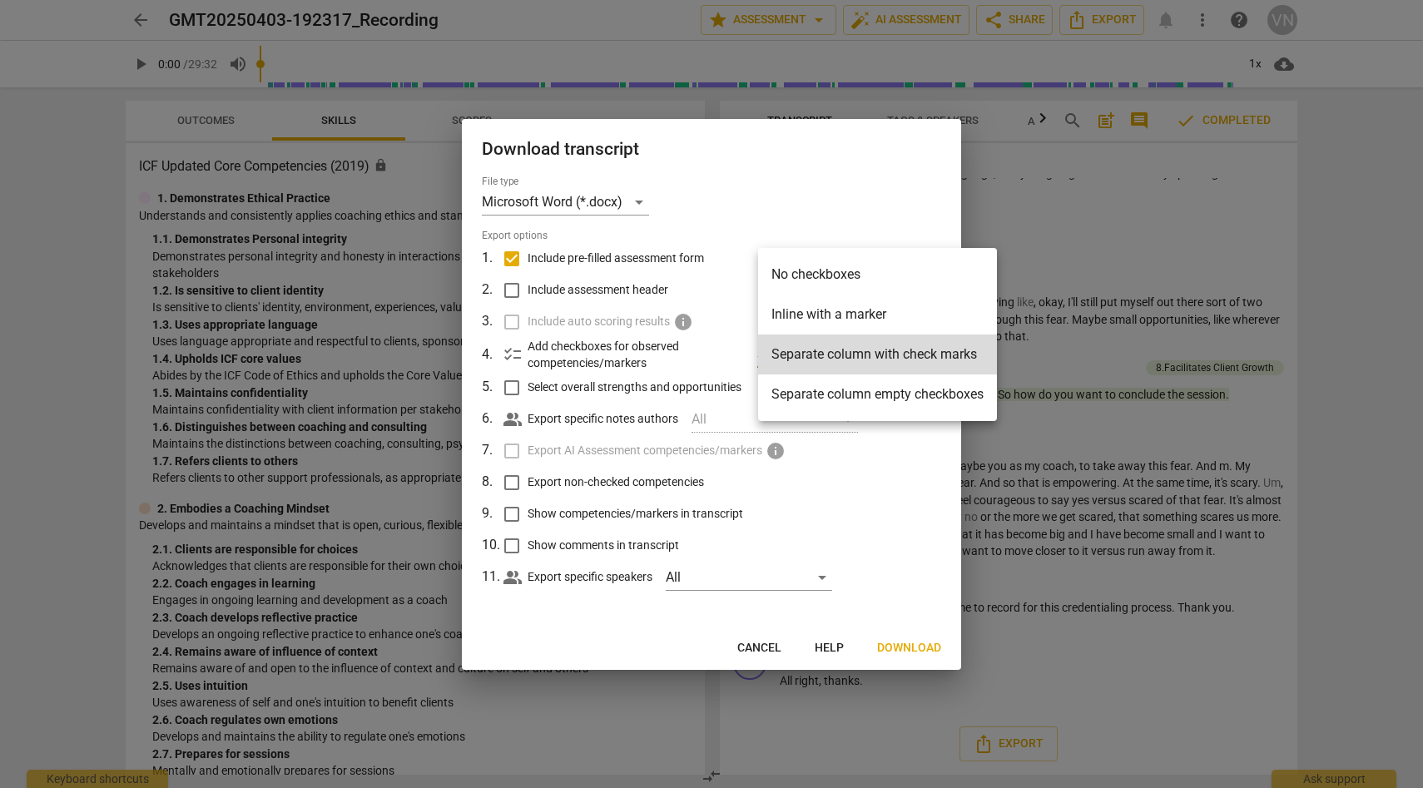
click at [859, 394] on li "Separate column empty checkboxes" at bounding box center [877, 394] width 239 height 40
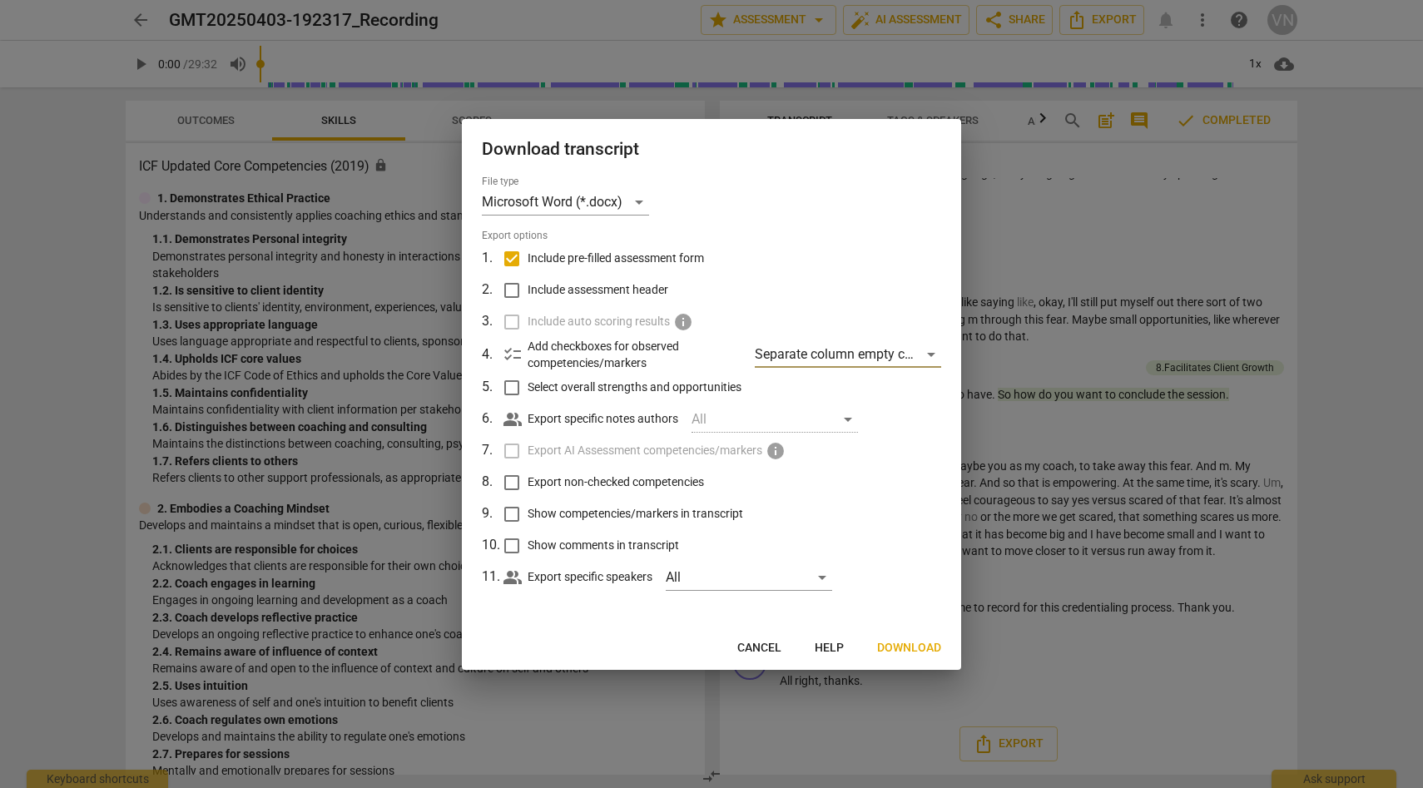
click at [518, 254] on input "Include pre-filled assessment form" at bounding box center [512, 259] width 32 height 32
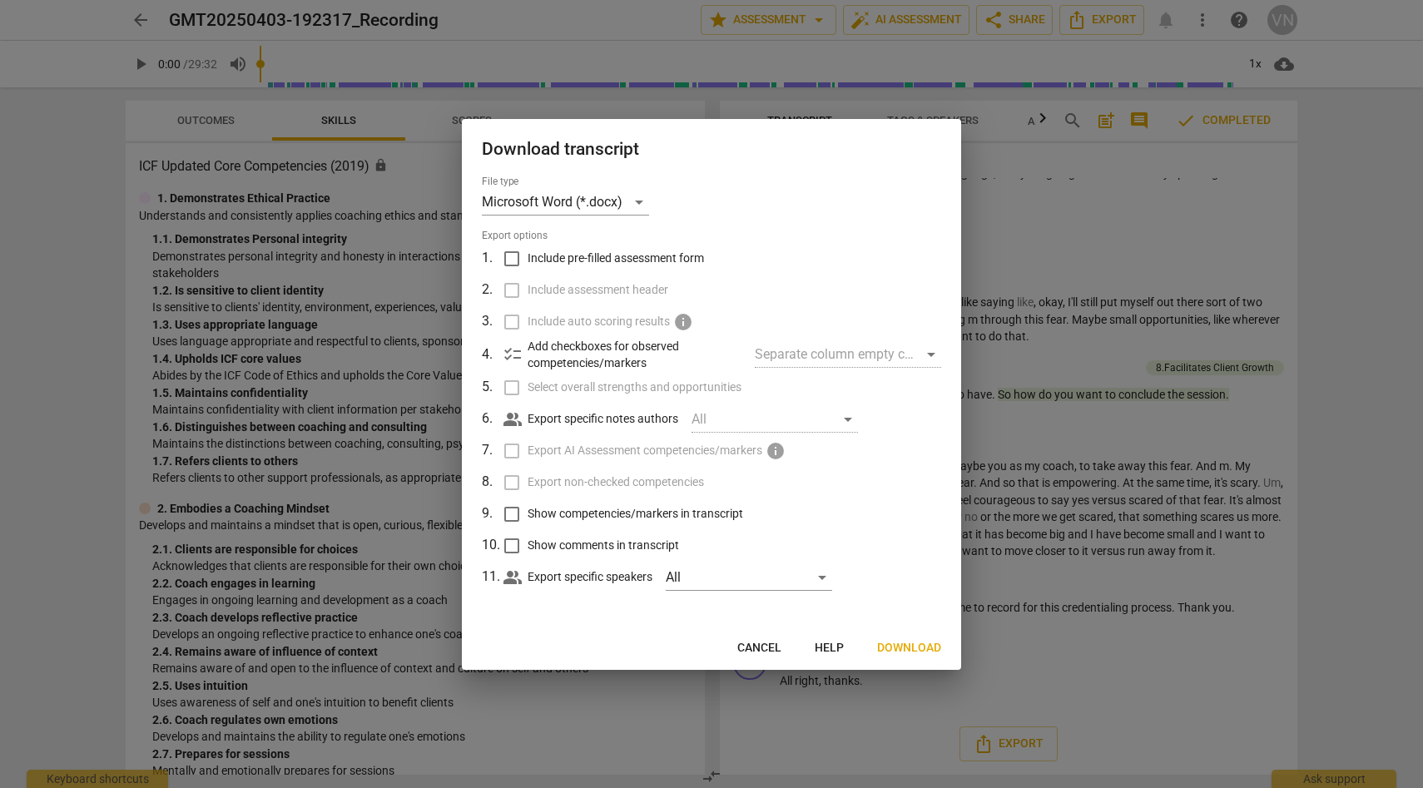
click at [785, 354] on div "Separate column empty checkboxes" at bounding box center [848, 354] width 186 height 27
click at [514, 260] on input "Include pre-filled assessment form" at bounding box center [512, 259] width 32 height 32
checkbox input "true"
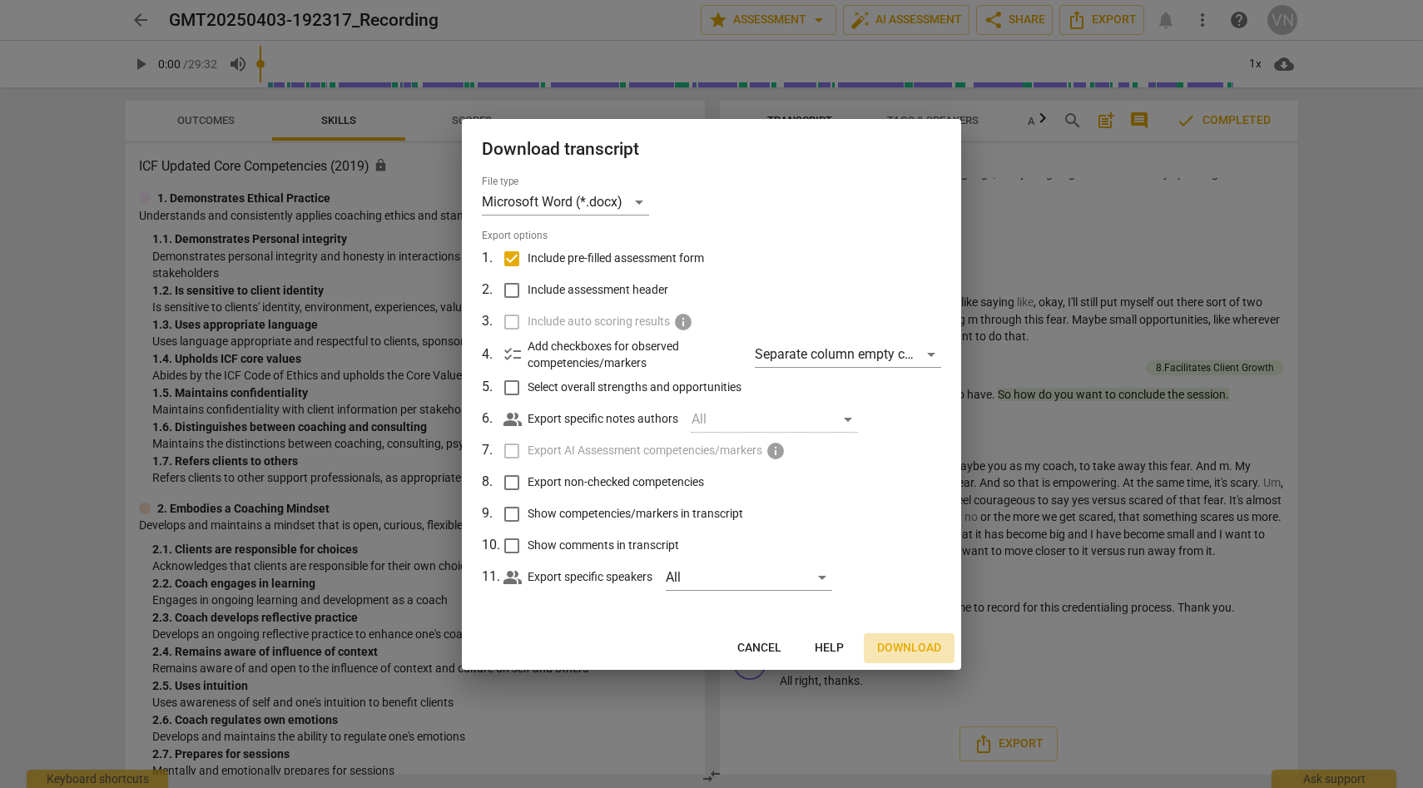
click at [918, 650] on span "Download" at bounding box center [909, 648] width 64 height 17
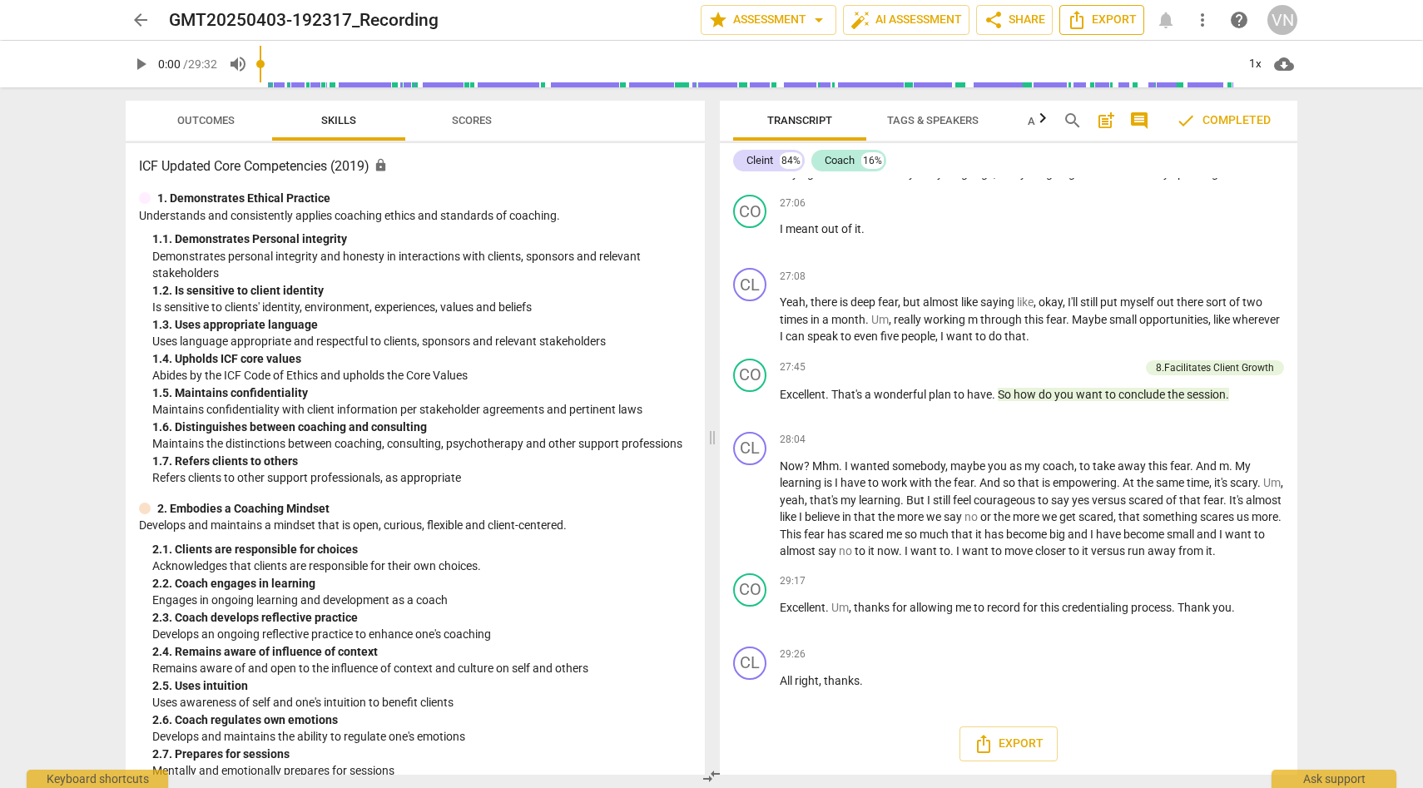
click at [1119, 22] on span "Export" at bounding box center [1102, 20] width 70 height 20
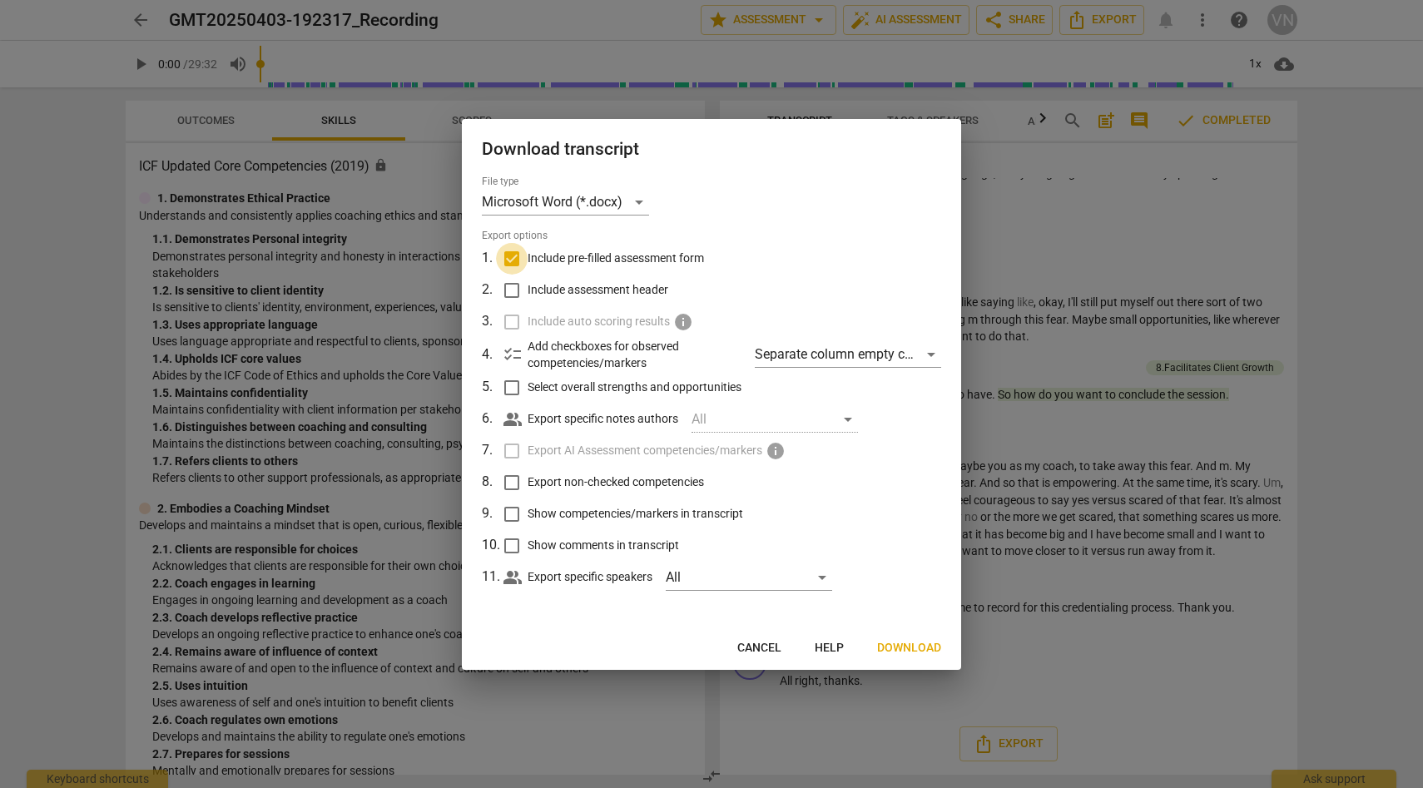
click at [513, 256] on input "Include pre-filled assessment form" at bounding box center [512, 259] width 32 height 32
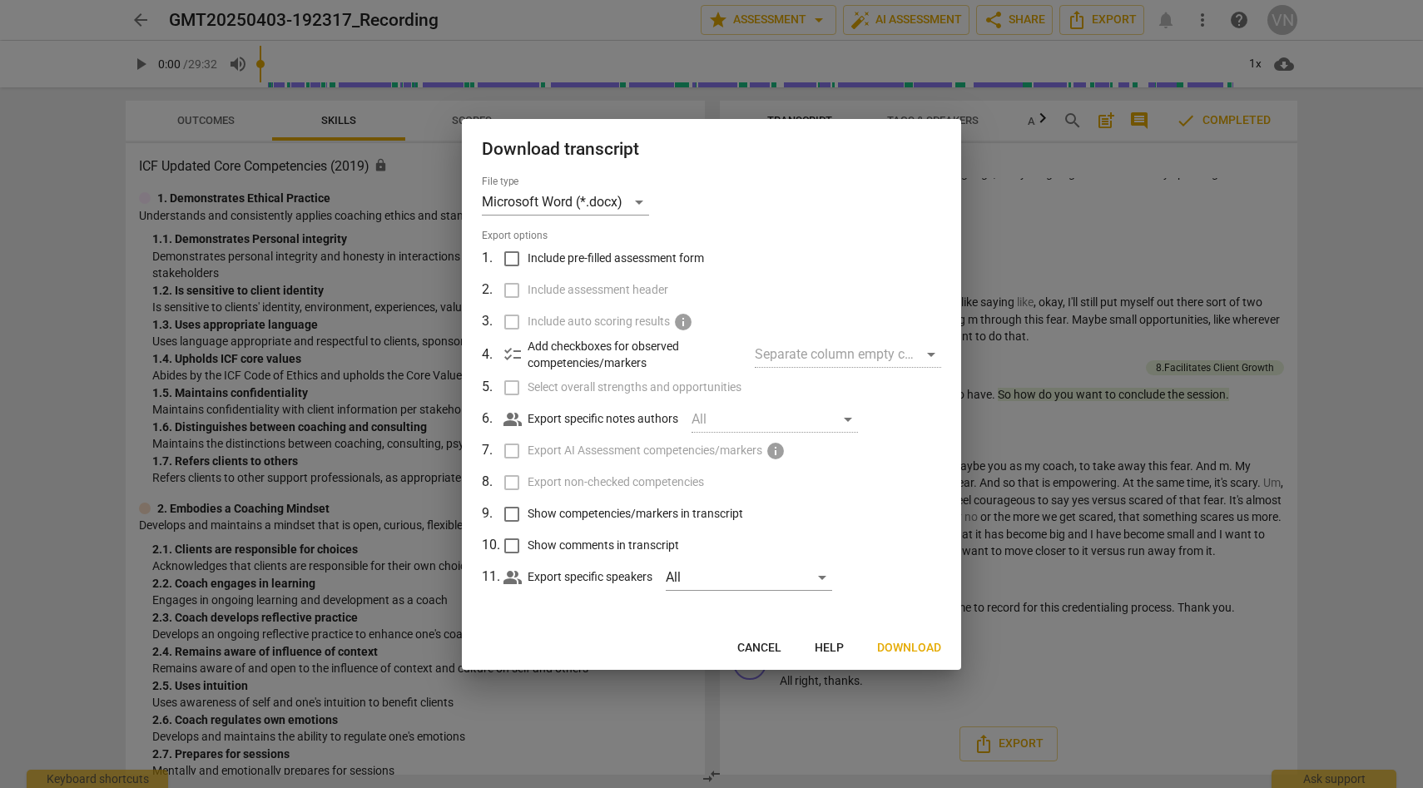
click at [512, 389] on label "Select overall strengths and opportunities" at bounding box center [710, 388] width 436 height 32
click at [515, 265] on input "Include pre-filled assessment form" at bounding box center [512, 259] width 32 height 32
checkbox input "true"
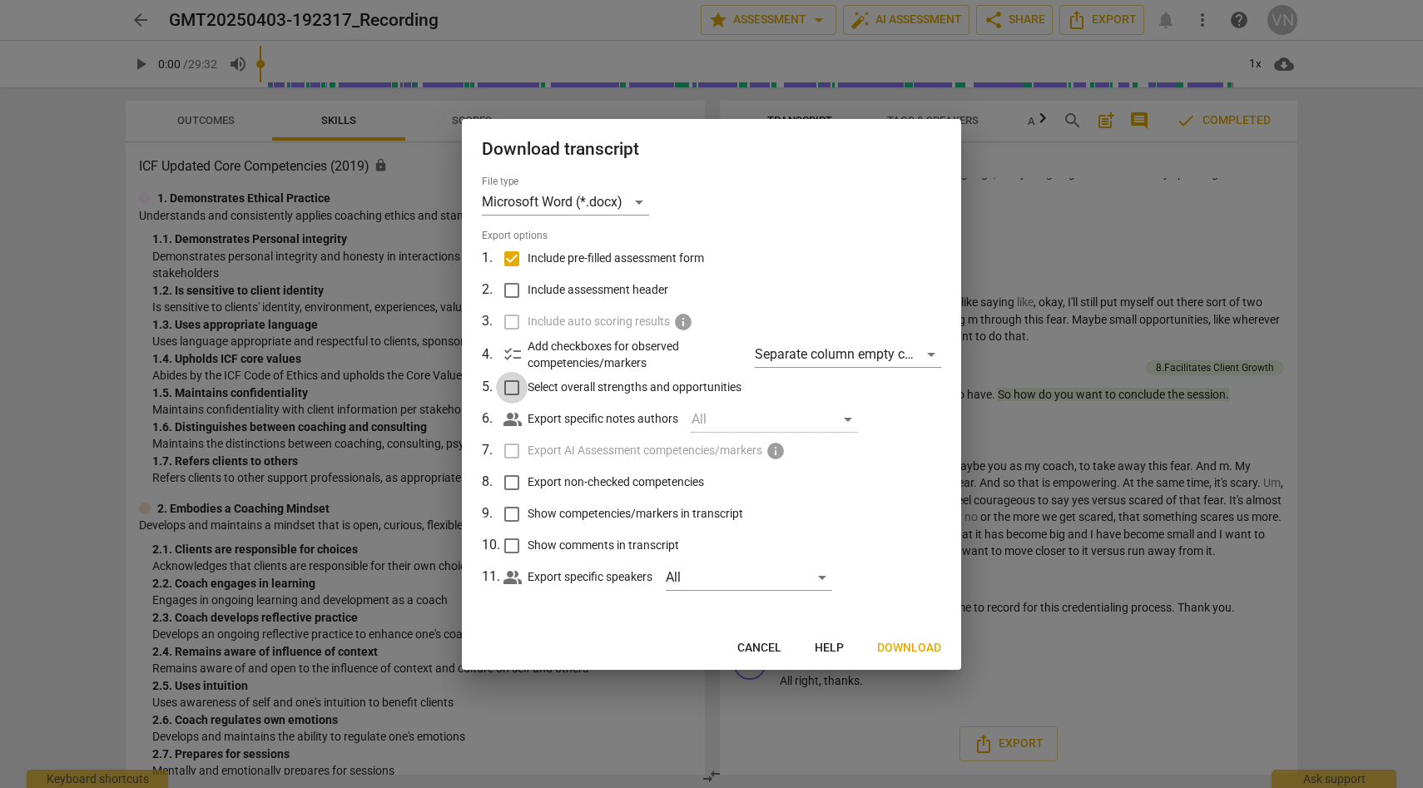
click at [510, 386] on input "Select overall strengths and opportunities" at bounding box center [512, 388] width 32 height 32
checkbox input "true"
click at [882, 358] on div "Separate column empty checkboxes" at bounding box center [848, 354] width 186 height 27
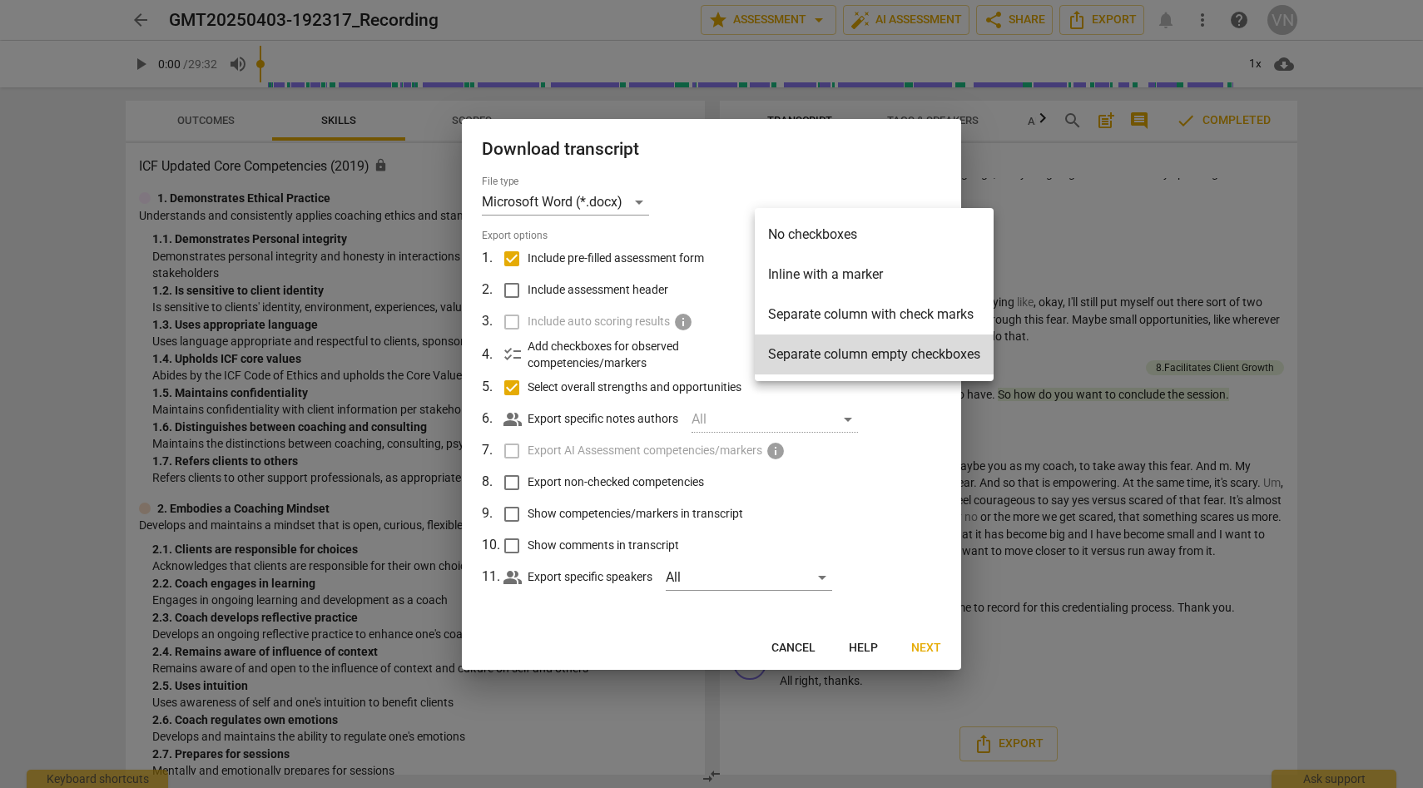
click at [877, 436] on div at bounding box center [711, 394] width 1423 height 788
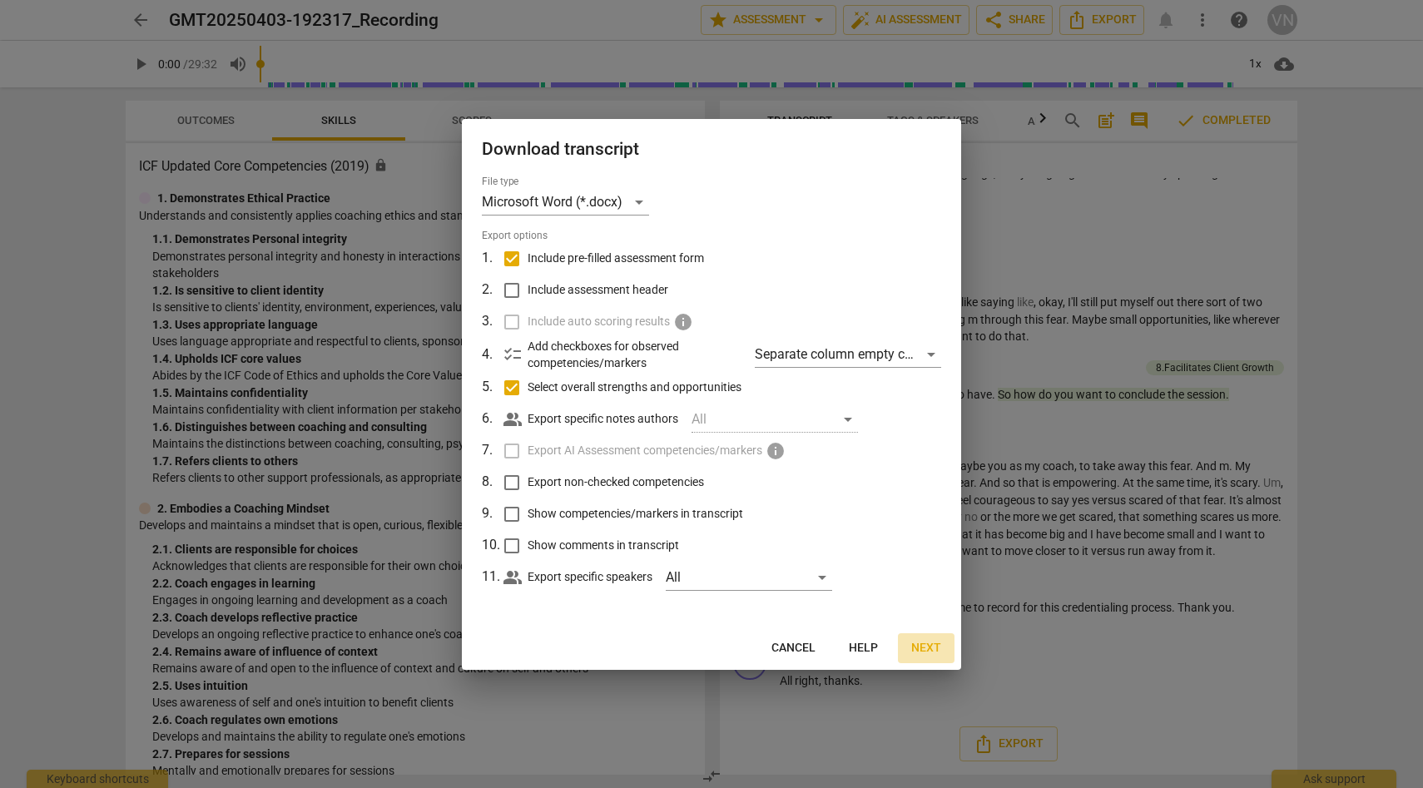
click at [924, 644] on span "Next" at bounding box center [926, 648] width 30 height 17
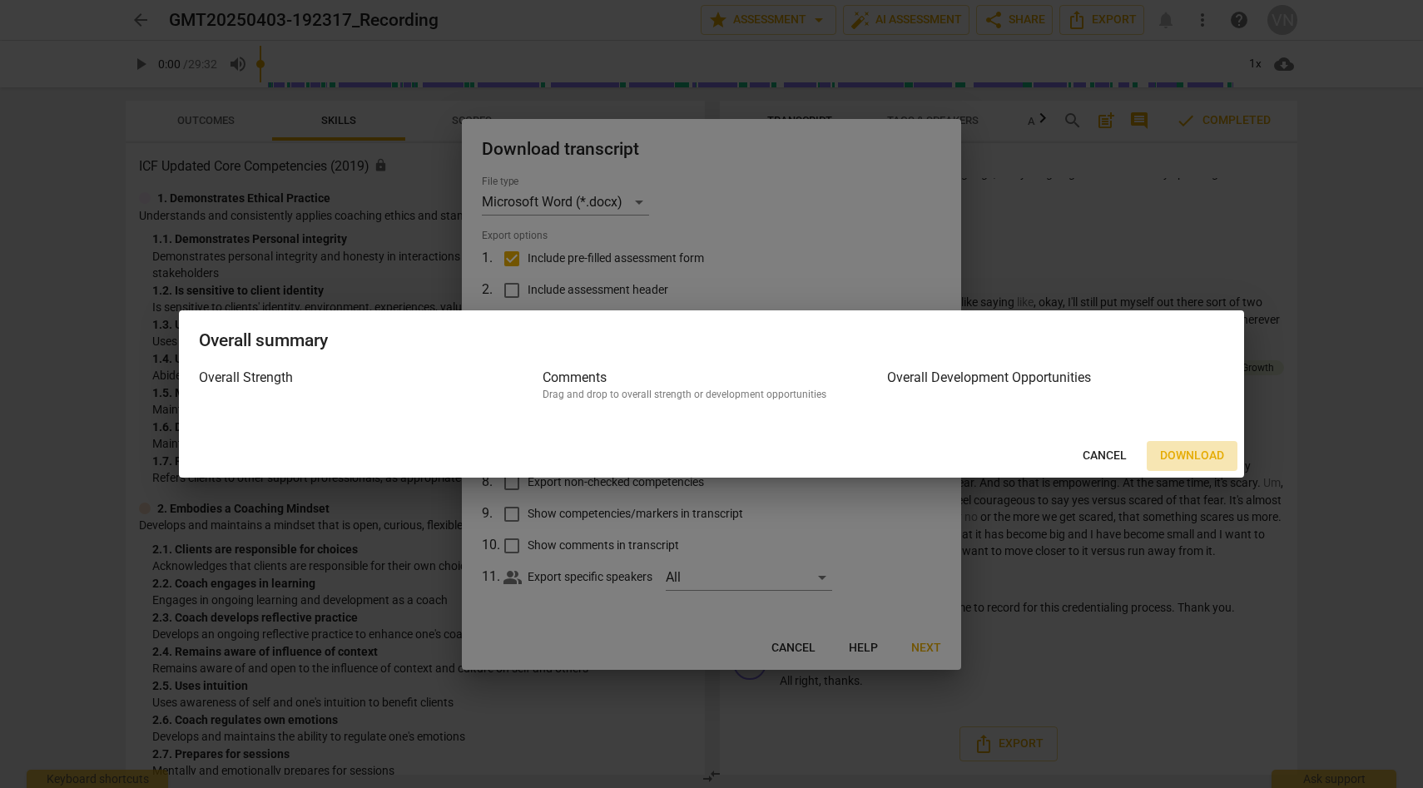
click at [1201, 441] on button "Download" at bounding box center [1192, 456] width 91 height 30
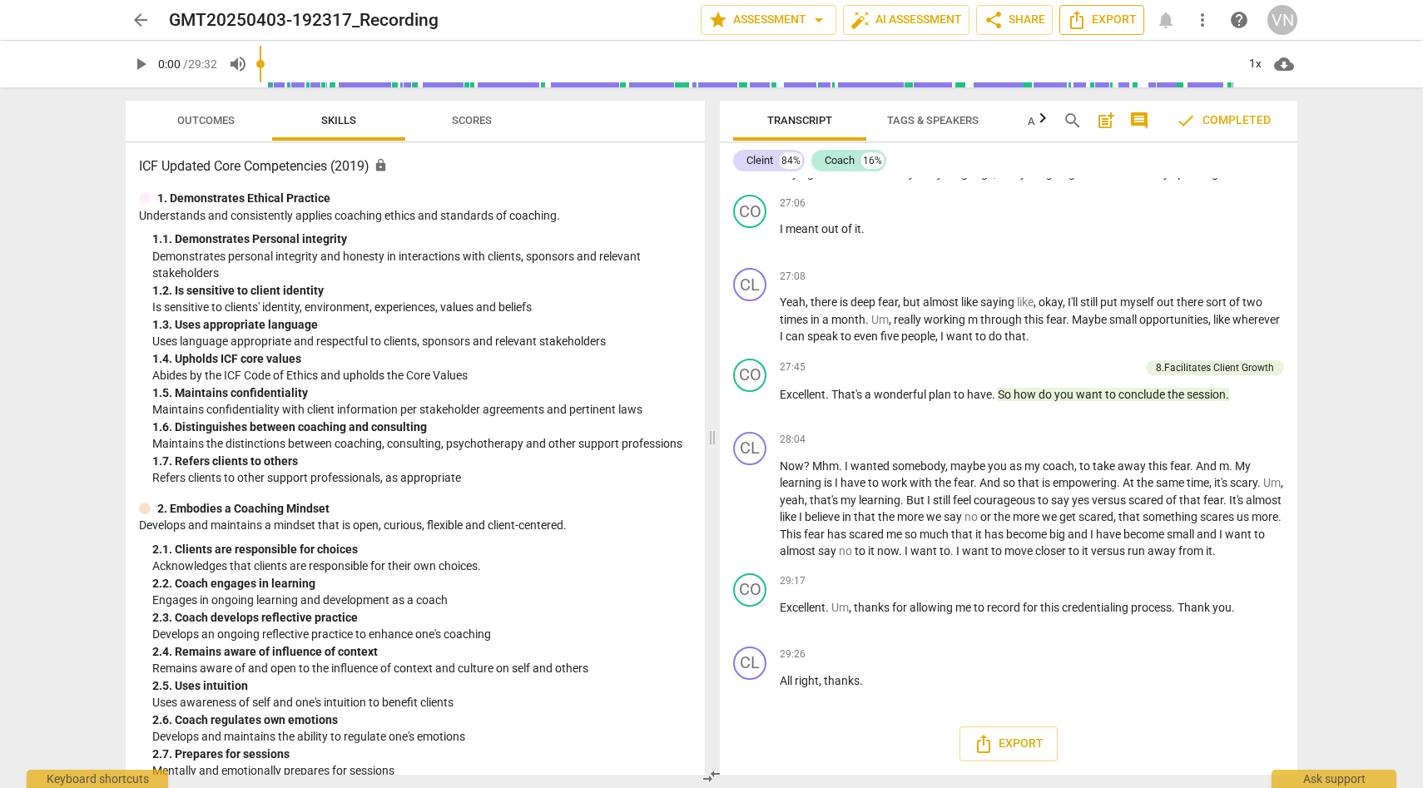
click at [1101, 15] on span "Export" at bounding box center [1102, 20] width 70 height 20
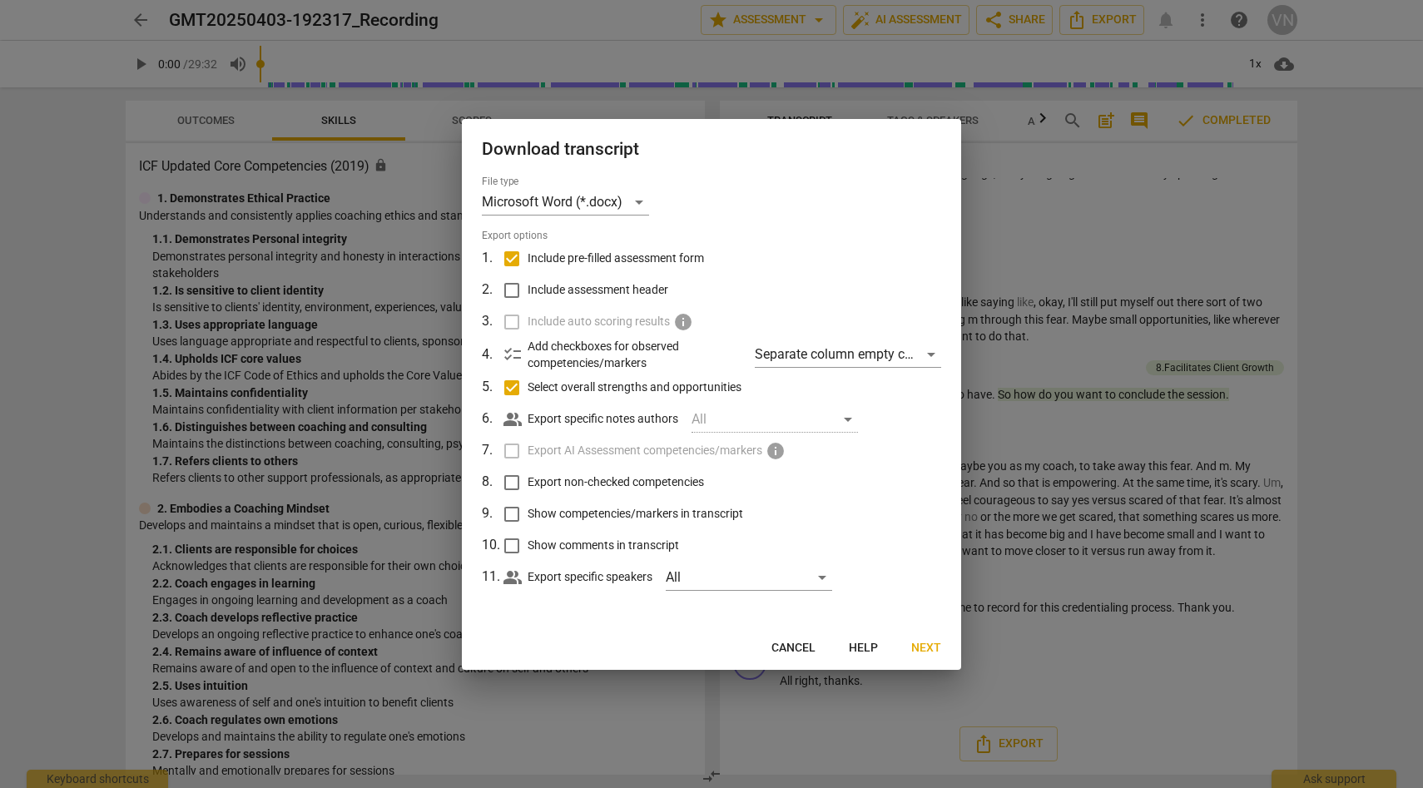
click at [524, 255] on input "Include pre-filled assessment form" at bounding box center [512, 259] width 32 height 32
checkbox input "false"
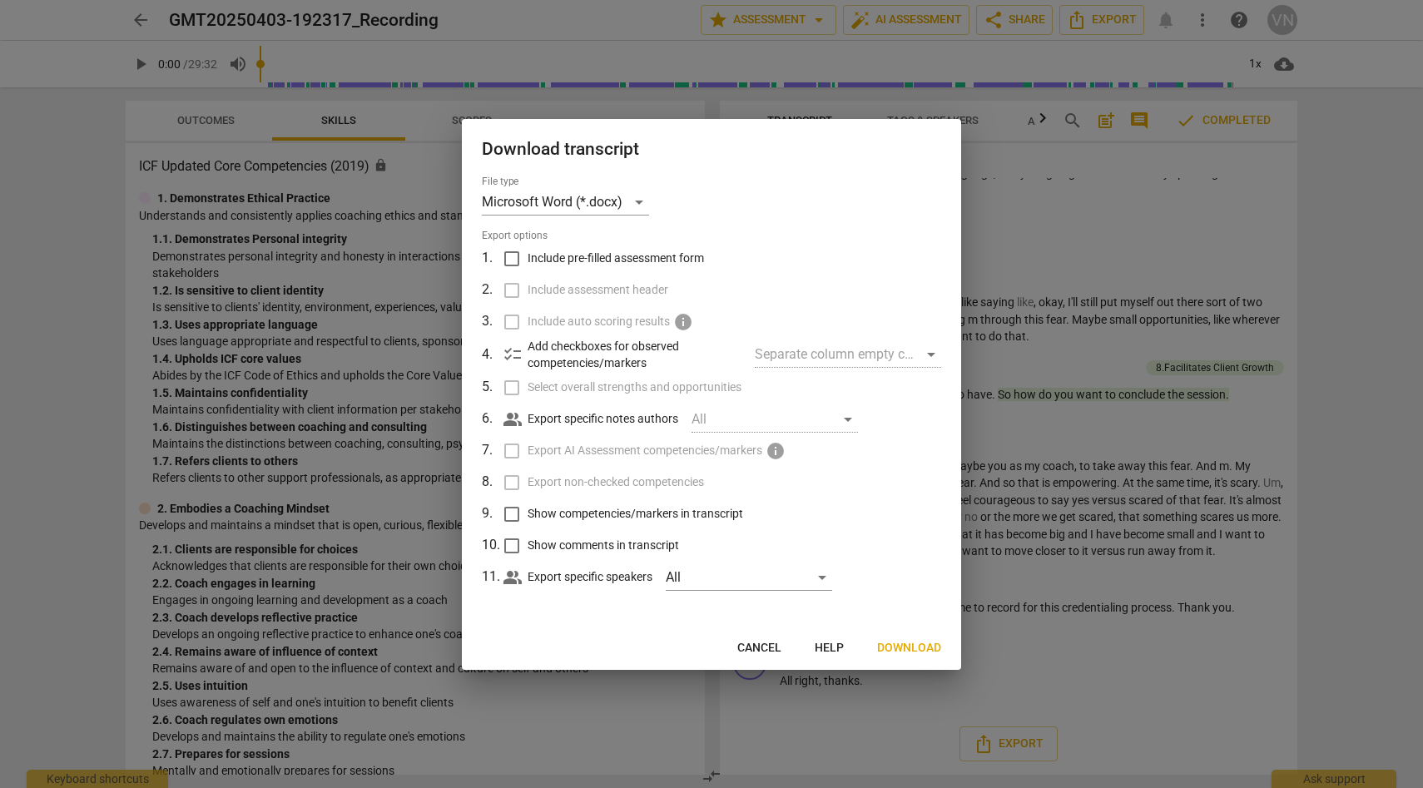
click at [883, 503] on label "Show competencies/markers in transcript" at bounding box center [710, 514] width 436 height 32
click at [528, 503] on input "Show competencies/markers in transcript" at bounding box center [512, 514] width 32 height 32
click at [518, 508] on input "Show competencies/markers in transcript" at bounding box center [512, 514] width 32 height 32
click at [899, 511] on label "Show competencies/markers in transcript" at bounding box center [710, 514] width 436 height 32
click at [528, 511] on input "Show competencies/markers in transcript" at bounding box center [512, 514] width 32 height 32
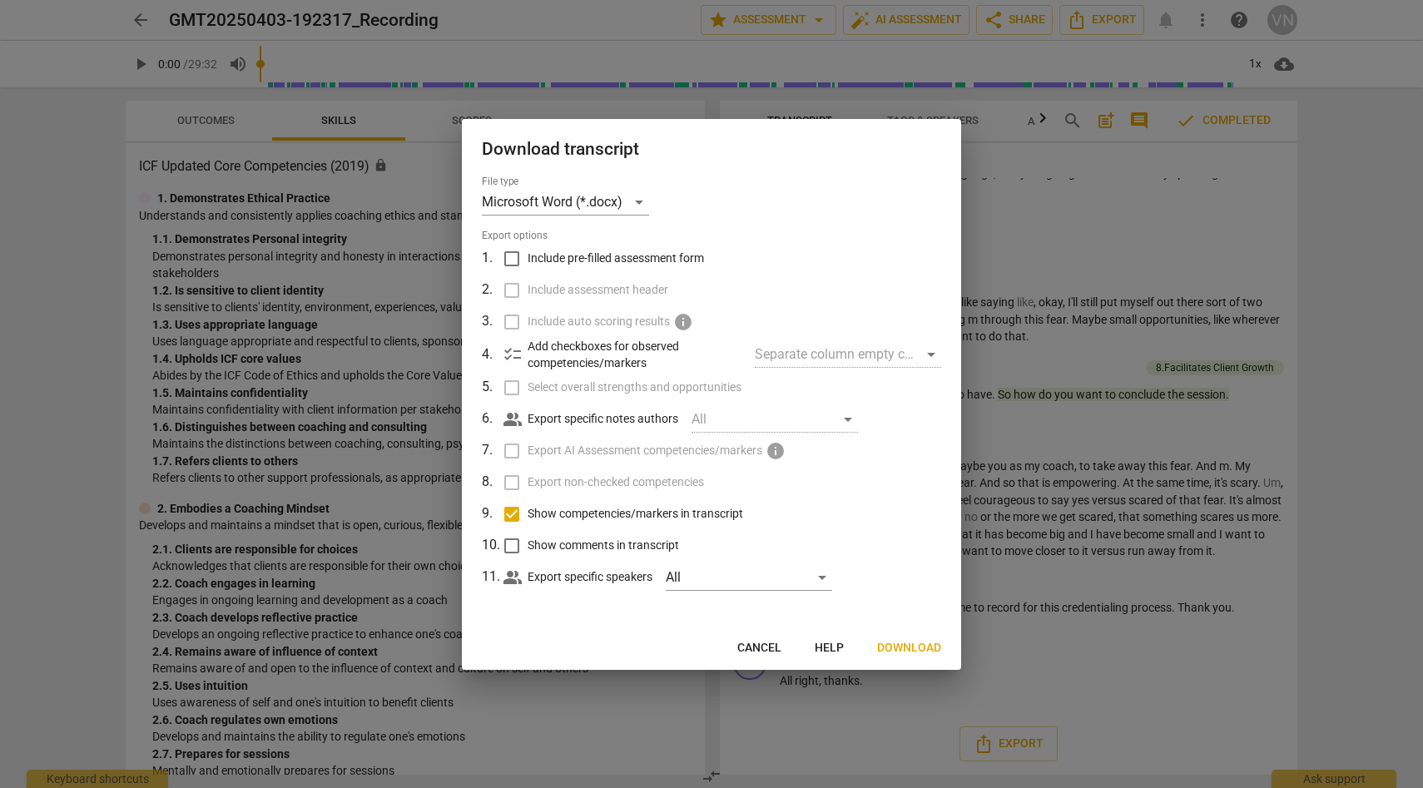
click at [524, 513] on input "Show competencies/markers in transcript" at bounding box center [512, 514] width 32 height 32
checkbox input "false"
click at [924, 643] on span "Download" at bounding box center [909, 648] width 64 height 17
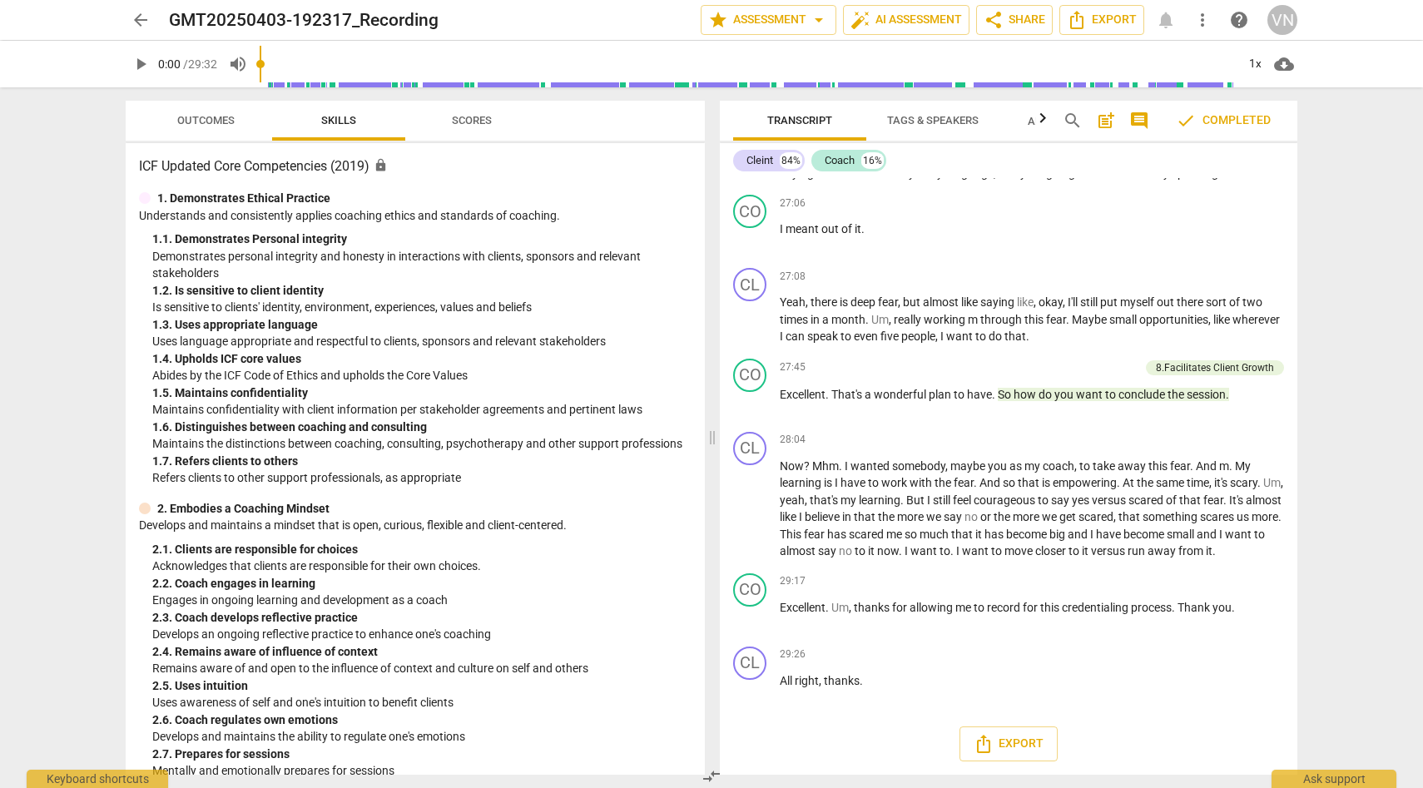
click at [150, 18] on span "arrow_back" at bounding box center [141, 20] width 20 height 20
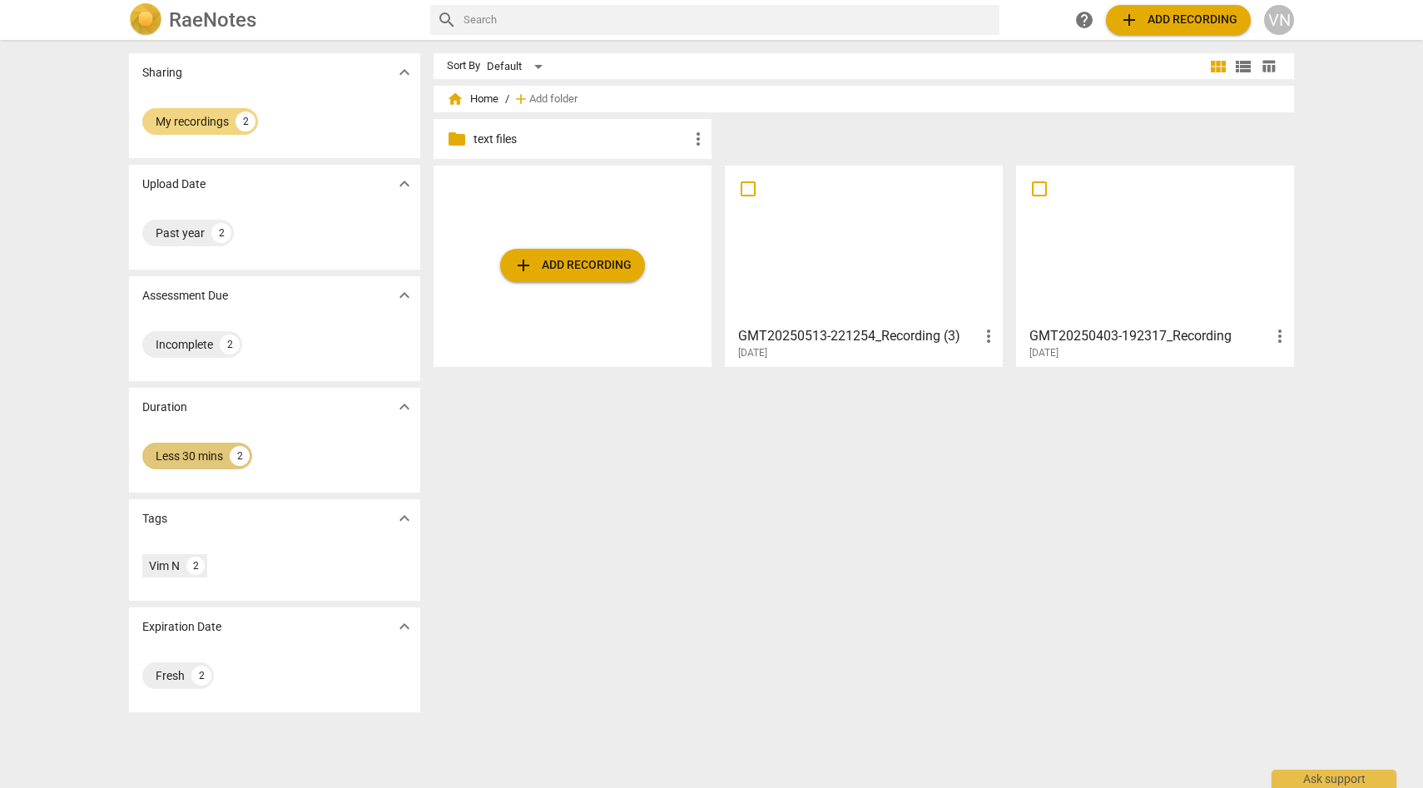
click at [191, 454] on div "Less 30 mins" at bounding box center [189, 456] width 67 height 17
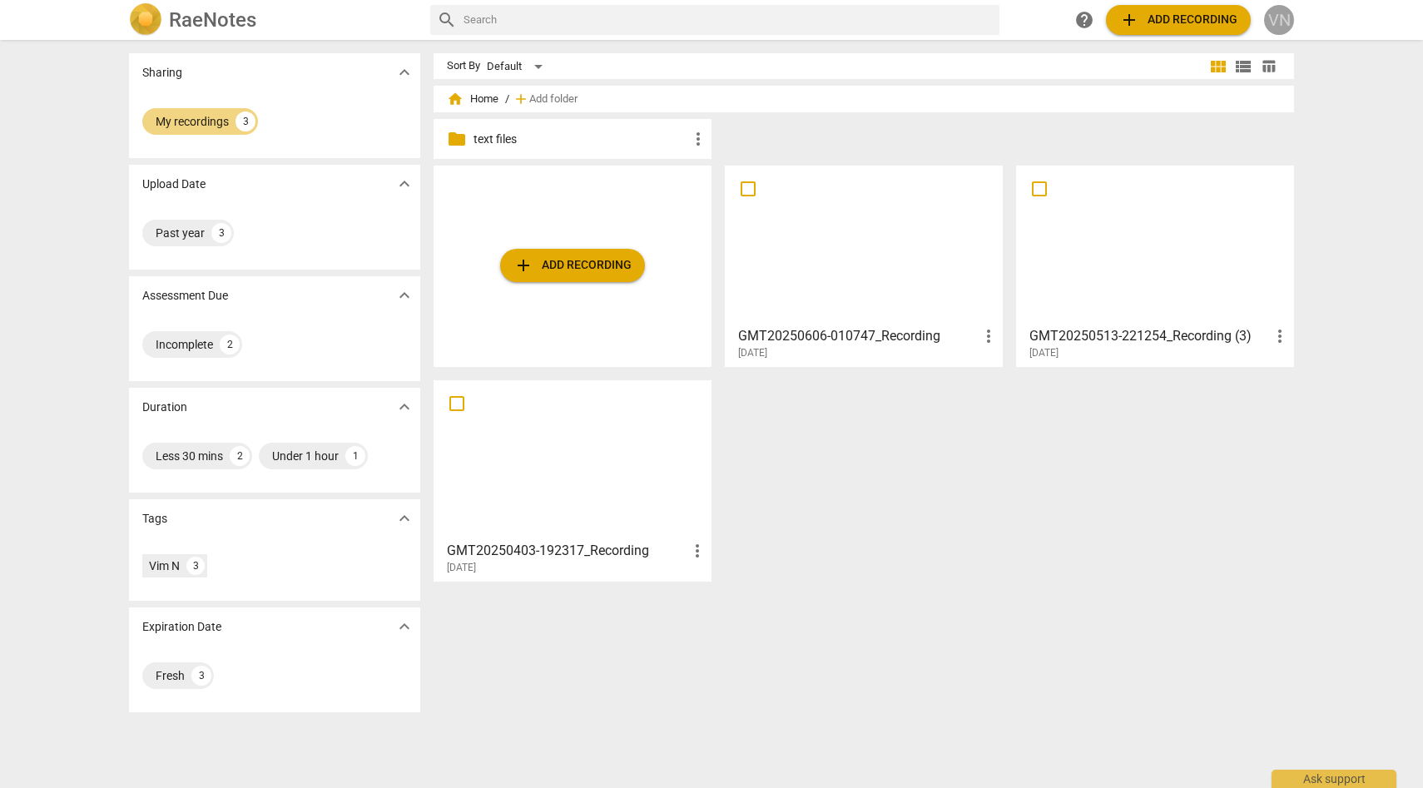
click at [1285, 28] on div "VN" at bounding box center [1279, 20] width 30 height 30
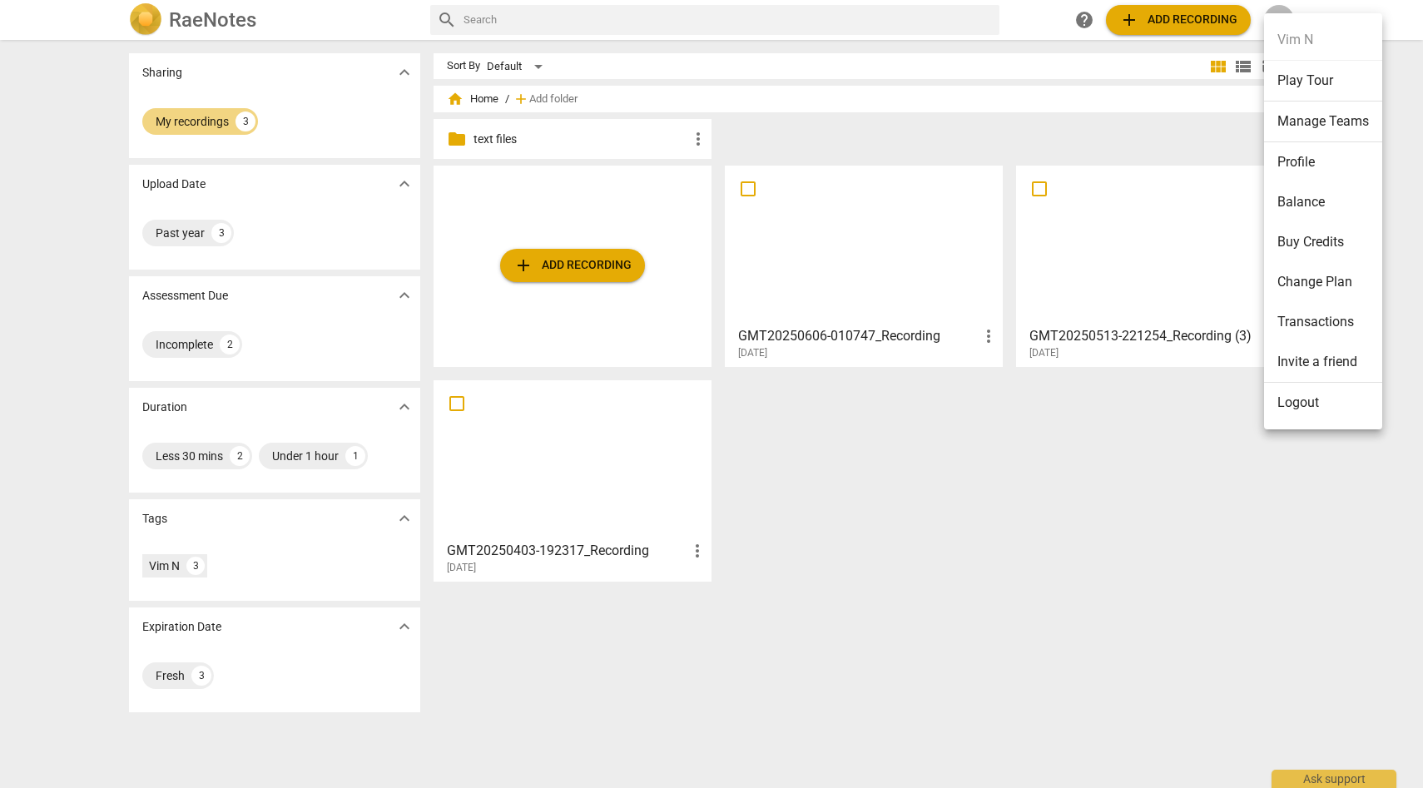
click at [1305, 319] on li "Transactions" at bounding box center [1323, 322] width 118 height 40
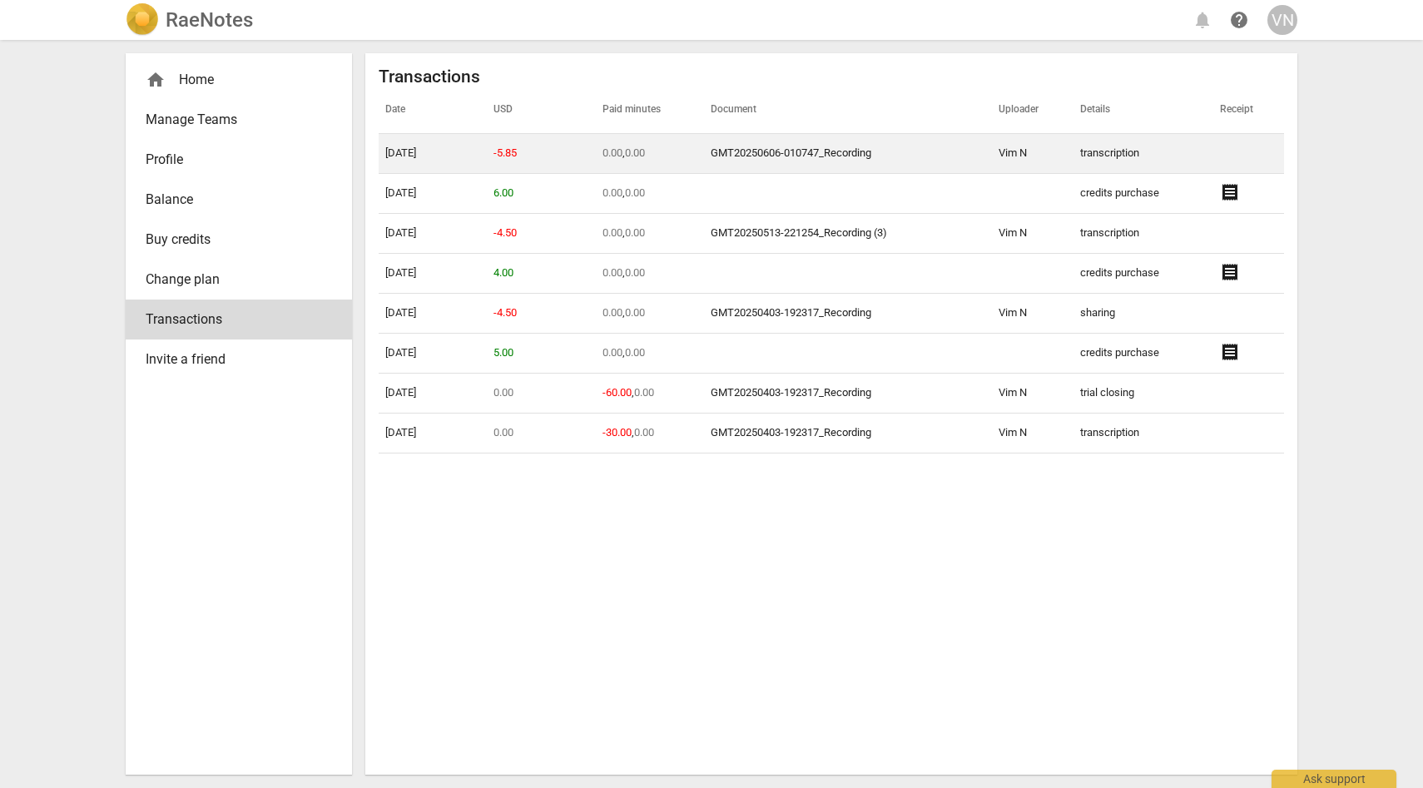
click at [885, 146] on td "GMT20250606-010747_Recording" at bounding box center [848, 154] width 288 height 40
click at [1122, 150] on td "transcription" at bounding box center [1143, 154] width 140 height 40
click at [740, 151] on link "GMT20250606-010747_Recording" at bounding box center [791, 152] width 161 height 12
click at [837, 151] on link "GMT20250606-010747_Recording" at bounding box center [791, 152] width 161 height 12
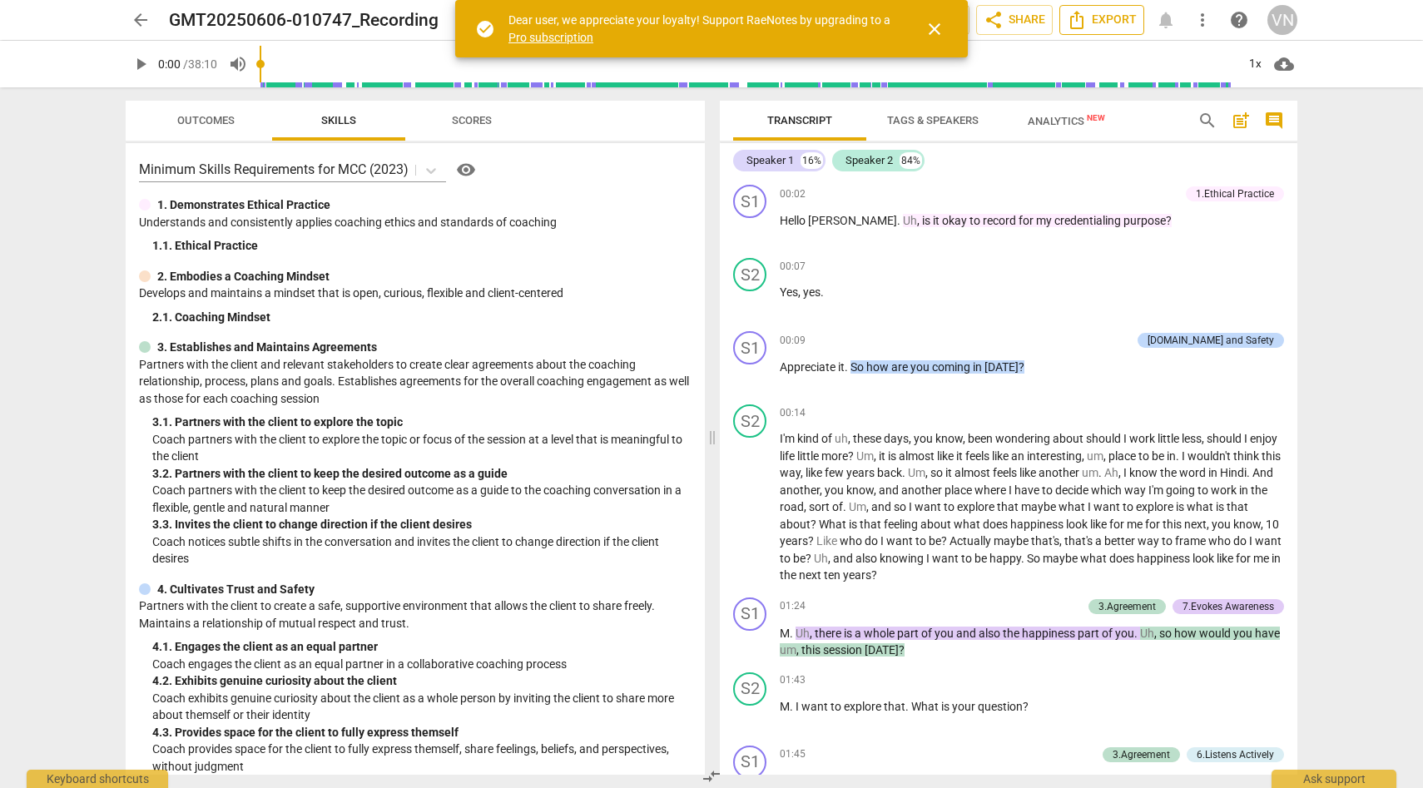
click at [1119, 27] on span "Export" at bounding box center [1102, 20] width 70 height 20
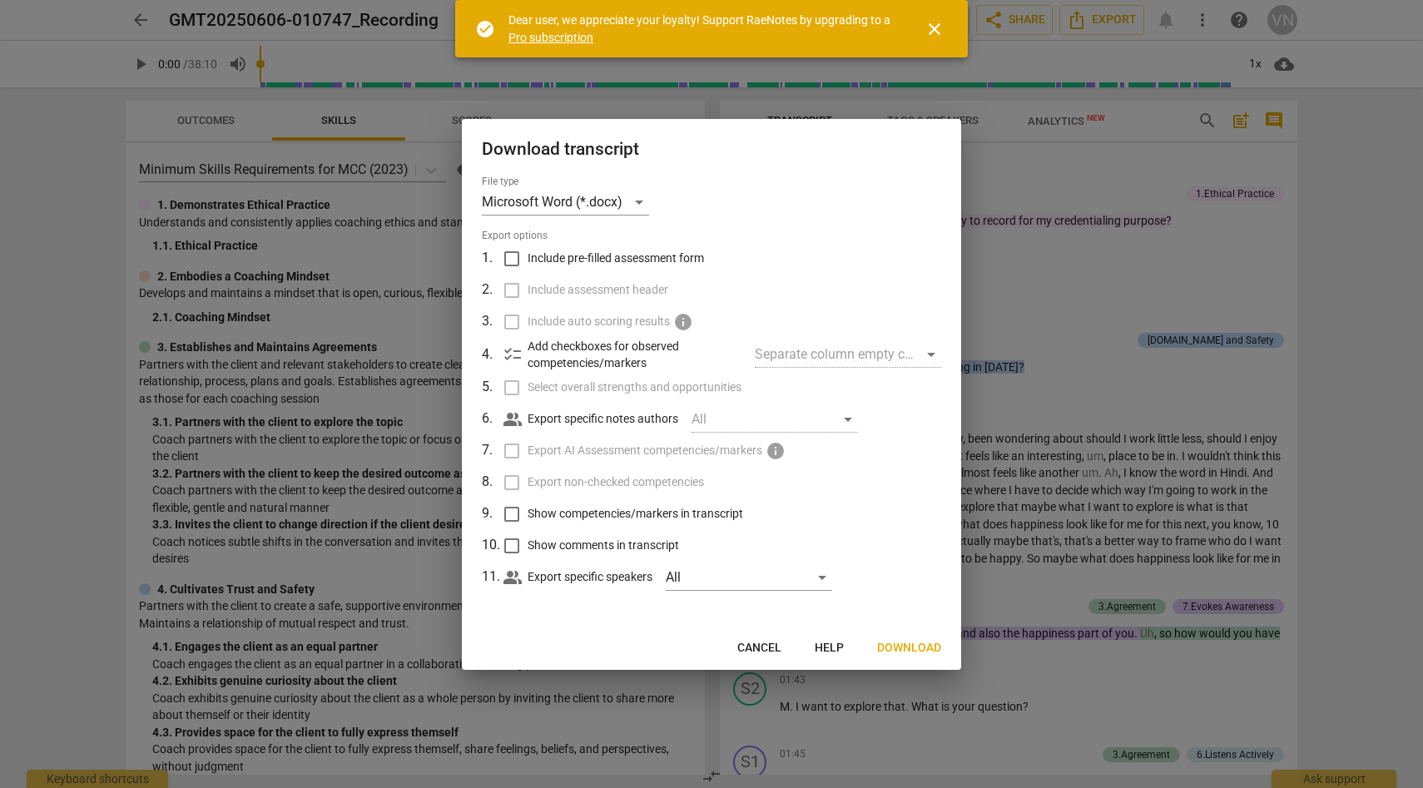
click at [896, 646] on span "Download" at bounding box center [909, 648] width 64 height 17
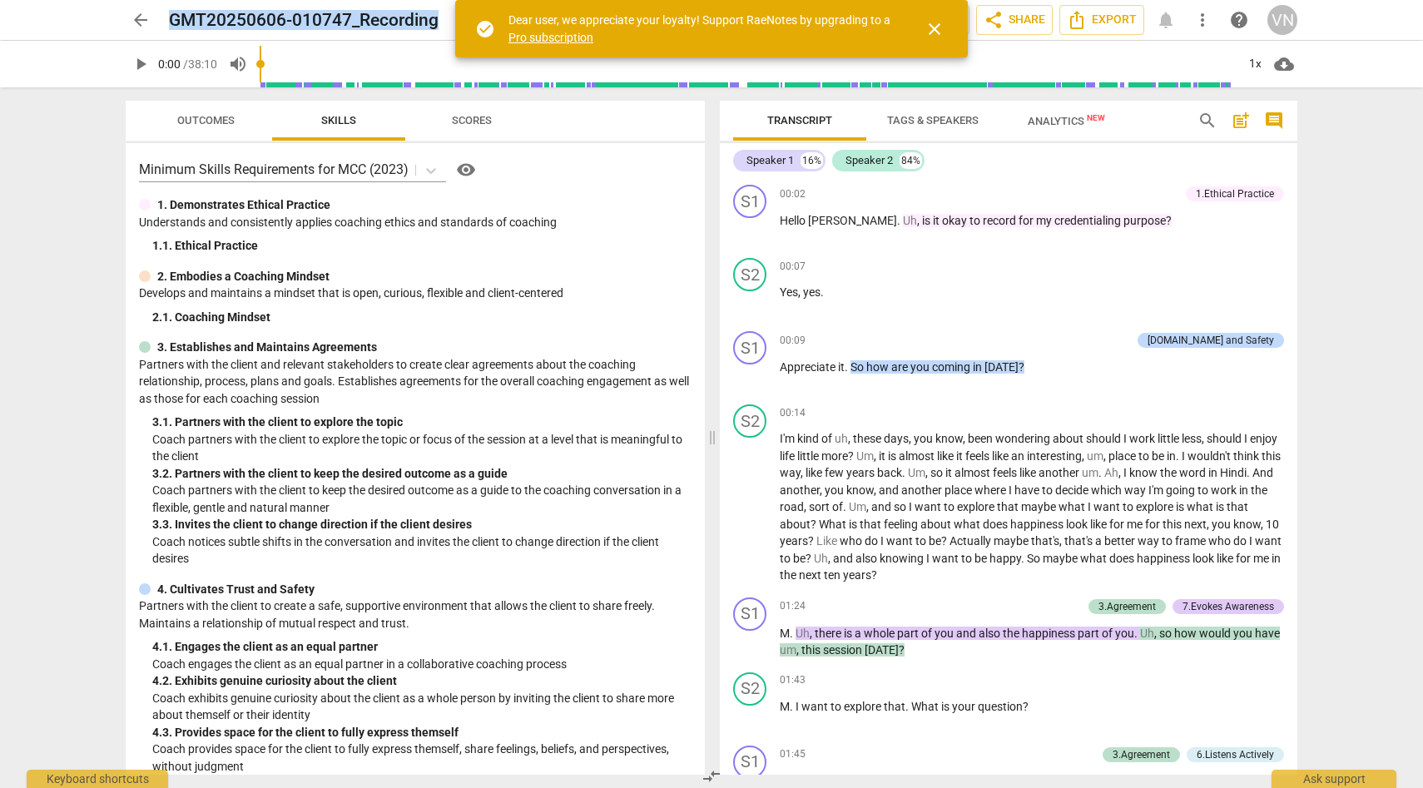
drag, startPoint x: 441, startPoint y: 22, endPoint x: 163, endPoint y: 26, distance: 277.9
click at [162, 25] on div "arrow_back GMT20250606-010747_Recording edit star Assessment auto_fix_high AI A…" at bounding box center [712, 20] width 1172 height 30
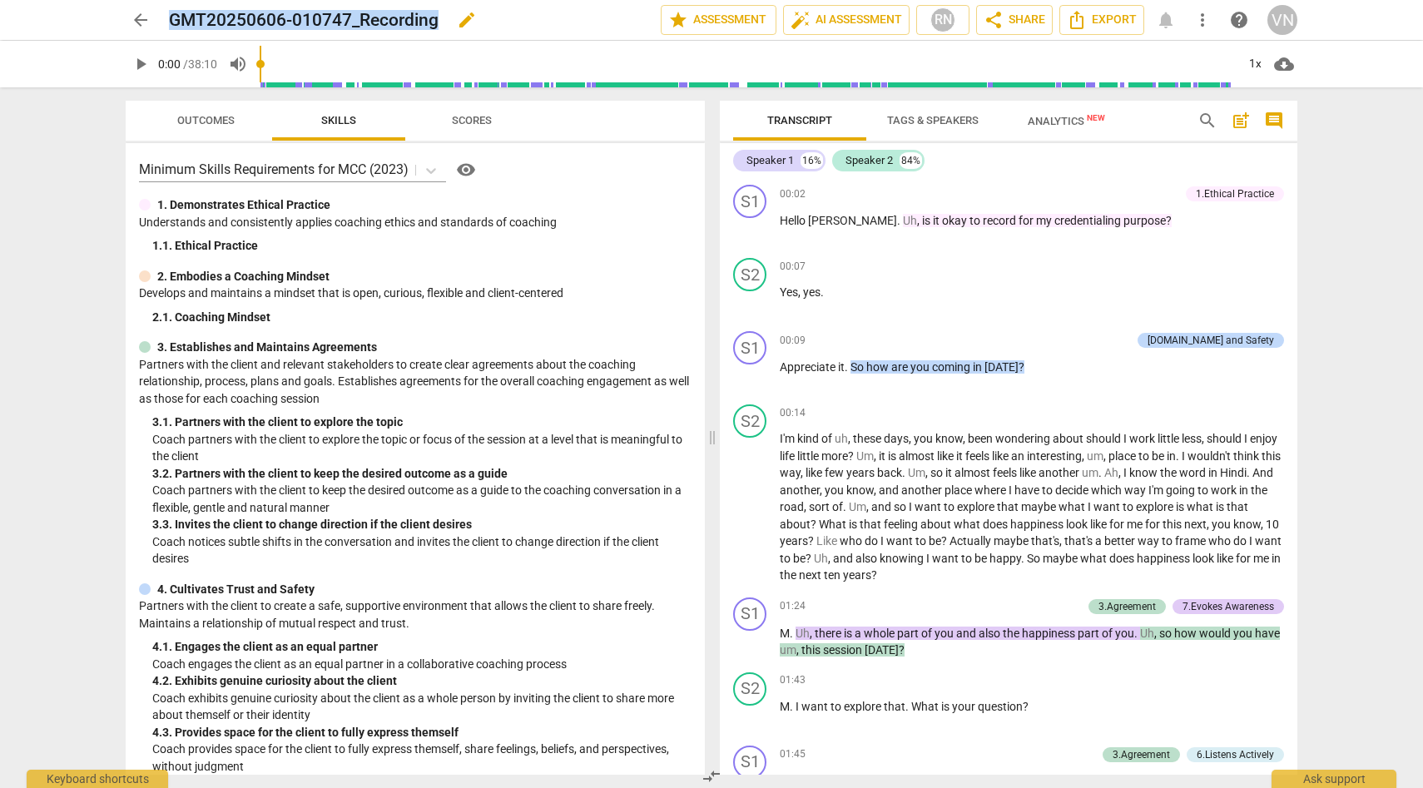
copy h2 "GMT20250606-010747_Recording"
click at [1137, 17] on button "Export" at bounding box center [1101, 20] width 85 height 30
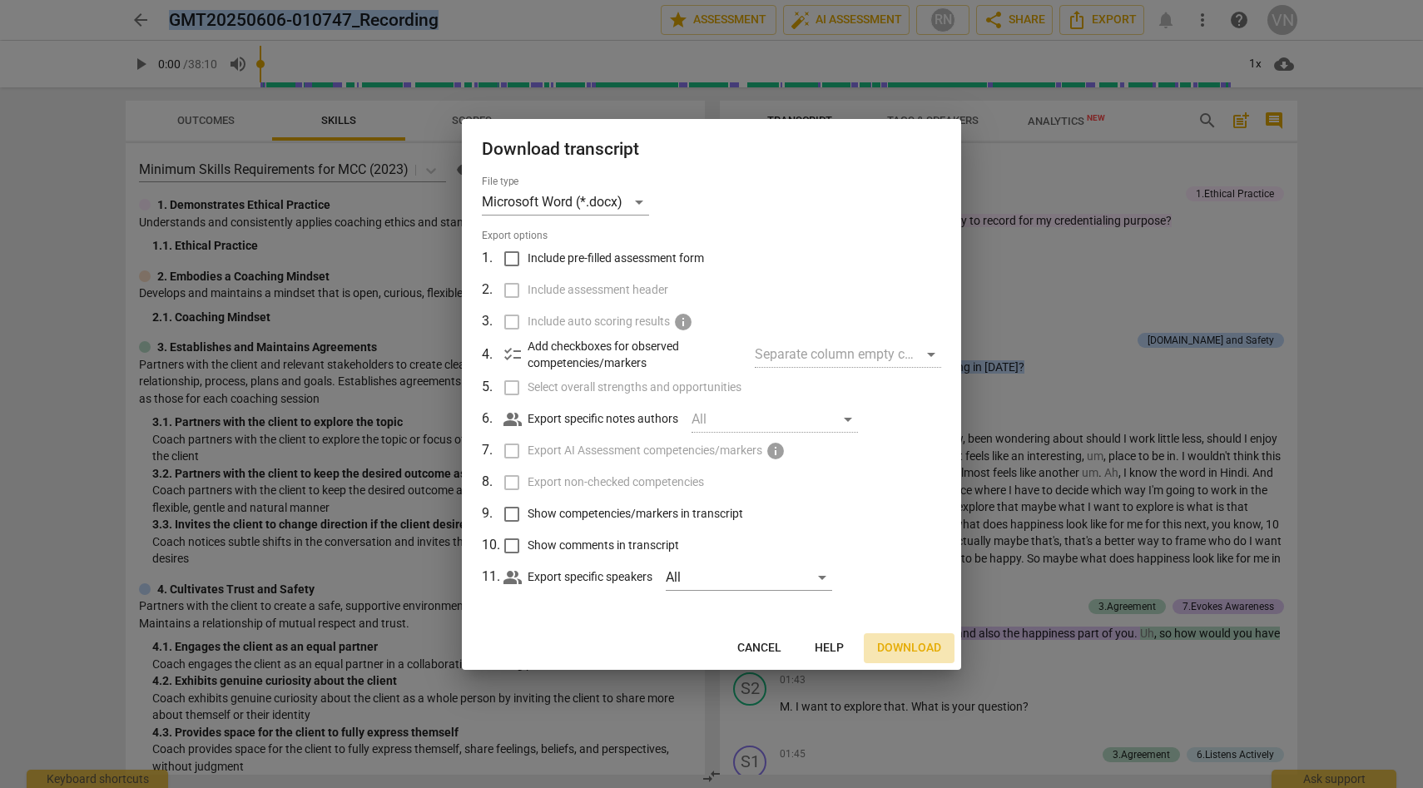
click at [879, 642] on span "Download" at bounding box center [909, 648] width 64 height 17
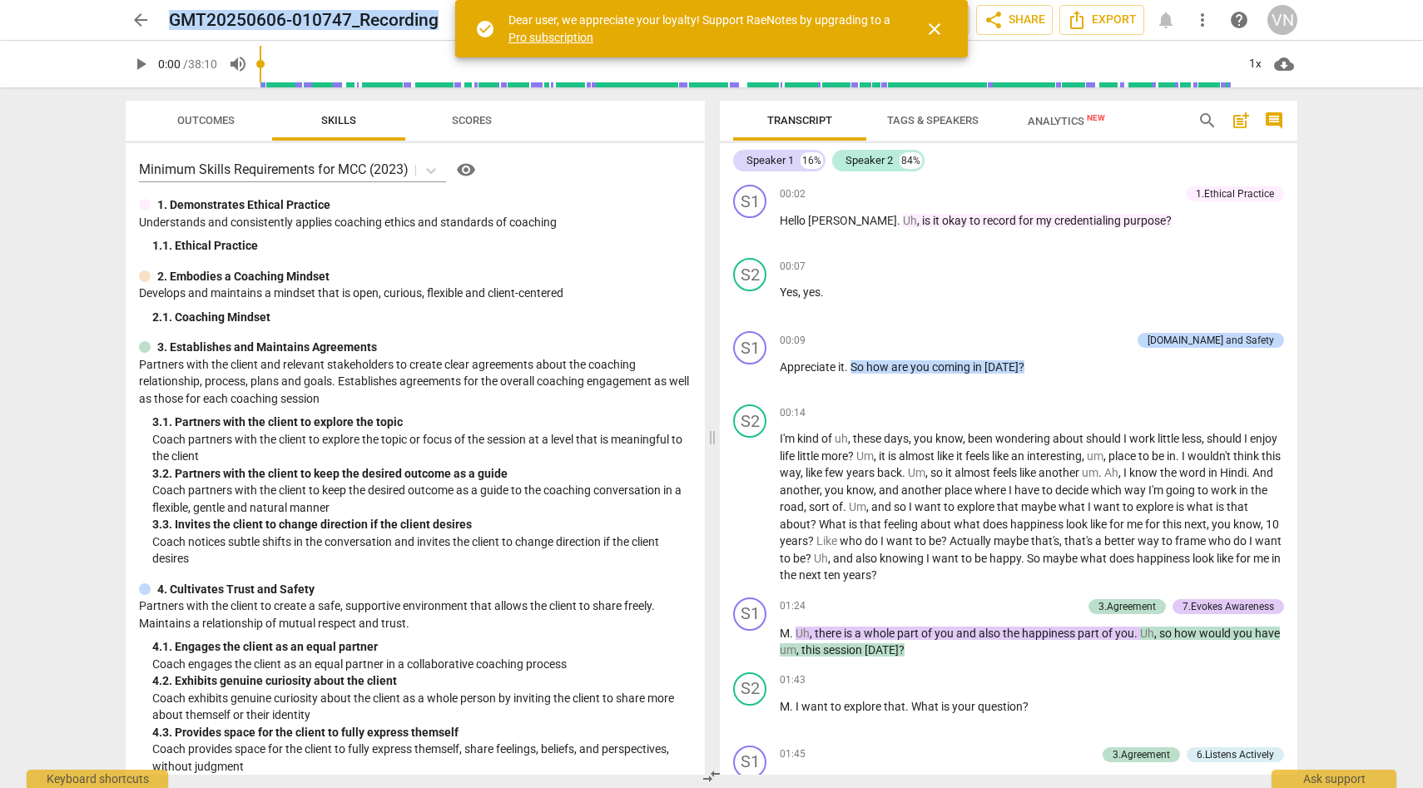
drag, startPoint x: 438, startPoint y: 25, endPoint x: 174, endPoint y: 24, distance: 263.8
click at [173, 24] on h2 "GMT20250606-010747_Recording" at bounding box center [304, 20] width 270 height 21
copy h2 "GMT20250606-010747_Recording"
click at [1108, 26] on span "Export" at bounding box center [1102, 20] width 70 height 20
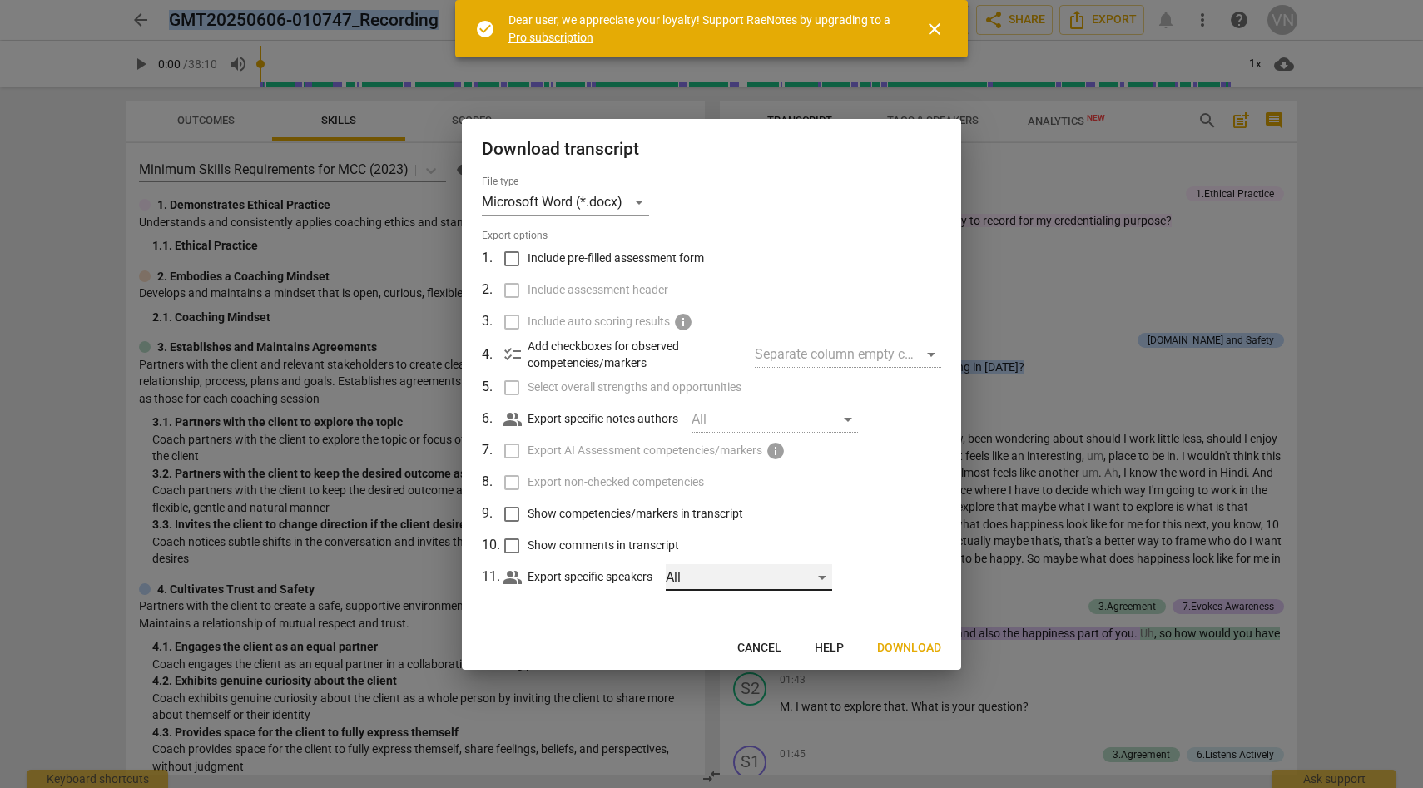
click at [823, 569] on div "All" at bounding box center [749, 577] width 166 height 27
click at [706, 580] on input "checkbox" at bounding box center [694, 577] width 40 height 40
checkbox input "true"
click at [698, 618] on input "checkbox" at bounding box center [694, 617] width 40 height 40
checkbox input "true"
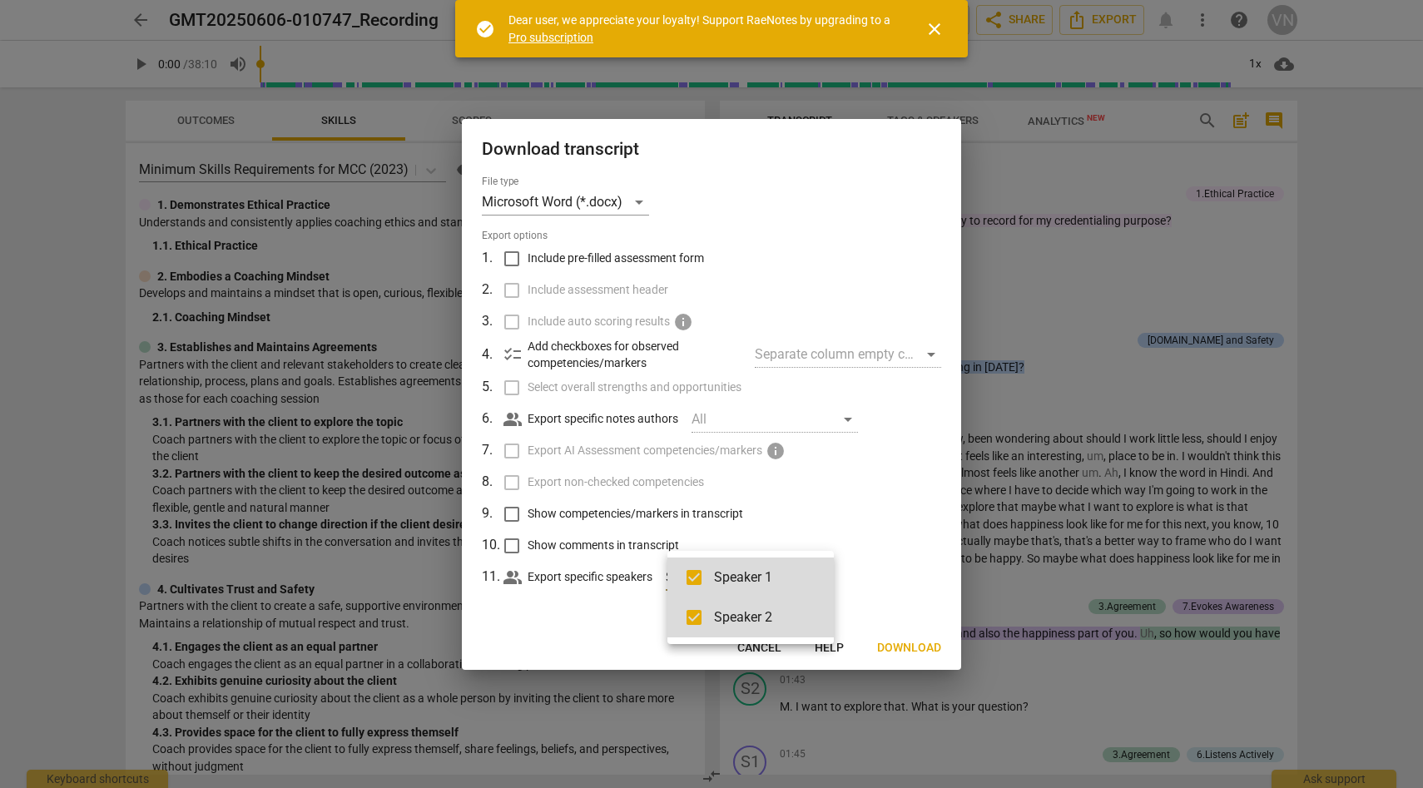
click at [866, 533] on div at bounding box center [711, 394] width 1423 height 788
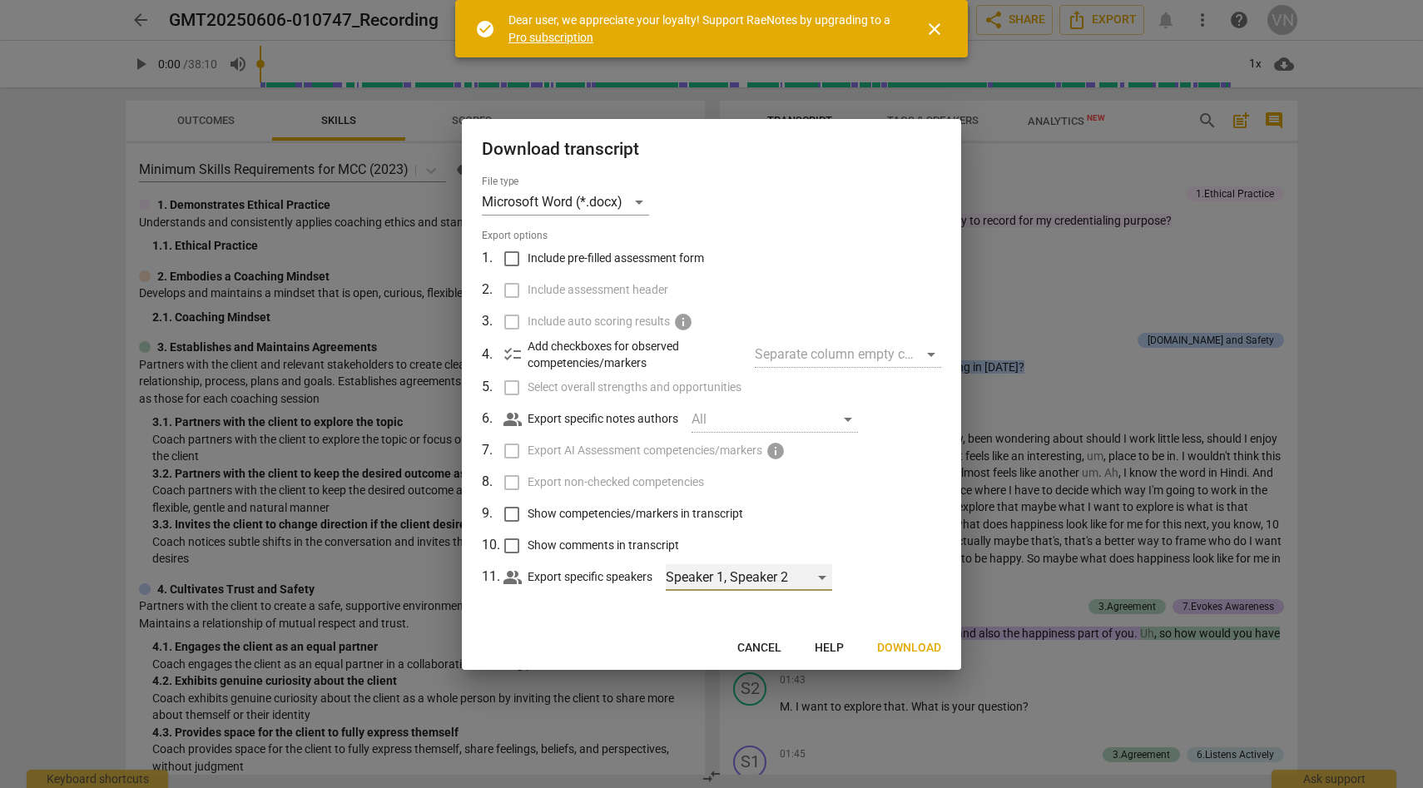
click at [814, 578] on div "Speaker 1, Speaker 2" at bounding box center [749, 577] width 166 height 27
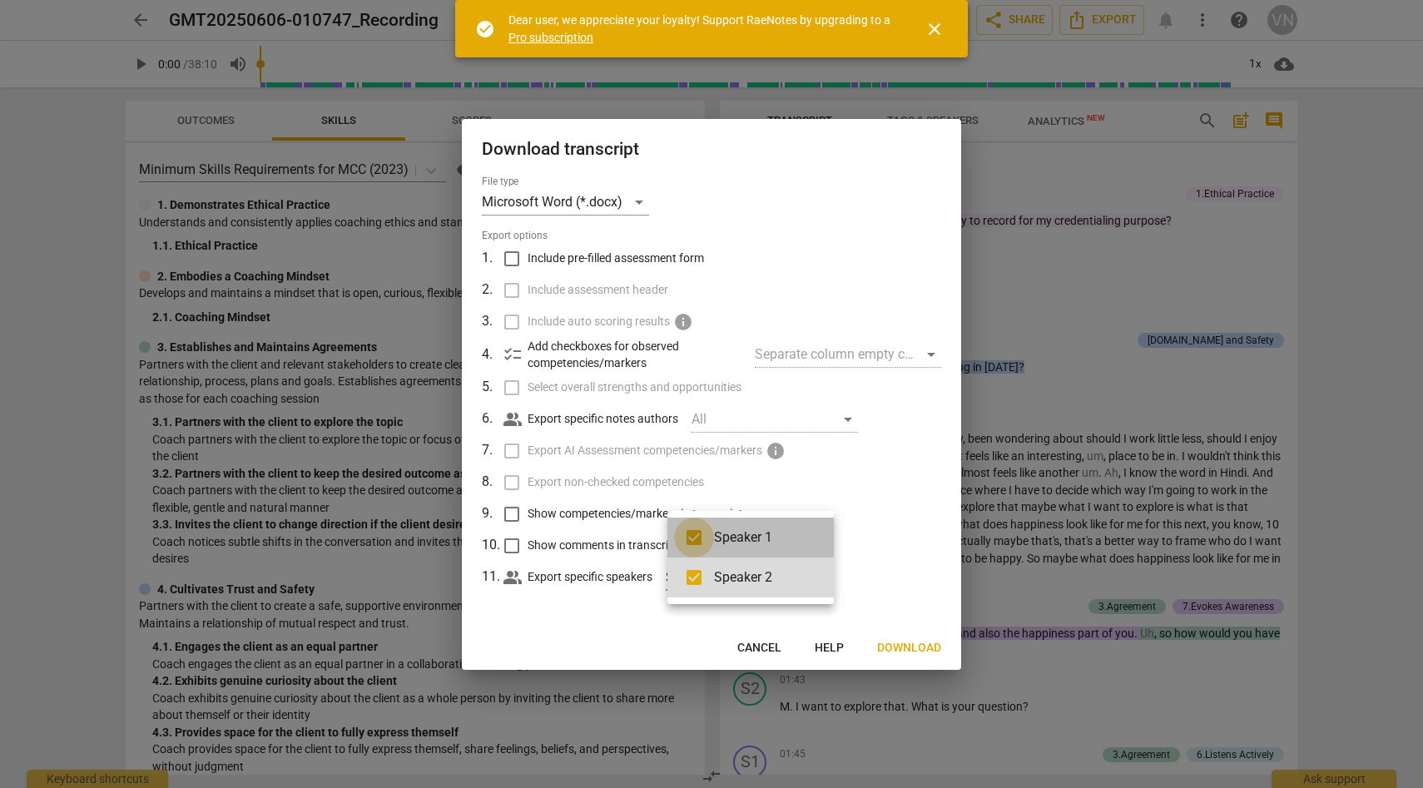
click at [707, 544] on input "checkbox" at bounding box center [694, 538] width 40 height 40
click at [700, 536] on input "checkbox" at bounding box center [694, 538] width 40 height 40
checkbox input "true"
click at [772, 649] on div at bounding box center [711, 394] width 1423 height 788
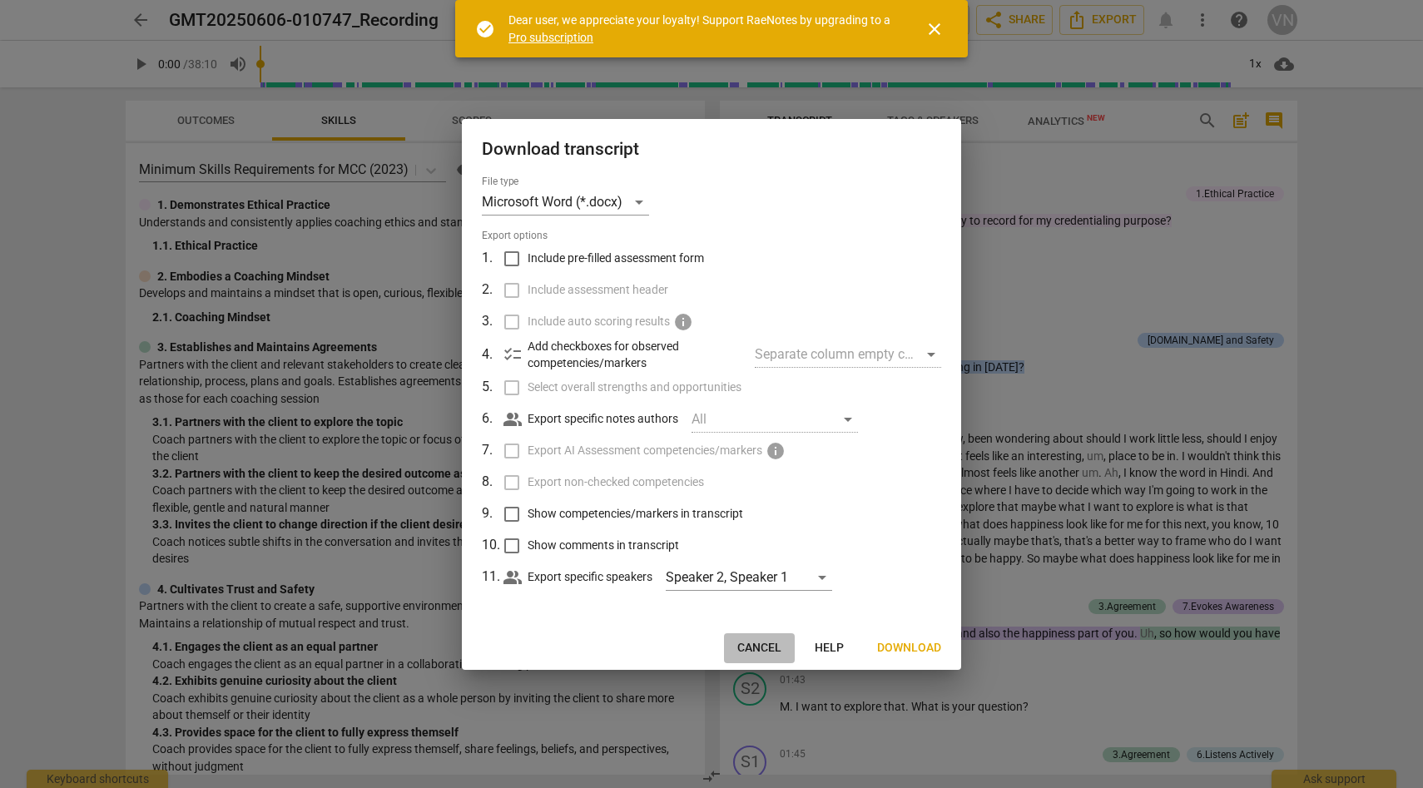
click at [787, 648] on button "Cancel" at bounding box center [759, 648] width 71 height 30
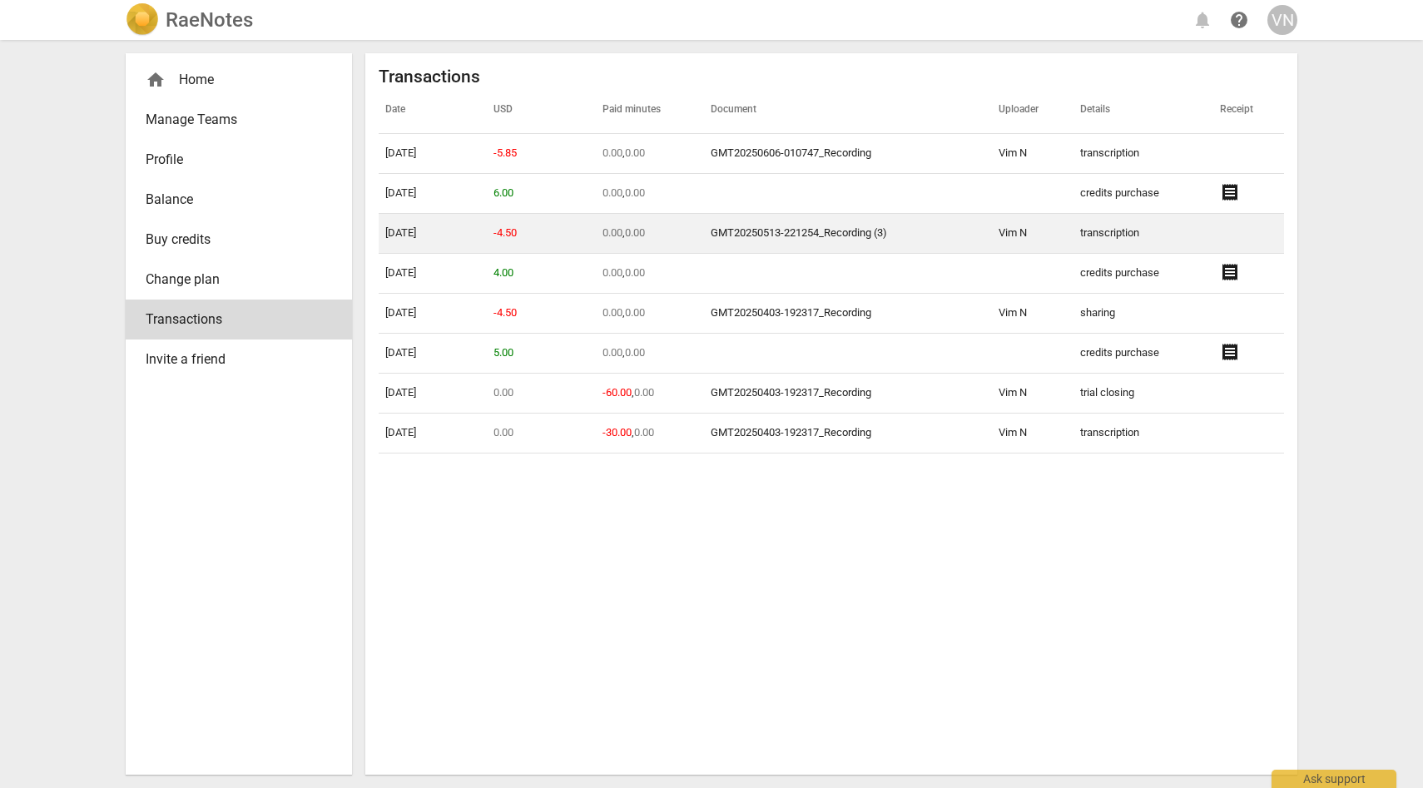
click at [1075, 234] on td "transcription" at bounding box center [1143, 234] width 140 height 40
click at [870, 242] on td "GMT20250513-221254_Recording (3)" at bounding box center [848, 234] width 288 height 40
click at [857, 233] on link "GMT20250513-221254_Recording (3)" at bounding box center [799, 232] width 176 height 12
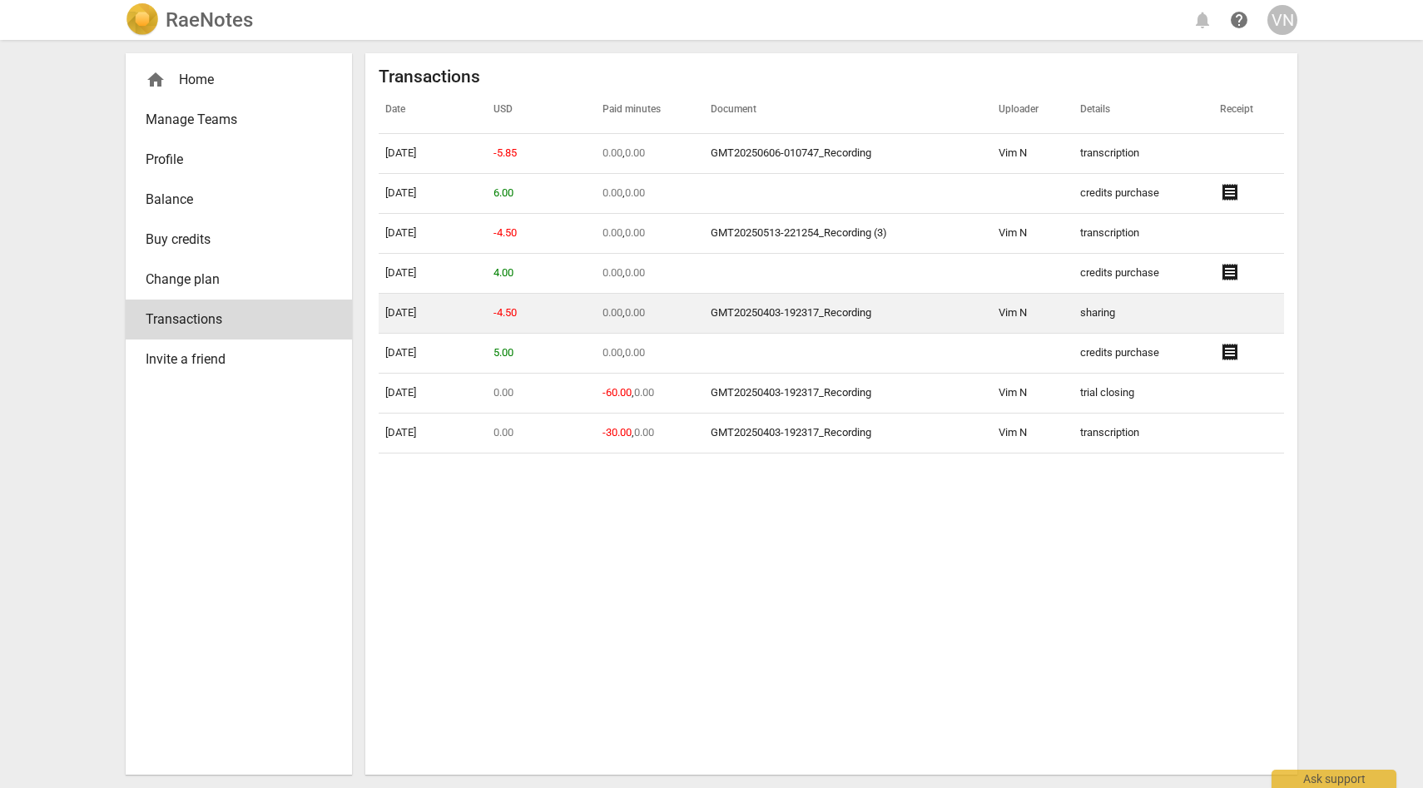
click at [864, 312] on link "GMT20250403-192317_Recording" at bounding box center [791, 312] width 161 height 12
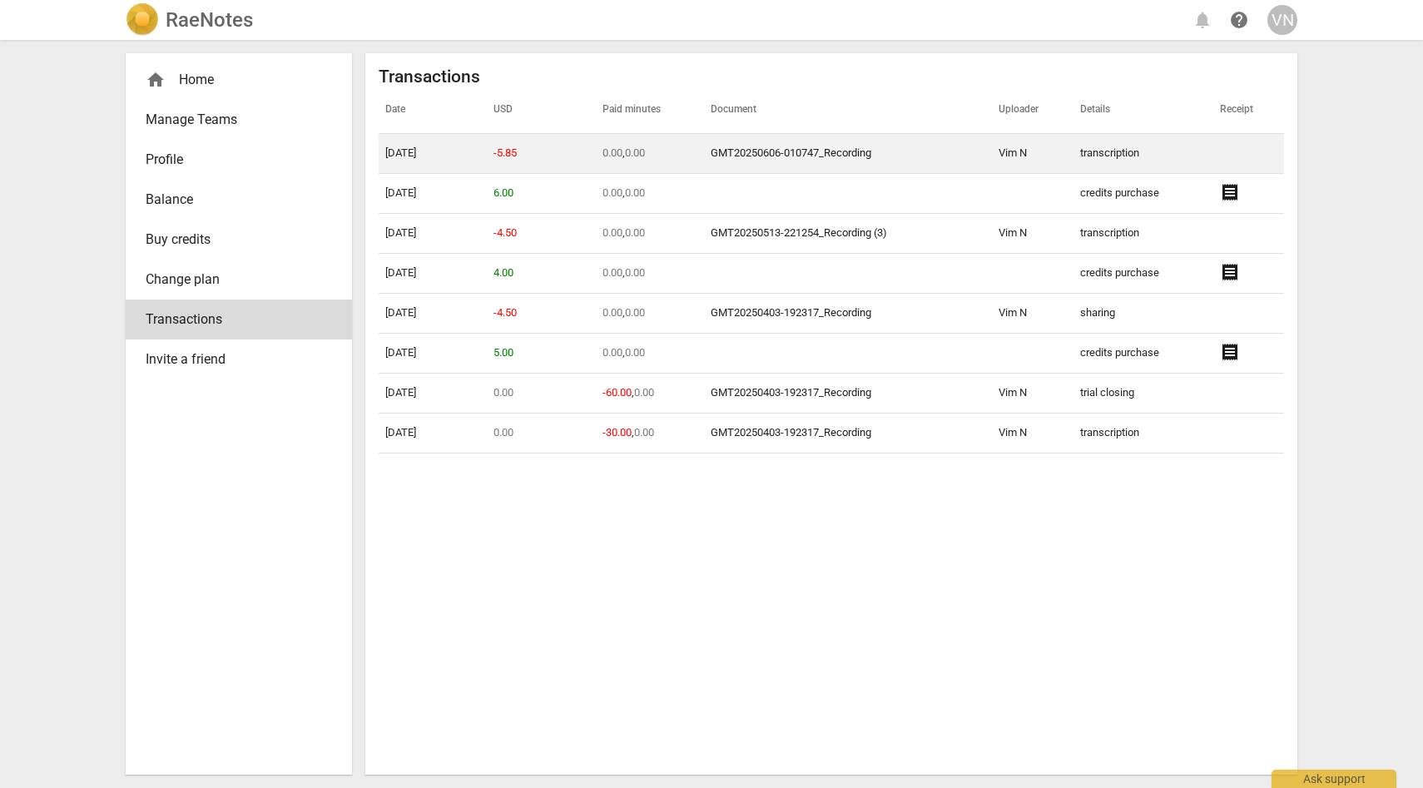
click at [831, 146] on link "GMT20250606-010747_Recording" at bounding box center [791, 152] width 161 height 12
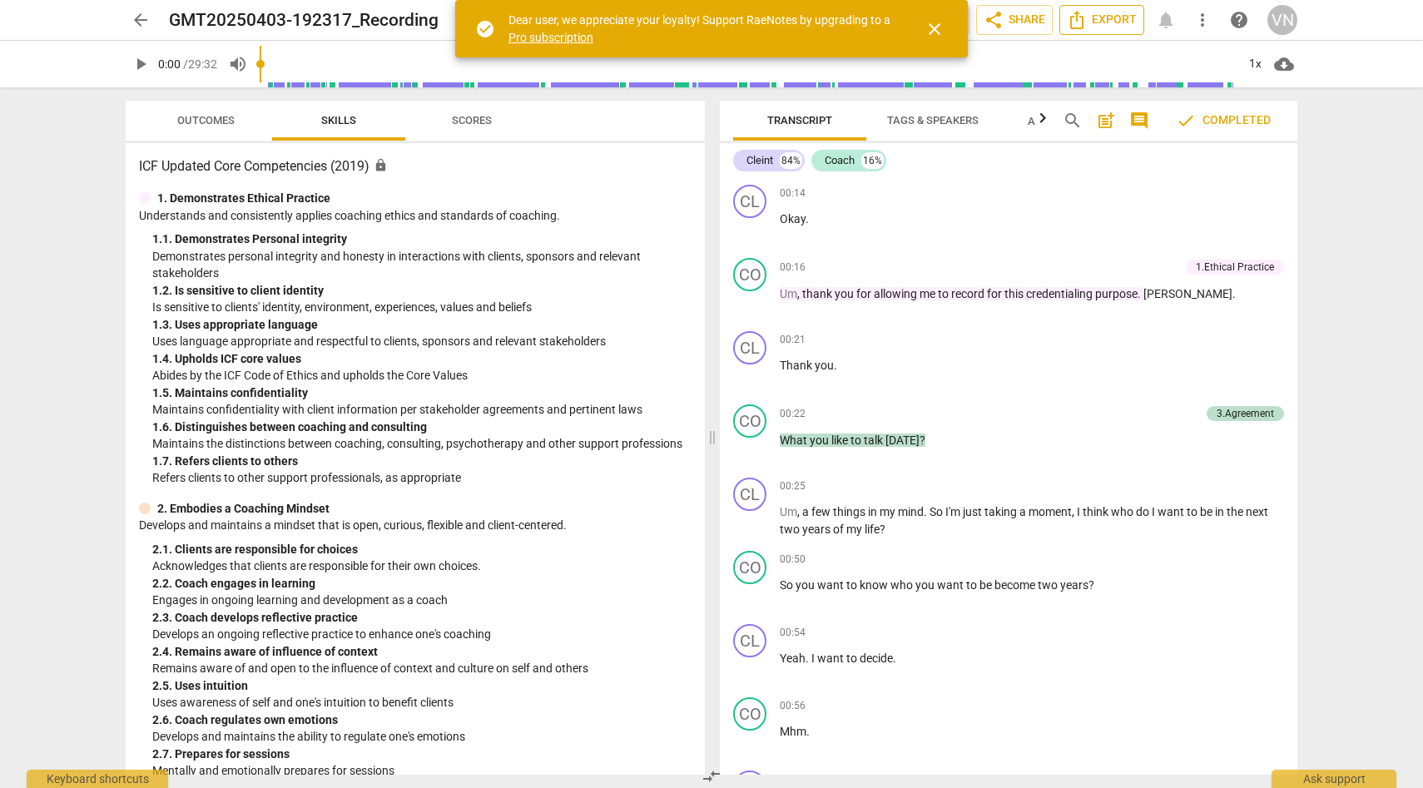
click at [1103, 19] on span "Export" at bounding box center [1102, 20] width 70 height 20
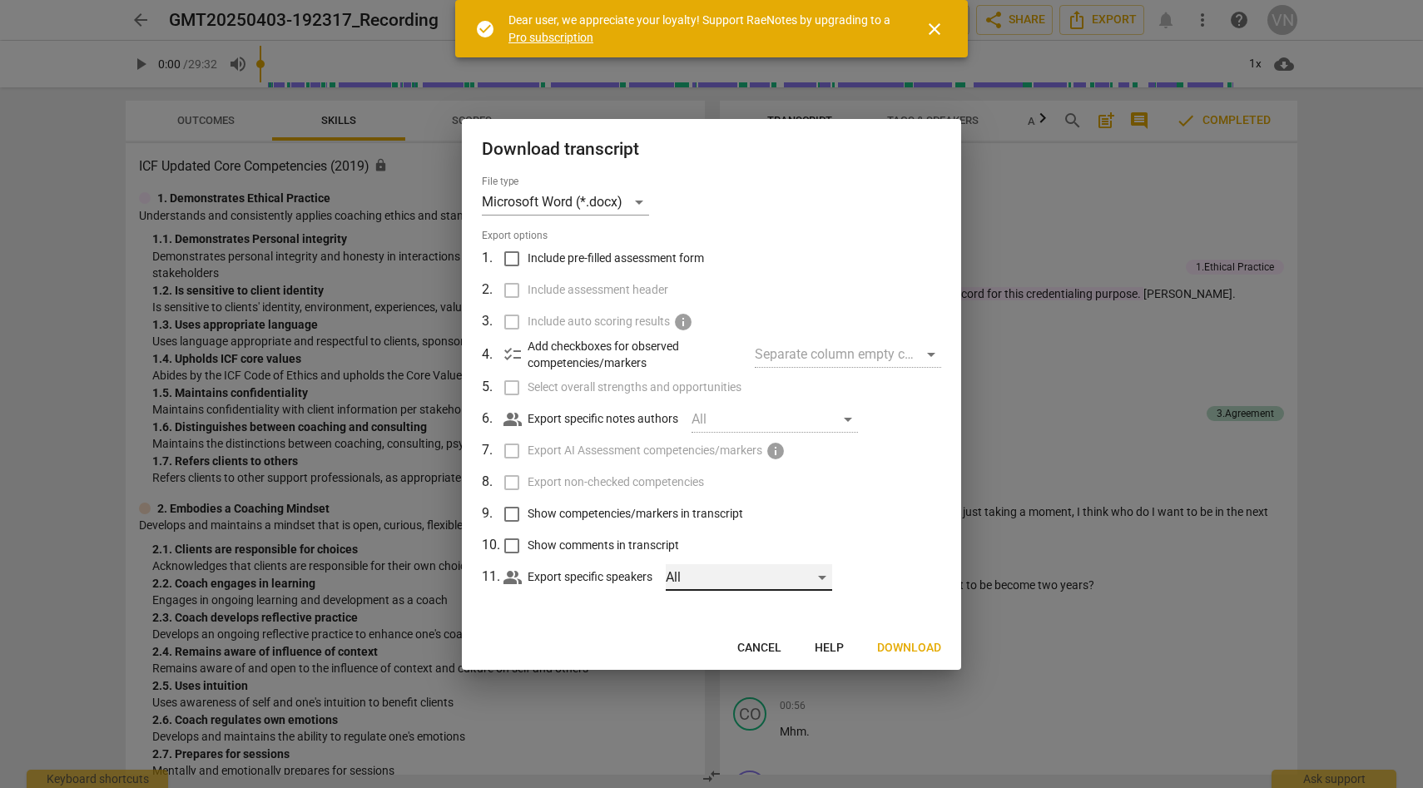
click at [820, 577] on div "All" at bounding box center [749, 577] width 166 height 27
click at [696, 584] on input "checkbox" at bounding box center [694, 577] width 40 height 40
checkbox input "true"
click at [699, 617] on input "checkbox" at bounding box center [694, 617] width 40 height 40
checkbox input "true"
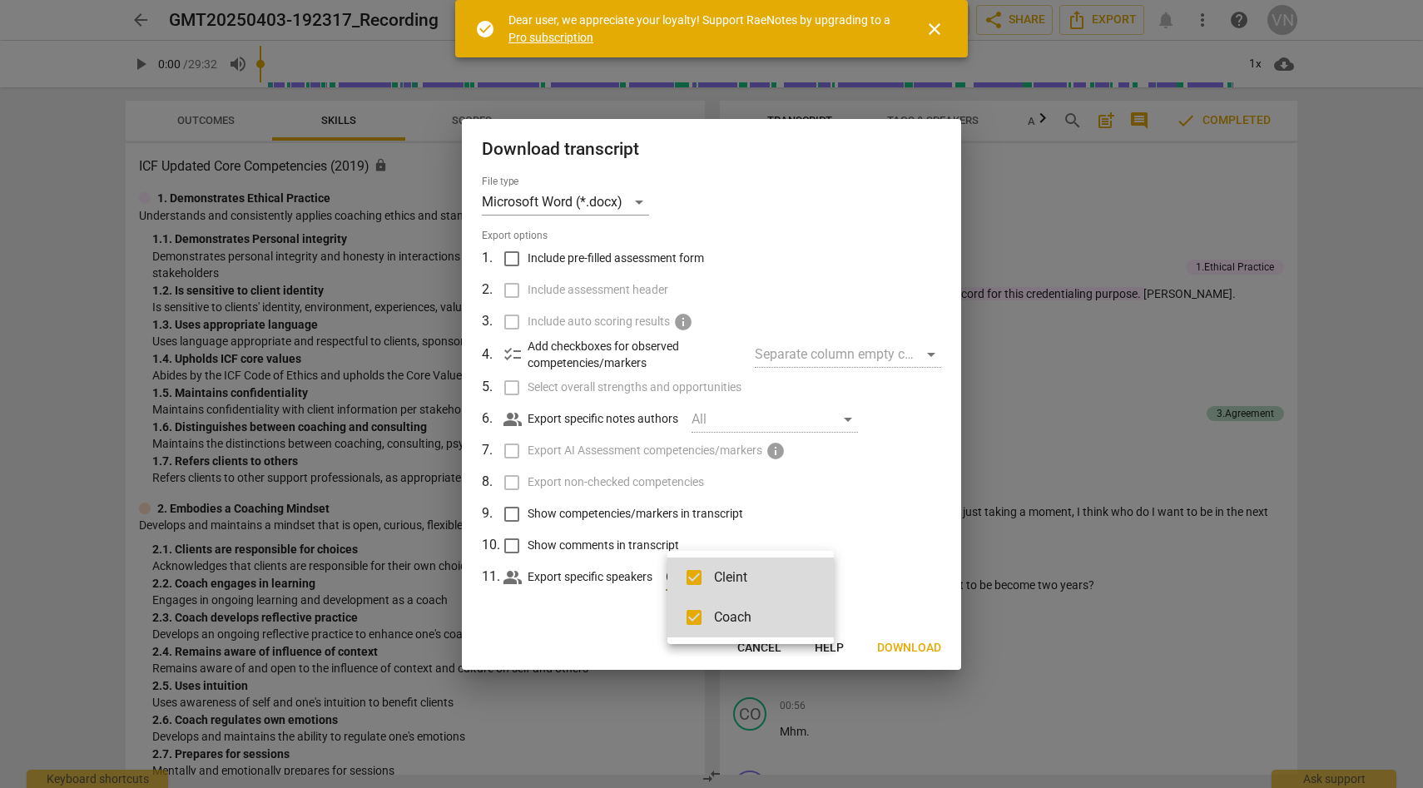
click at [916, 645] on div at bounding box center [711, 394] width 1423 height 788
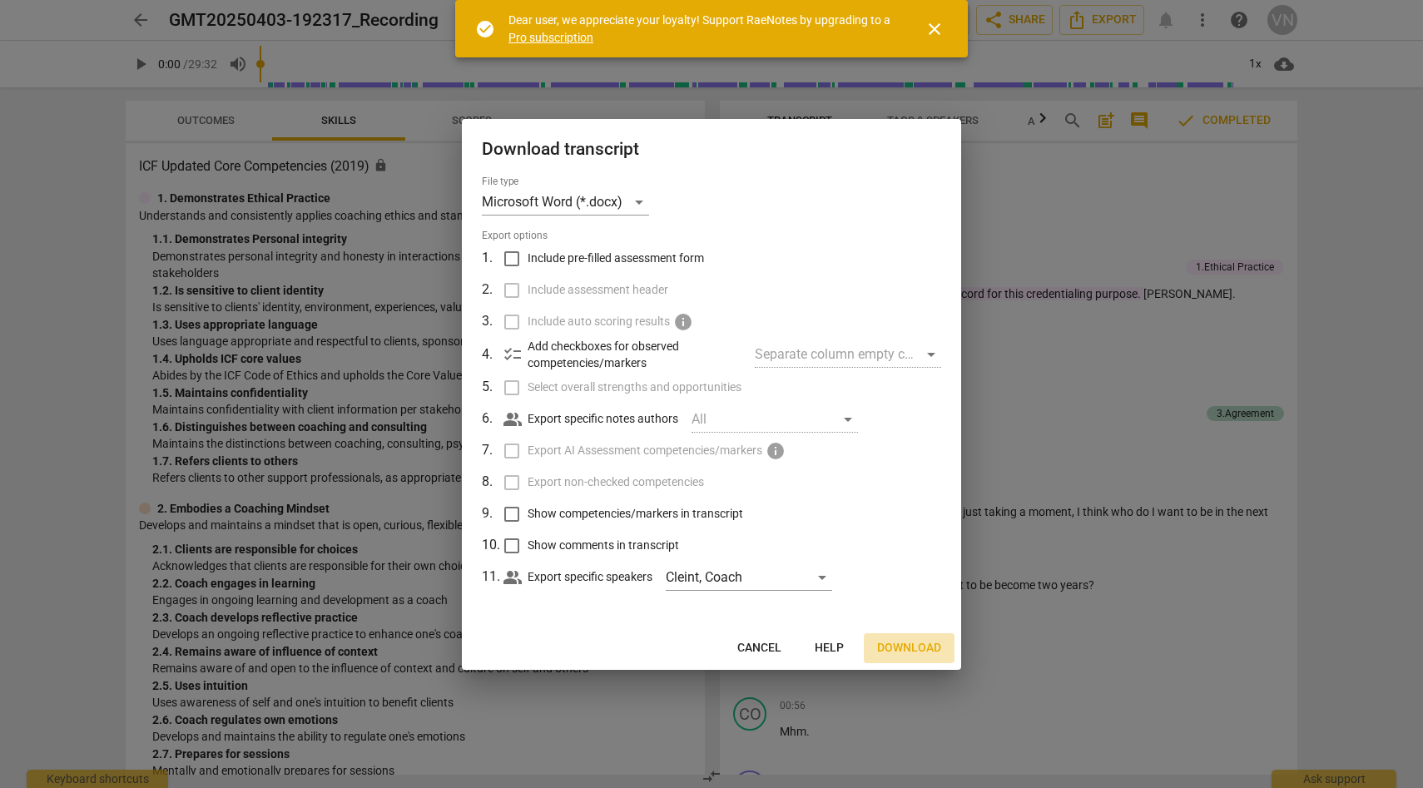
click at [916, 645] on span "Download" at bounding box center [909, 648] width 64 height 17
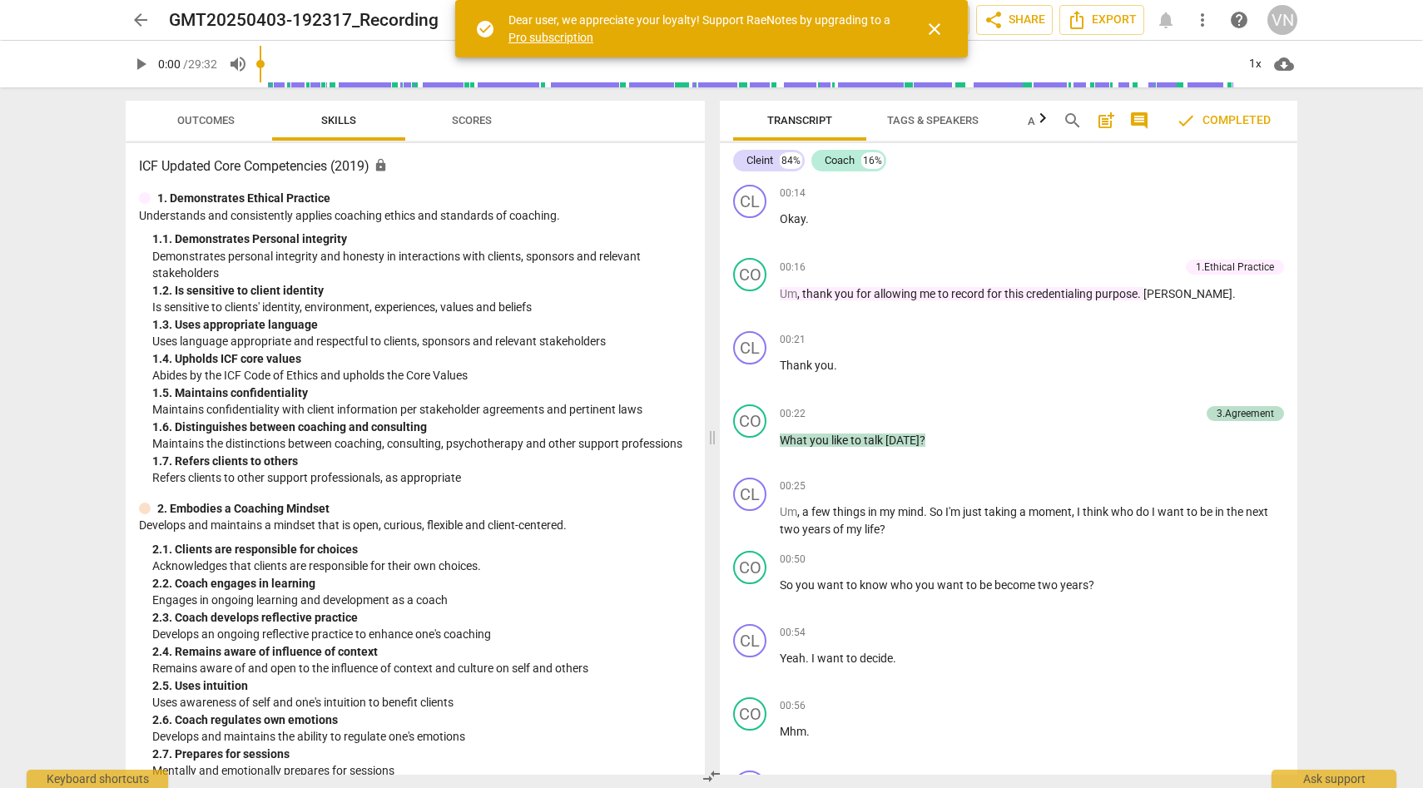
click at [349, 22] on h2 "GMT20250403-192317_Recording" at bounding box center [304, 20] width 270 height 21
drag, startPoint x: 403, startPoint y: 19, endPoint x: 173, endPoint y: 18, distance: 229.6
click at [173, 18] on h2 "GMT20250403-192317_Recording" at bounding box center [304, 20] width 270 height 21
copy h2 "GMT20250403-192317_Recording"
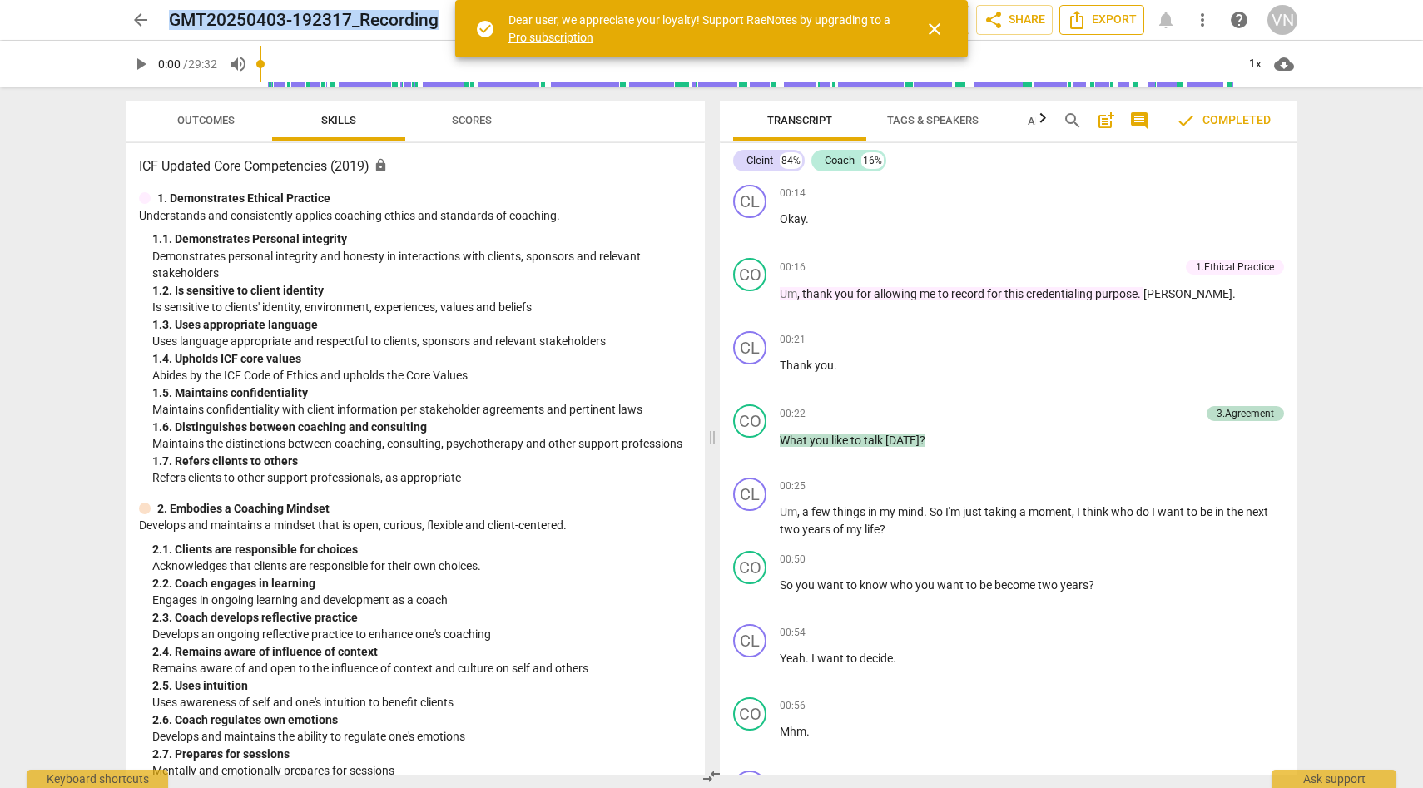
click at [1102, 14] on span "Export" at bounding box center [1102, 20] width 70 height 20
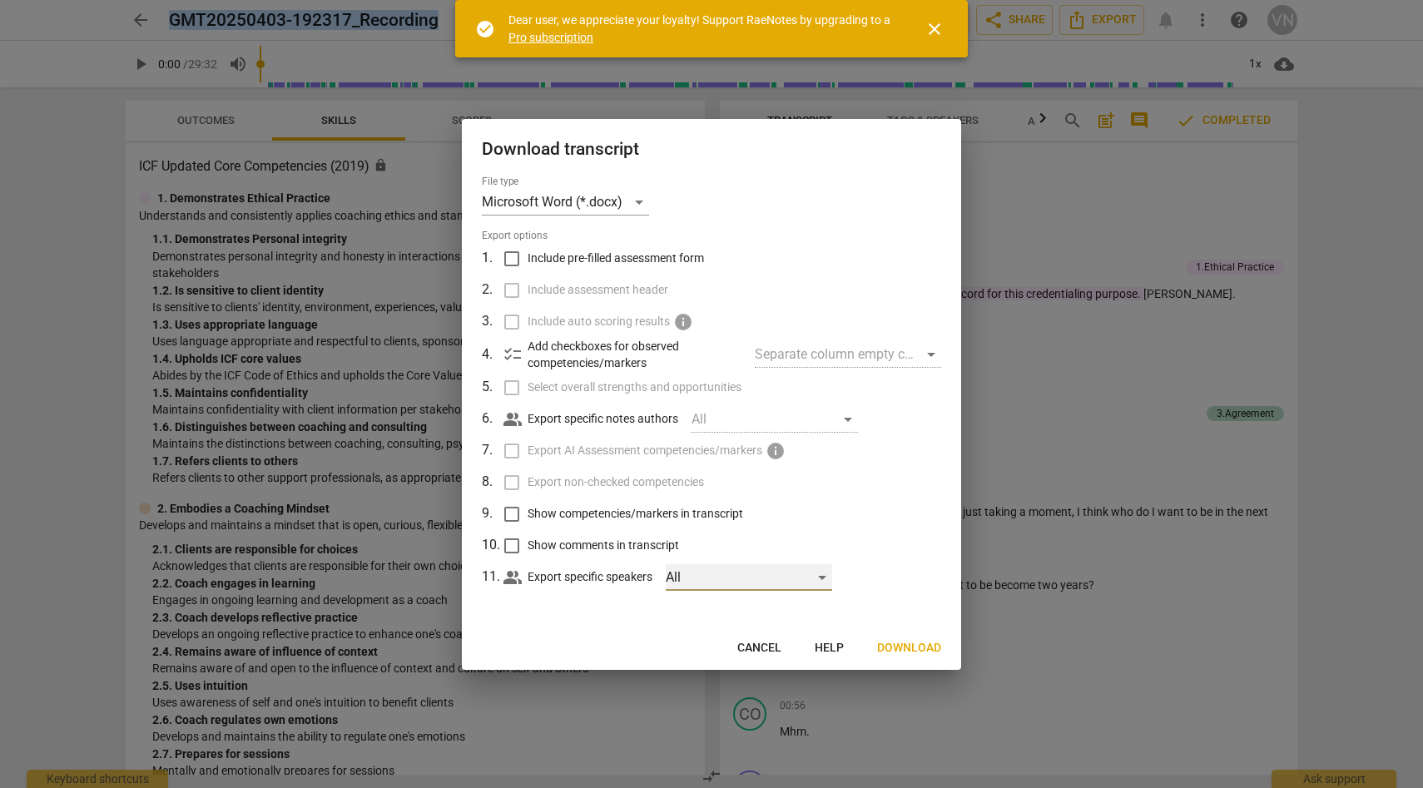
click at [820, 578] on div "All" at bounding box center [749, 577] width 166 height 27
click at [711, 585] on input "checkbox" at bounding box center [694, 577] width 40 height 40
checkbox input "true"
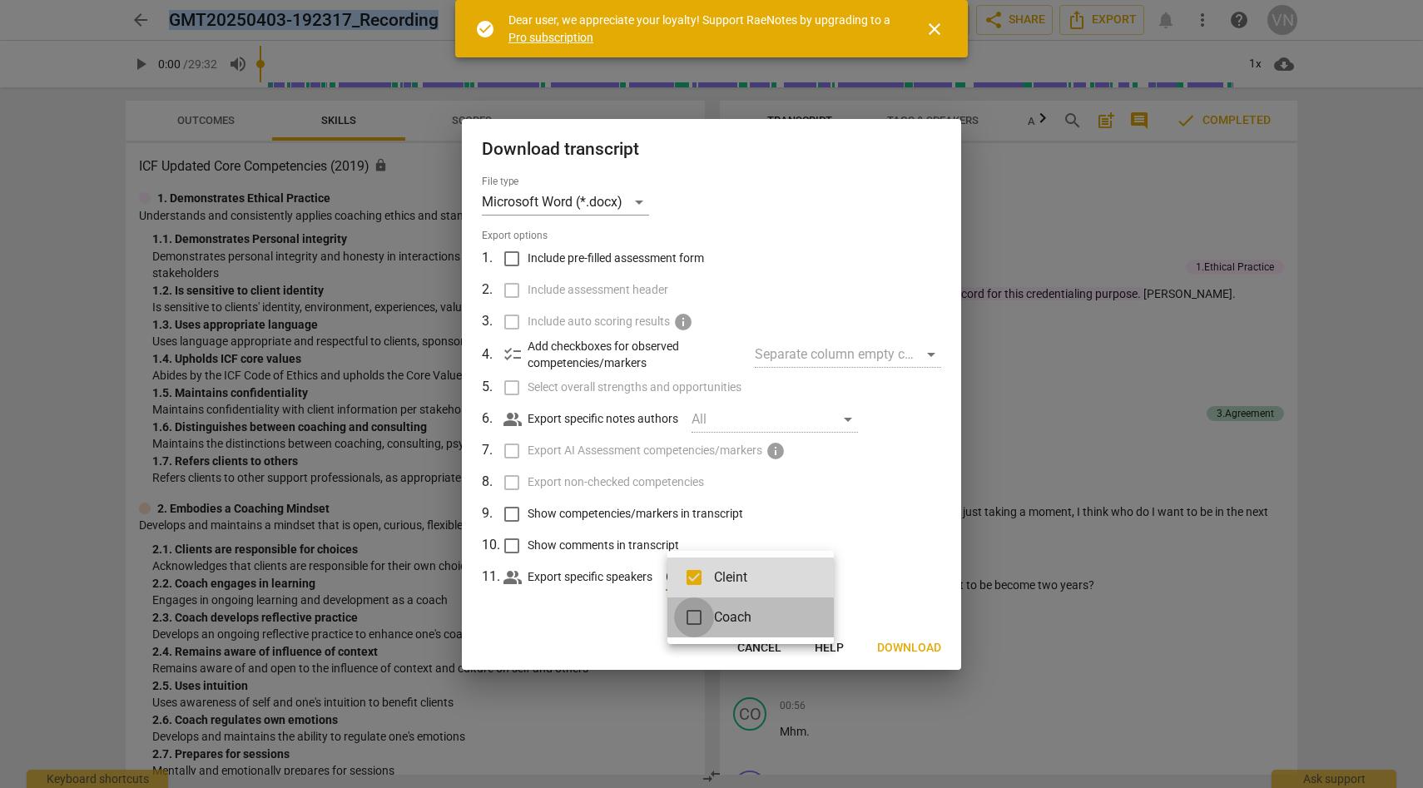
click at [706, 621] on input "checkbox" at bounding box center [694, 617] width 40 height 40
checkbox input "true"
click at [904, 643] on div at bounding box center [711, 394] width 1423 height 788
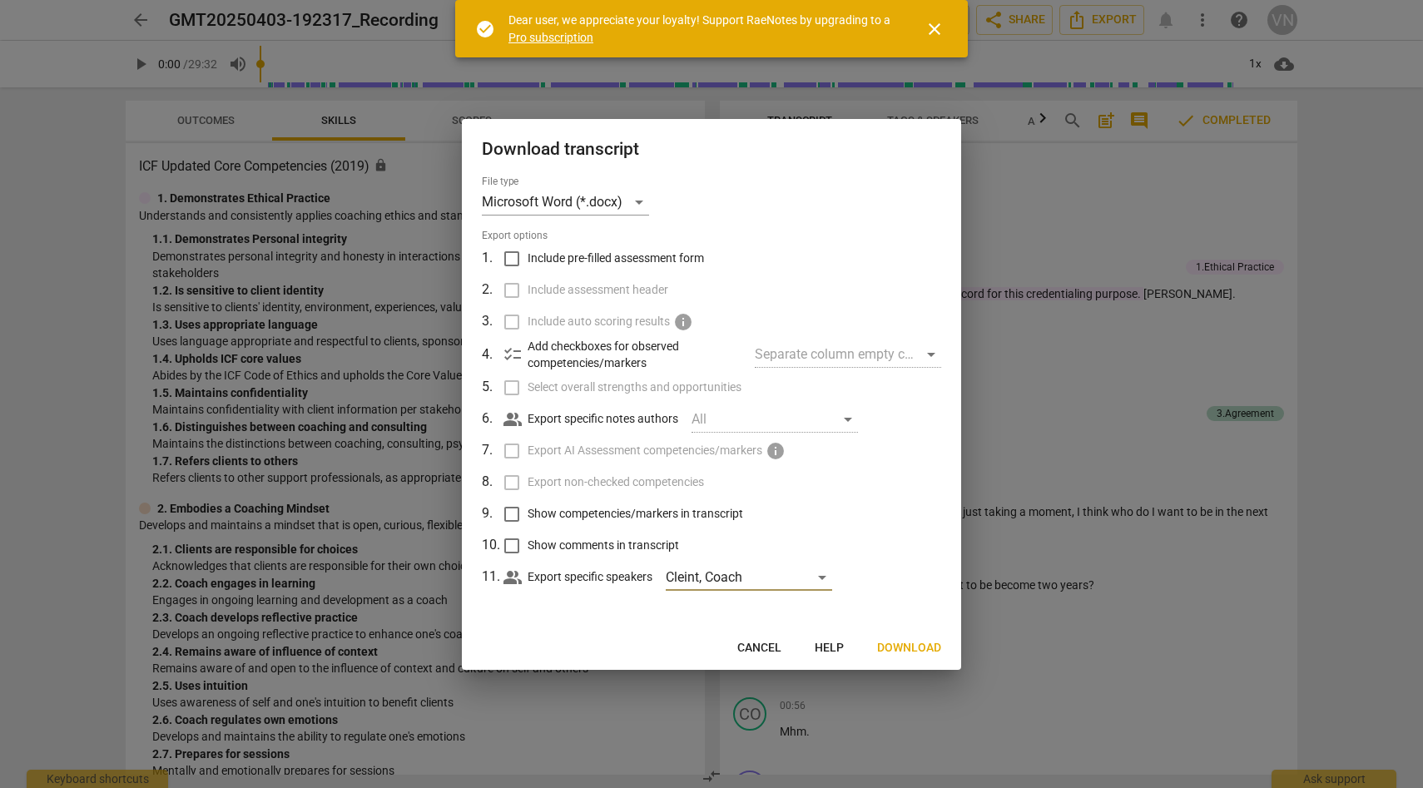
click at [904, 643] on span "Download" at bounding box center [909, 648] width 64 height 17
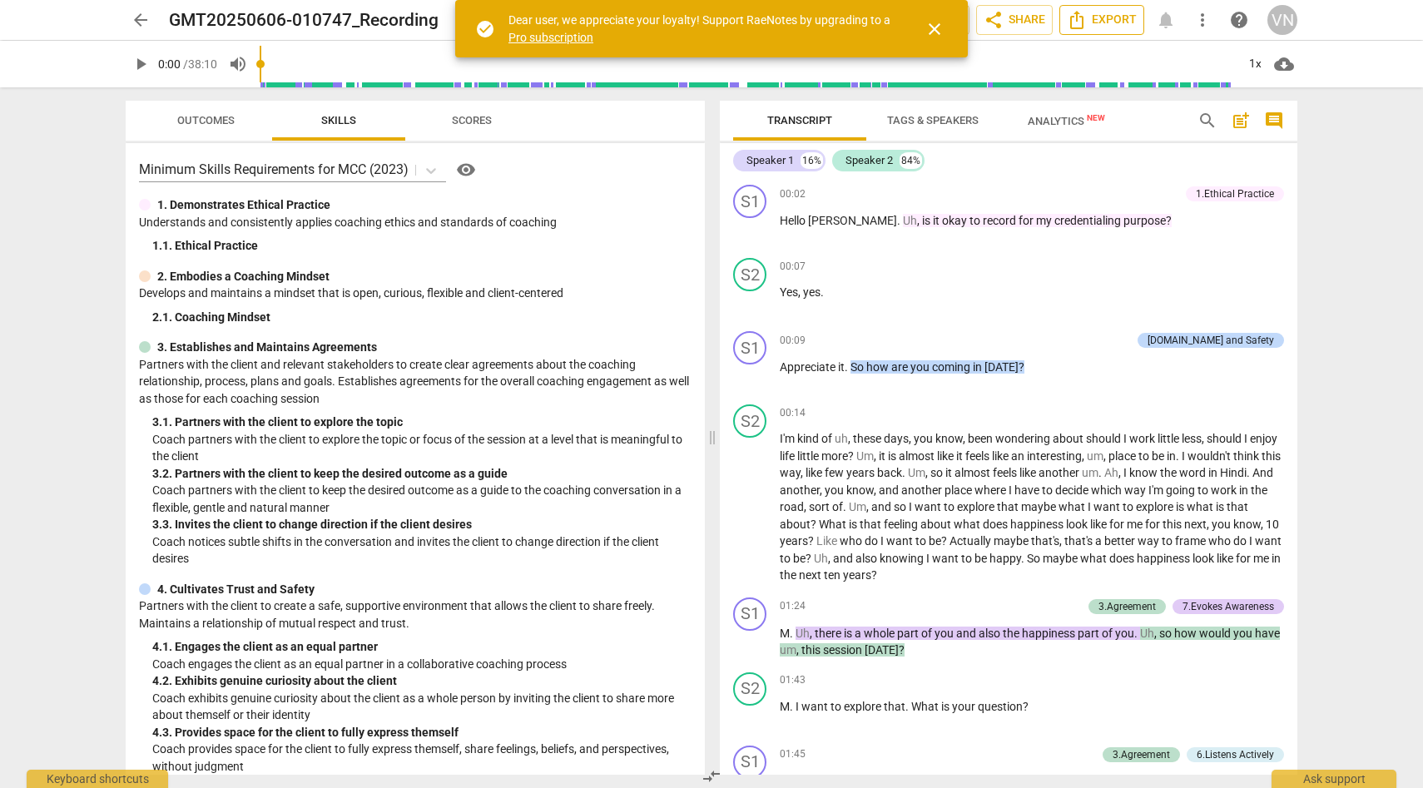
click at [1098, 7] on button "Export" at bounding box center [1101, 20] width 85 height 30
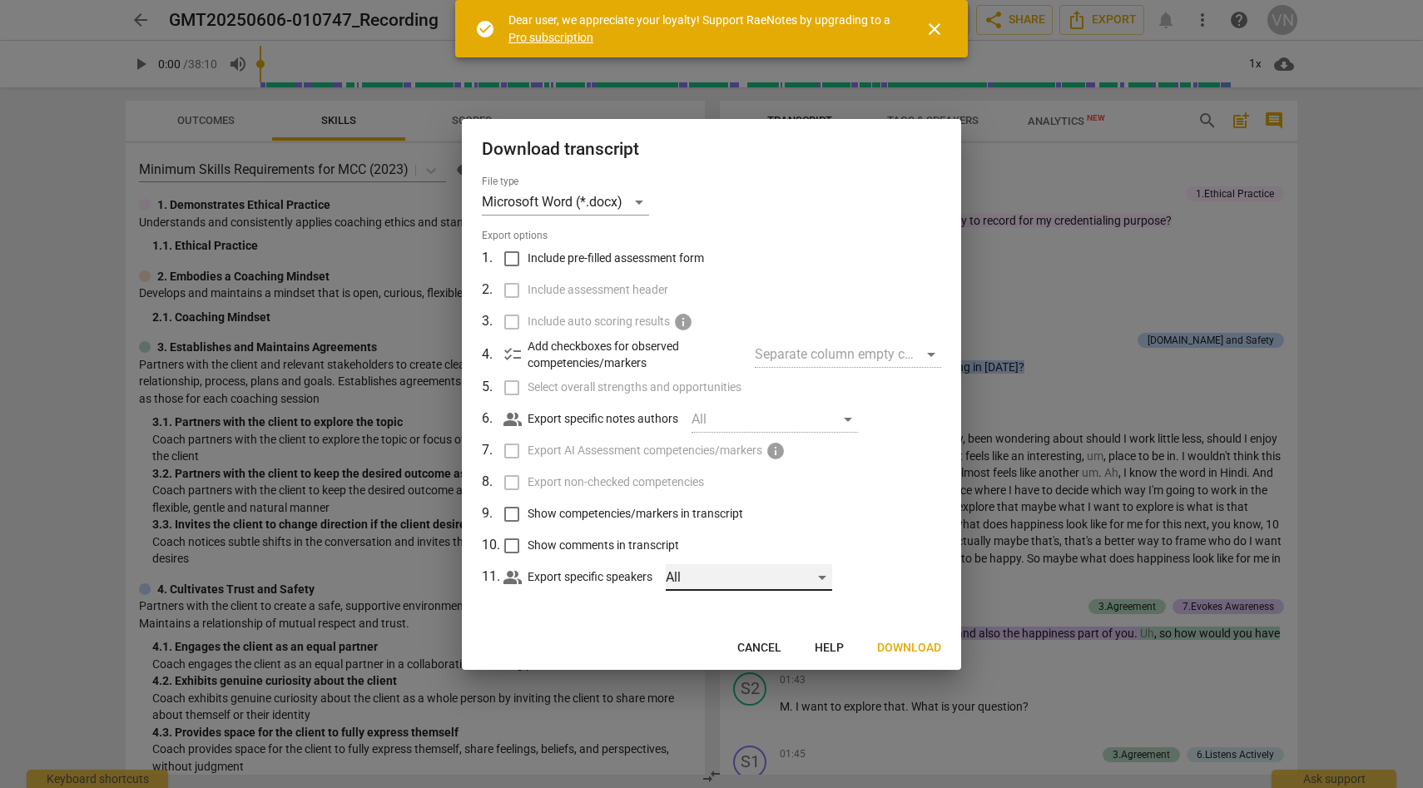
click at [785, 572] on div "All" at bounding box center [749, 577] width 166 height 27
click at [944, 25] on span "close" at bounding box center [934, 29] width 20 height 20
